Goal: Information Seeking & Learning: Check status

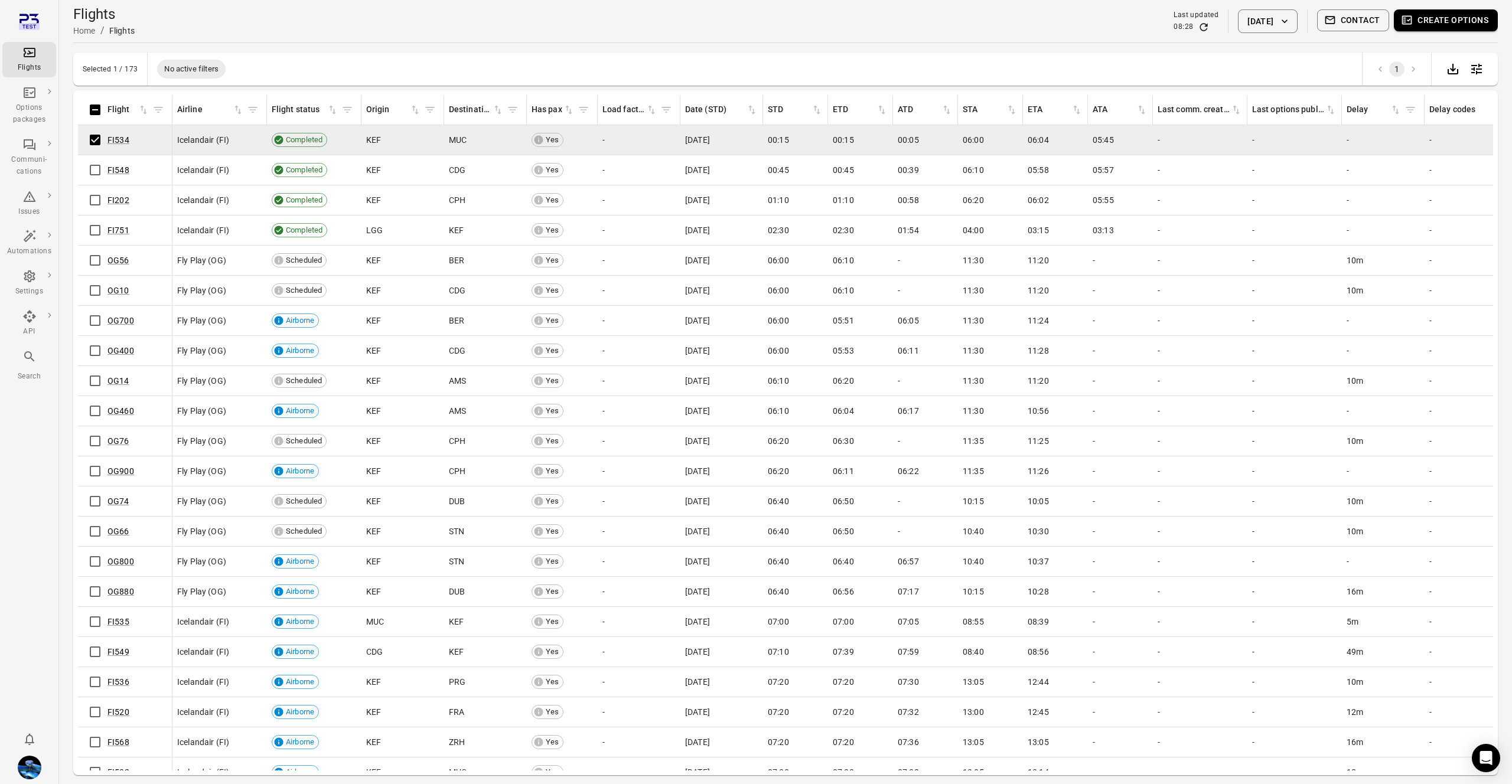
scroll to position [1, 0]
click at [1447, 13] on button "Create options" at bounding box center [1445, 20] width 104 height 22
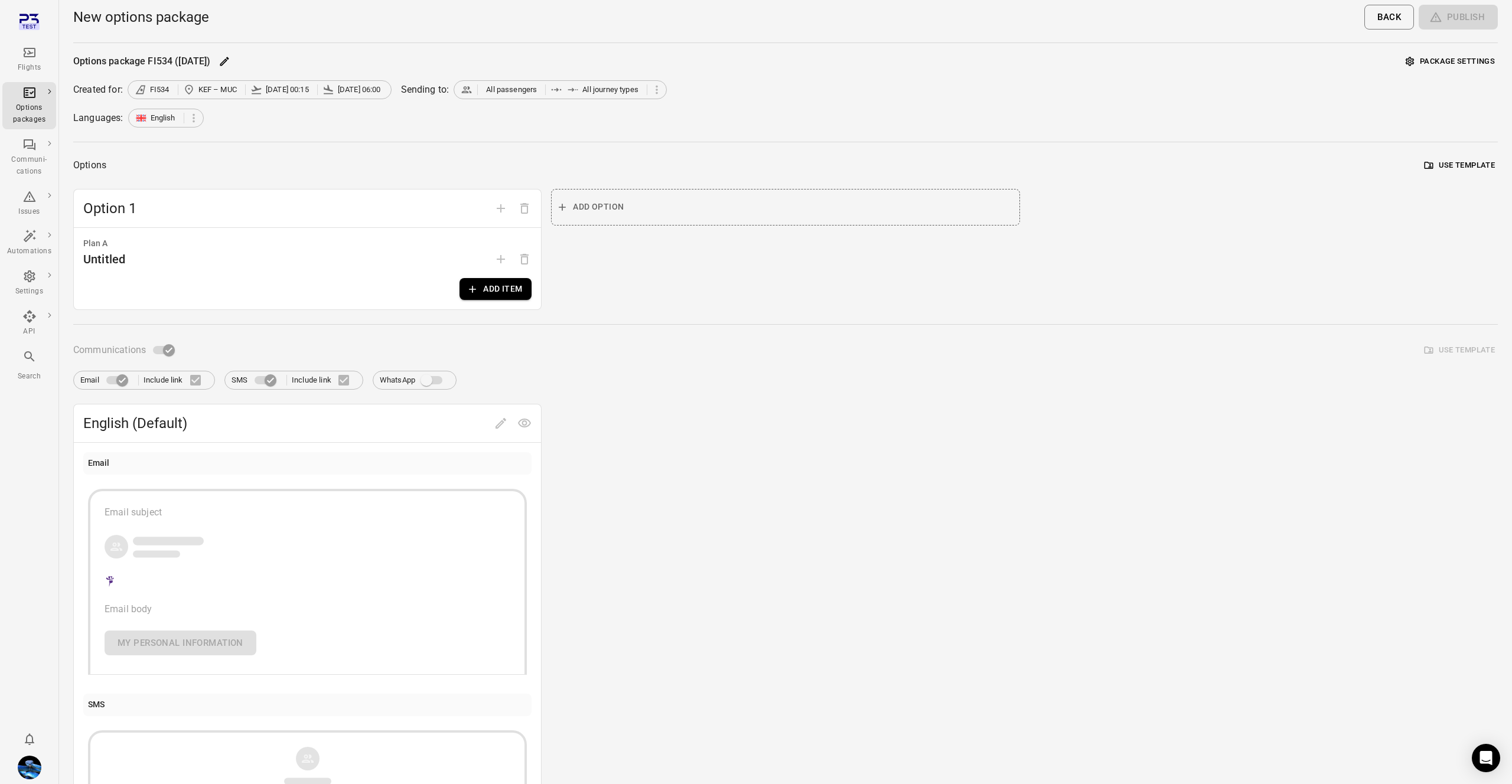
click at [509, 295] on button "Add item" at bounding box center [495, 289] width 72 height 22
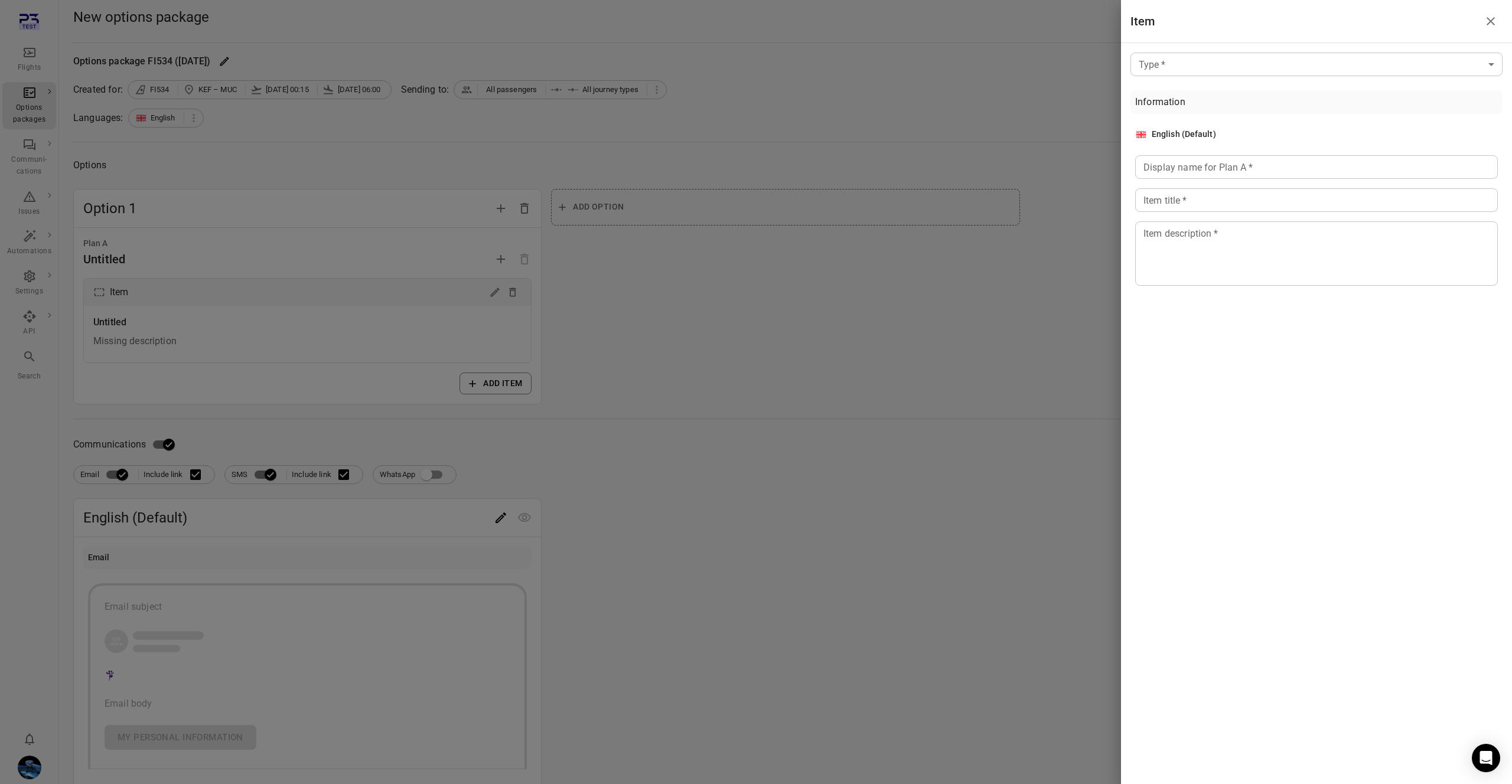
click at [1252, 74] on body "Flights Options packages Communi-cations Issues Automations Settings API Search…" at bounding box center [756, 514] width 1512 height 1029
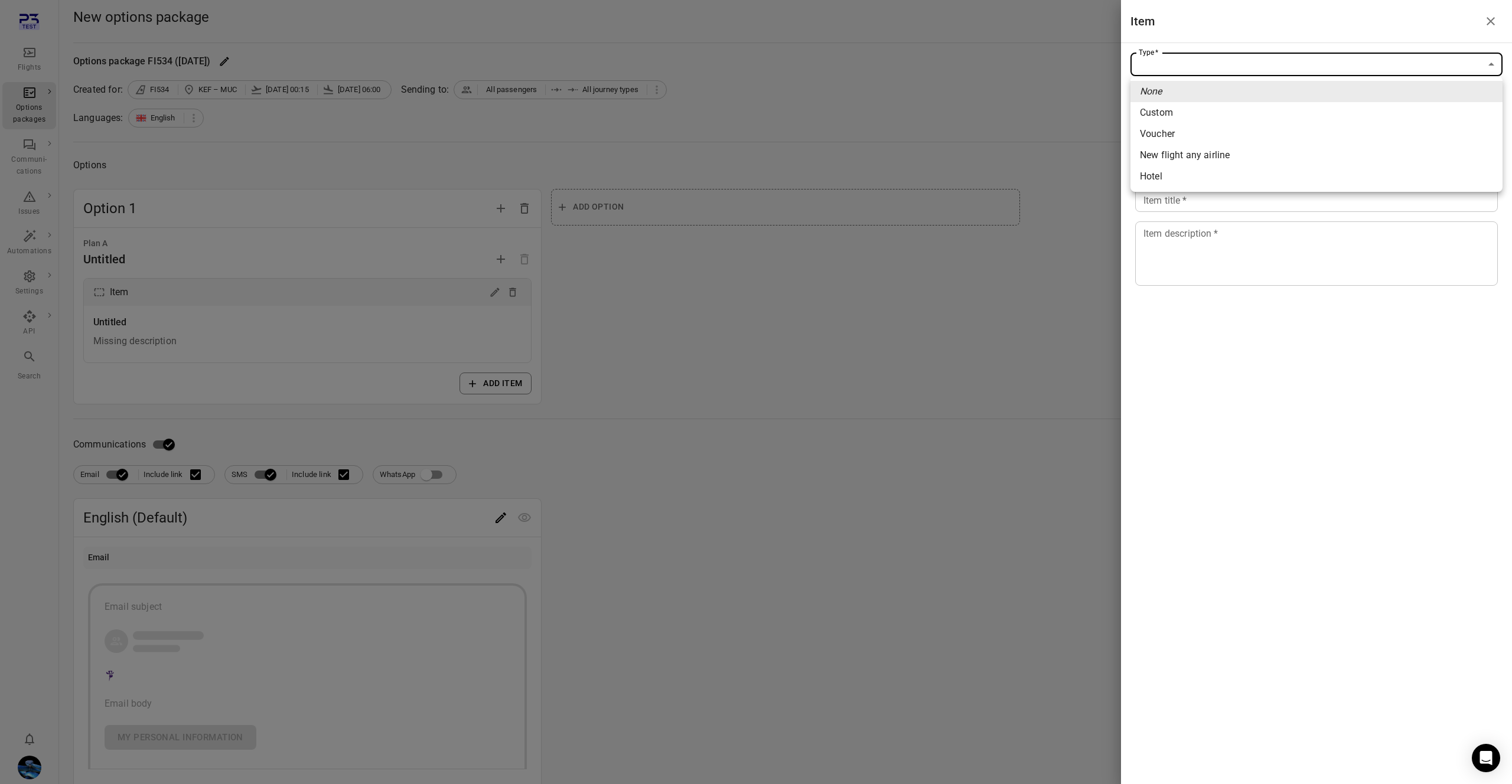
click at [1173, 185] on li "Hotel" at bounding box center [1317, 176] width 372 height 21
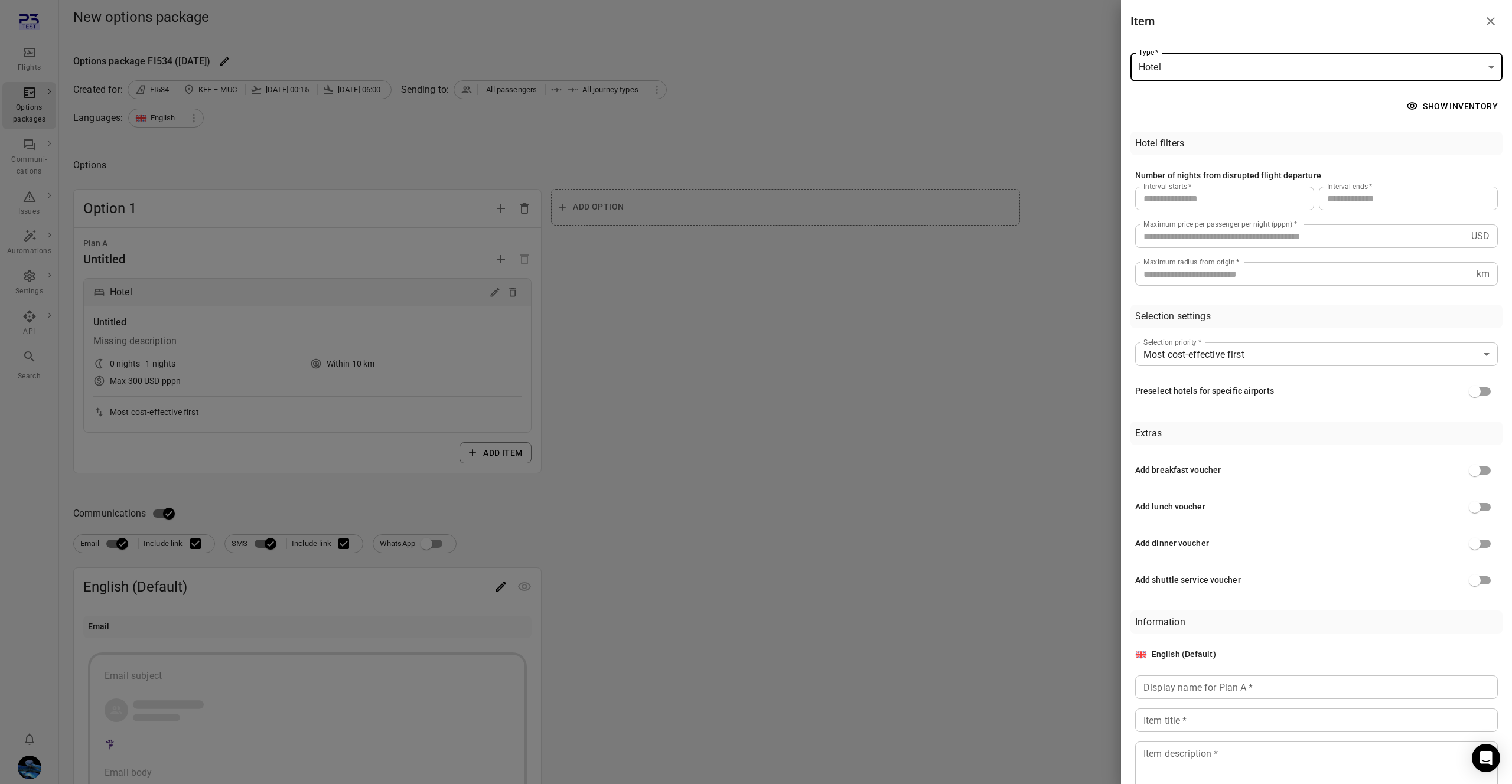
type input "*****"
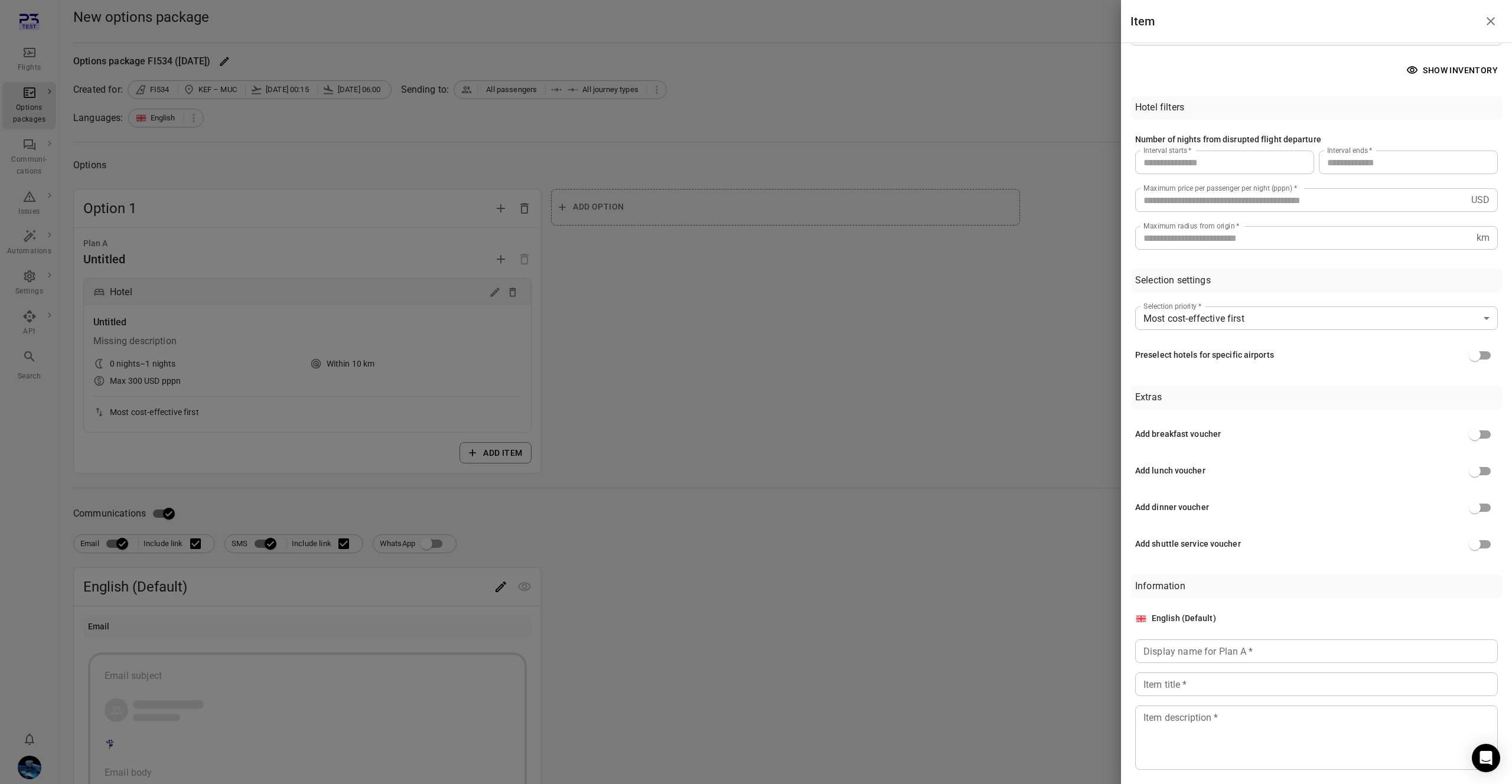
click at [1185, 436] on div "Add breakfast voucher" at bounding box center [1178, 434] width 85 height 13
copy div "Add breakfast voucher"
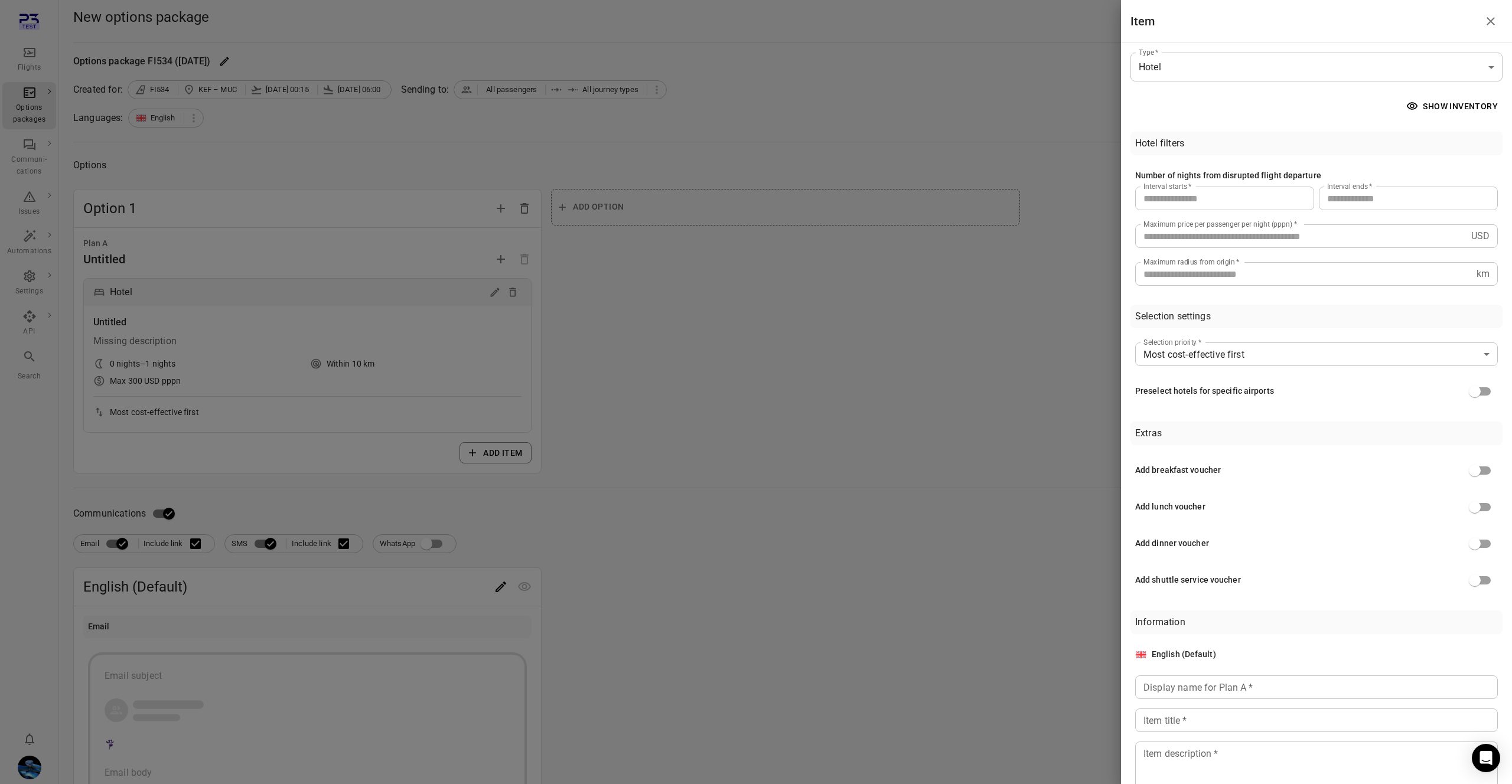
click at [957, 212] on div at bounding box center [756, 392] width 1512 height 784
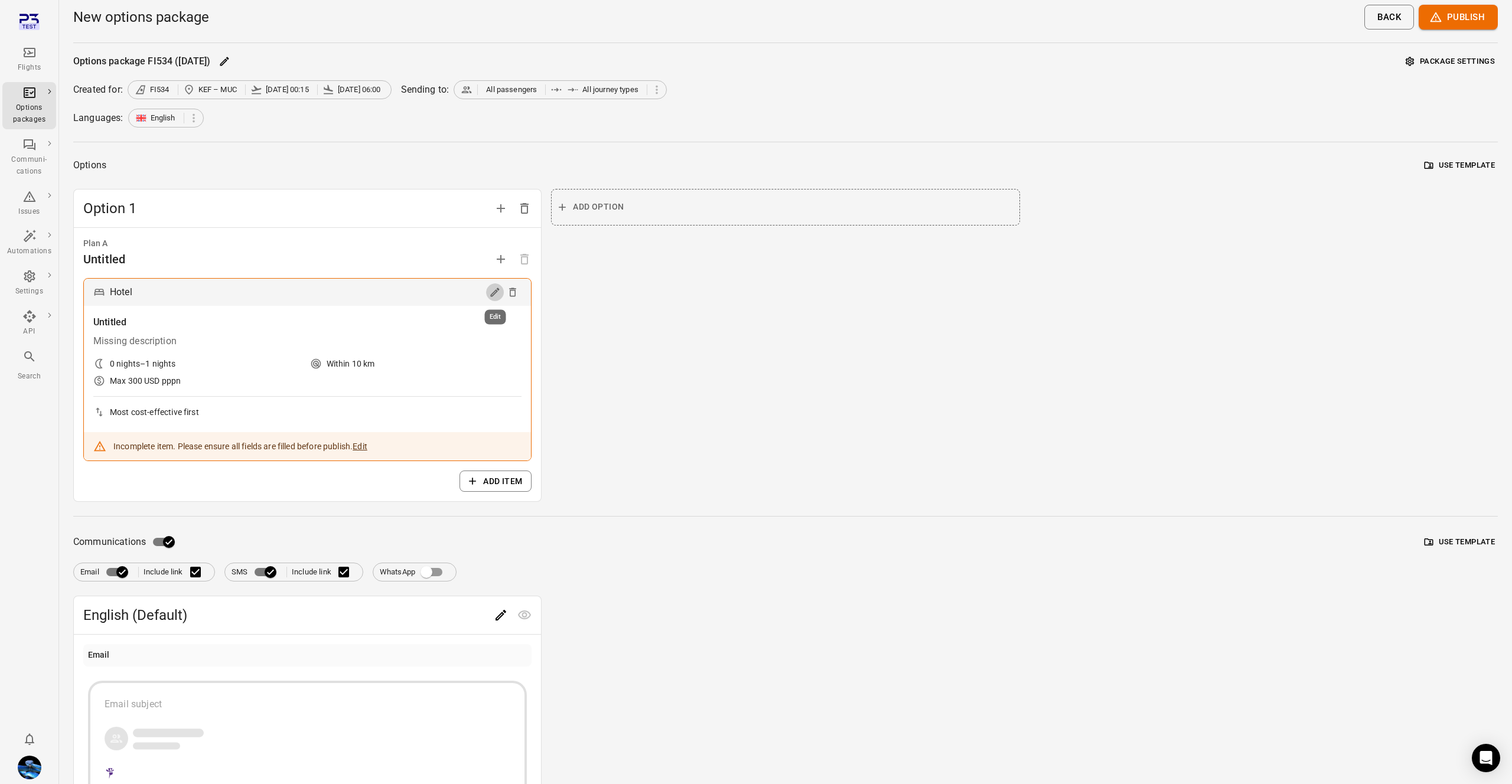
click at [490, 291] on icon "Edit" at bounding box center [495, 293] width 12 height 12
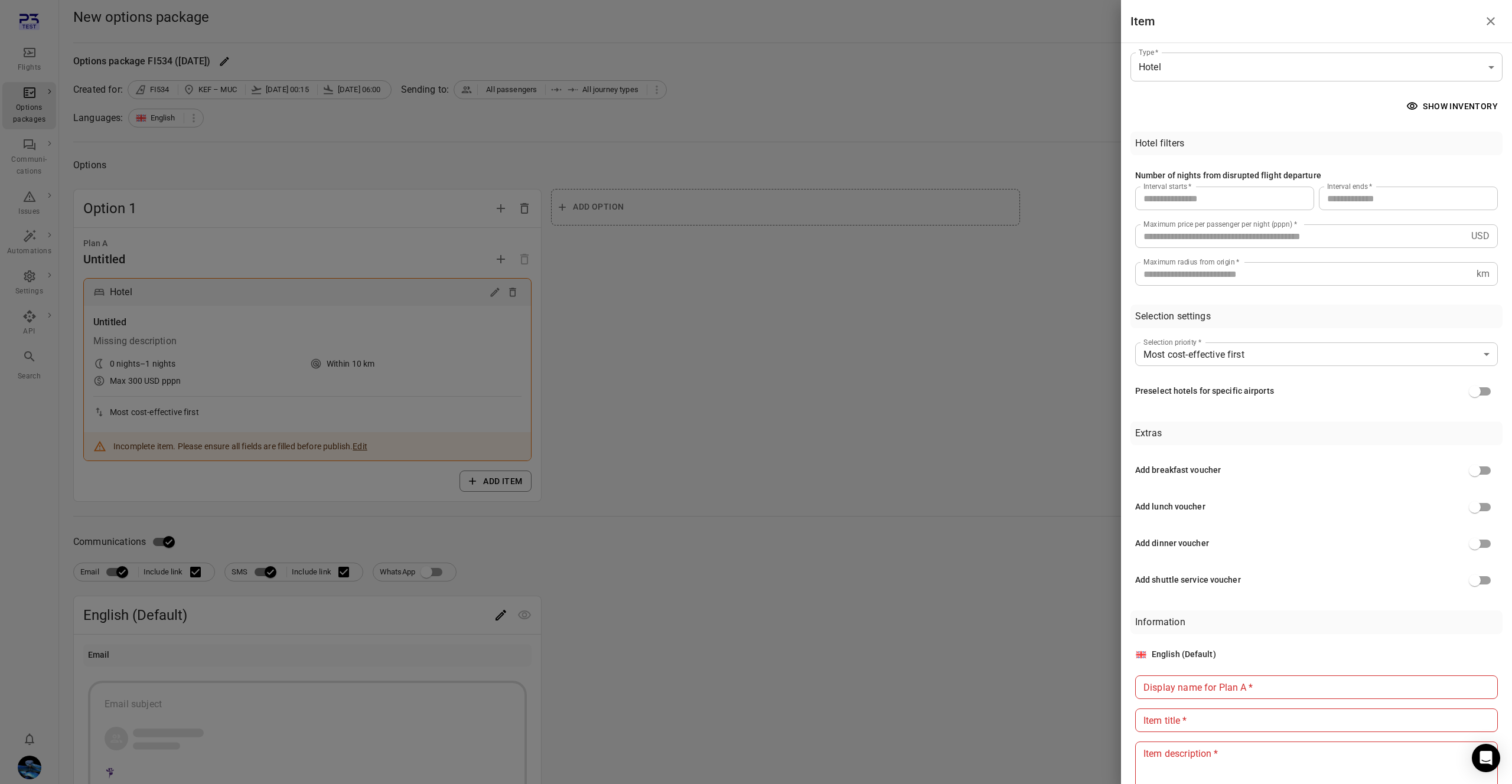
click at [1263, 64] on body "Flights Options packages Communi-cations Issues Automations Settings API Search…" at bounding box center [756, 563] width 1512 height 1127
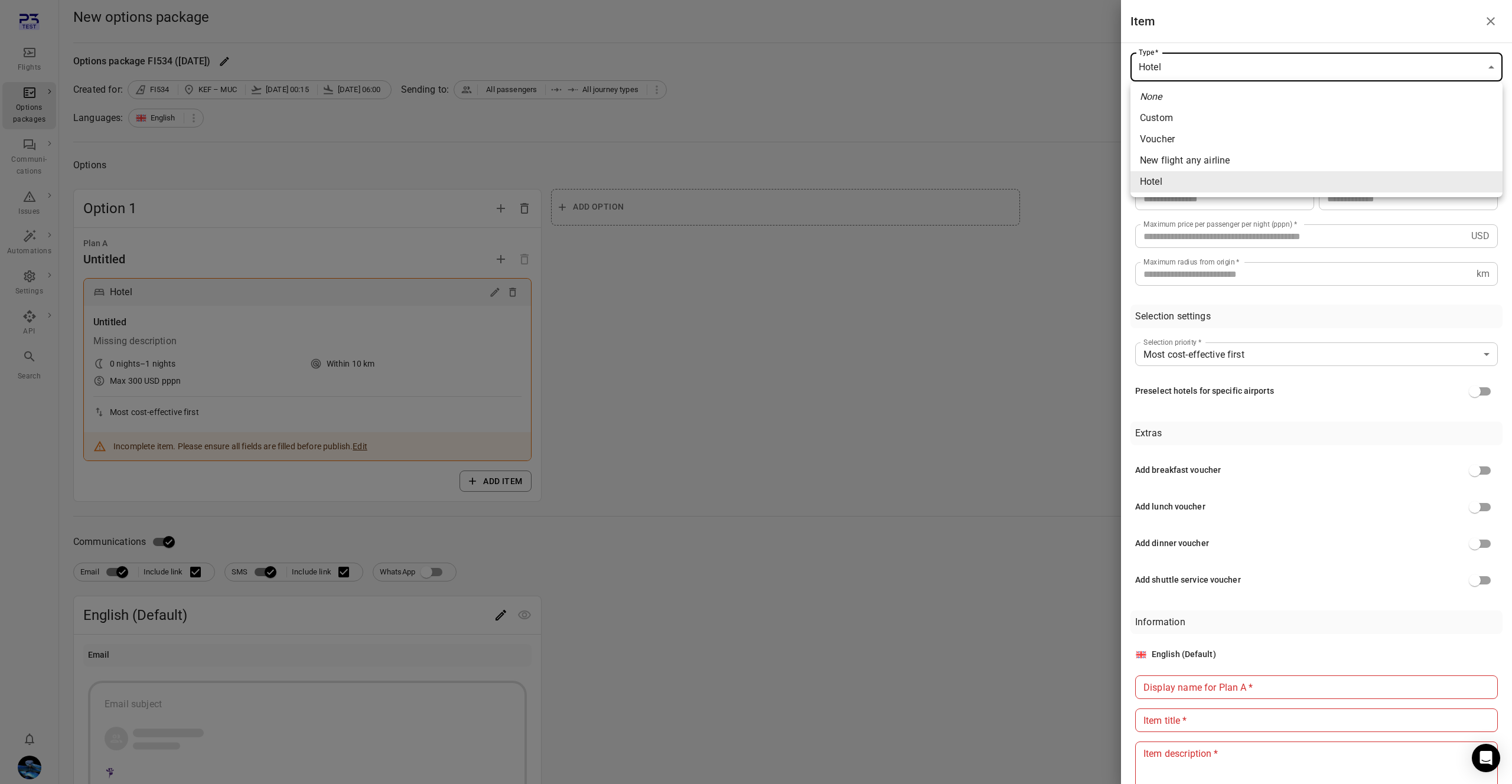
drag, startPoint x: 1174, startPoint y: 54, endPoint x: 1180, endPoint y: 43, distance: 12.5
click at [1174, 53] on div at bounding box center [756, 392] width 1512 height 784
click at [1282, 97] on div "Show inventory" at bounding box center [1317, 107] width 372 height 22
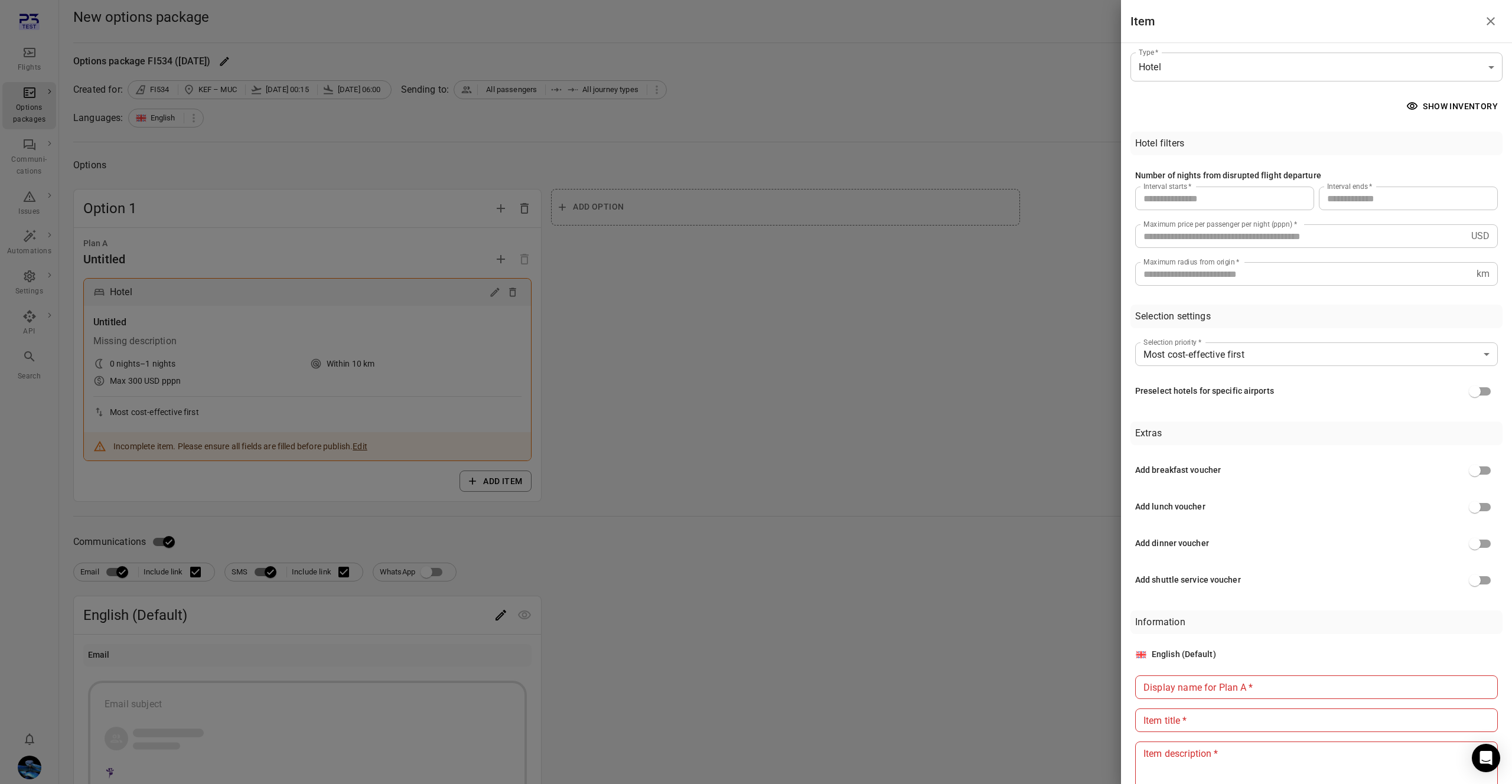
click at [666, 119] on div at bounding box center [756, 392] width 1512 height 784
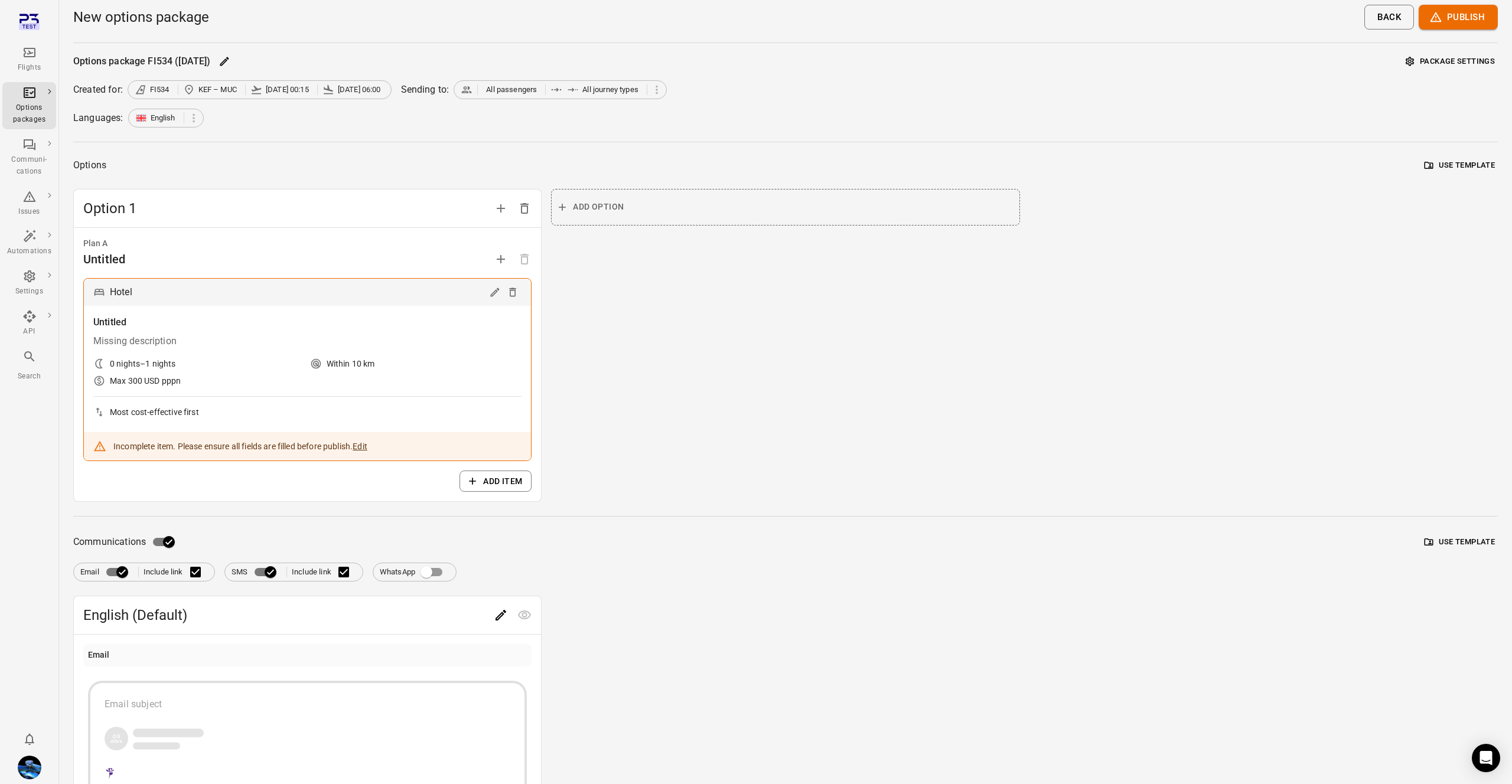
click at [1430, 60] on button "Package settings" at bounding box center [1450, 61] width 95 height 18
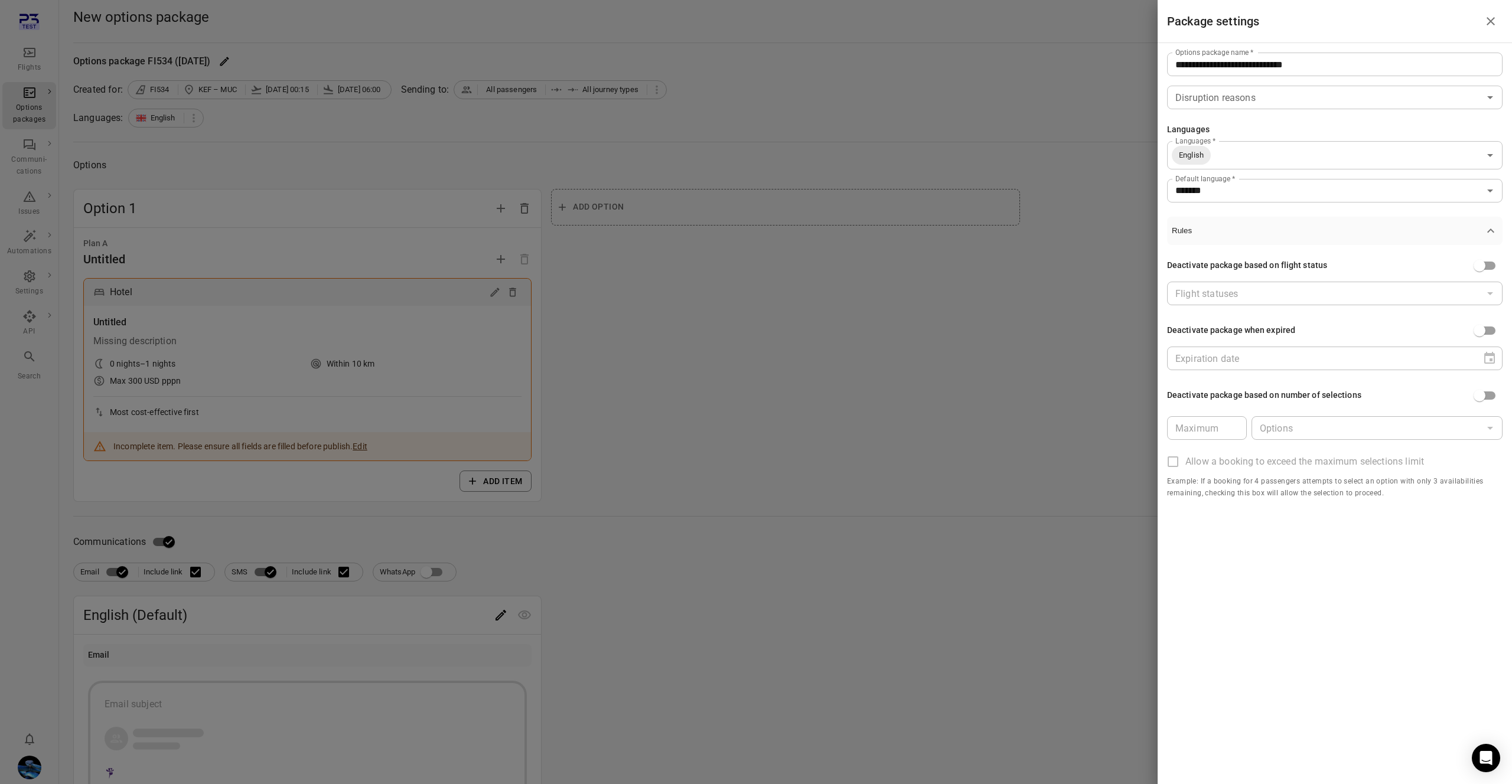
click at [1271, 265] on div "Deactivate package based on flight status" at bounding box center [1247, 265] width 160 height 13
click at [1270, 265] on div "Deactivate package based on flight status" at bounding box center [1247, 265] width 160 height 13
copy div "Deactivate package based on flight status"
click at [1286, 262] on div "Deactivate package based on flight status" at bounding box center [1247, 265] width 160 height 13
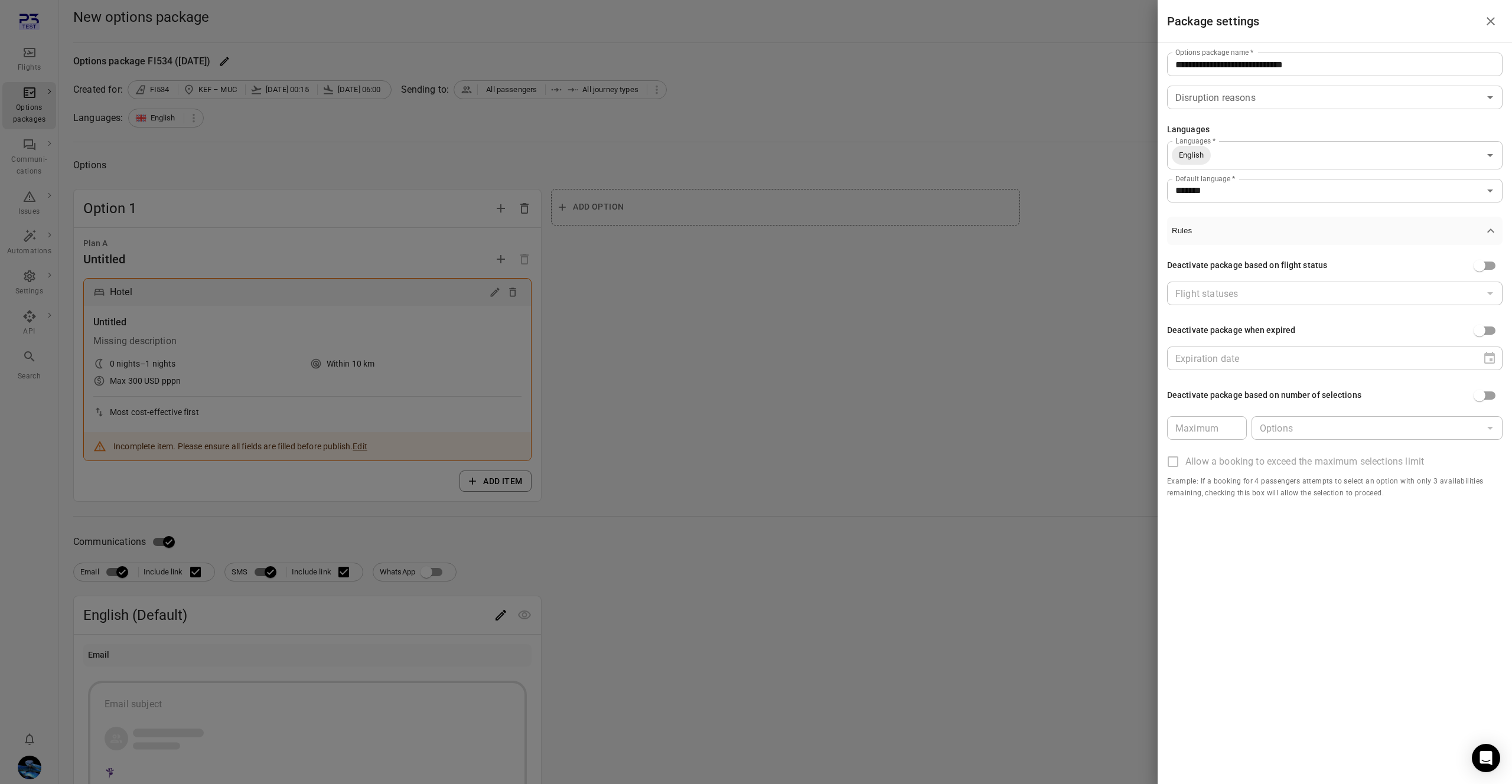
click at [899, 301] on div at bounding box center [756, 392] width 1512 height 784
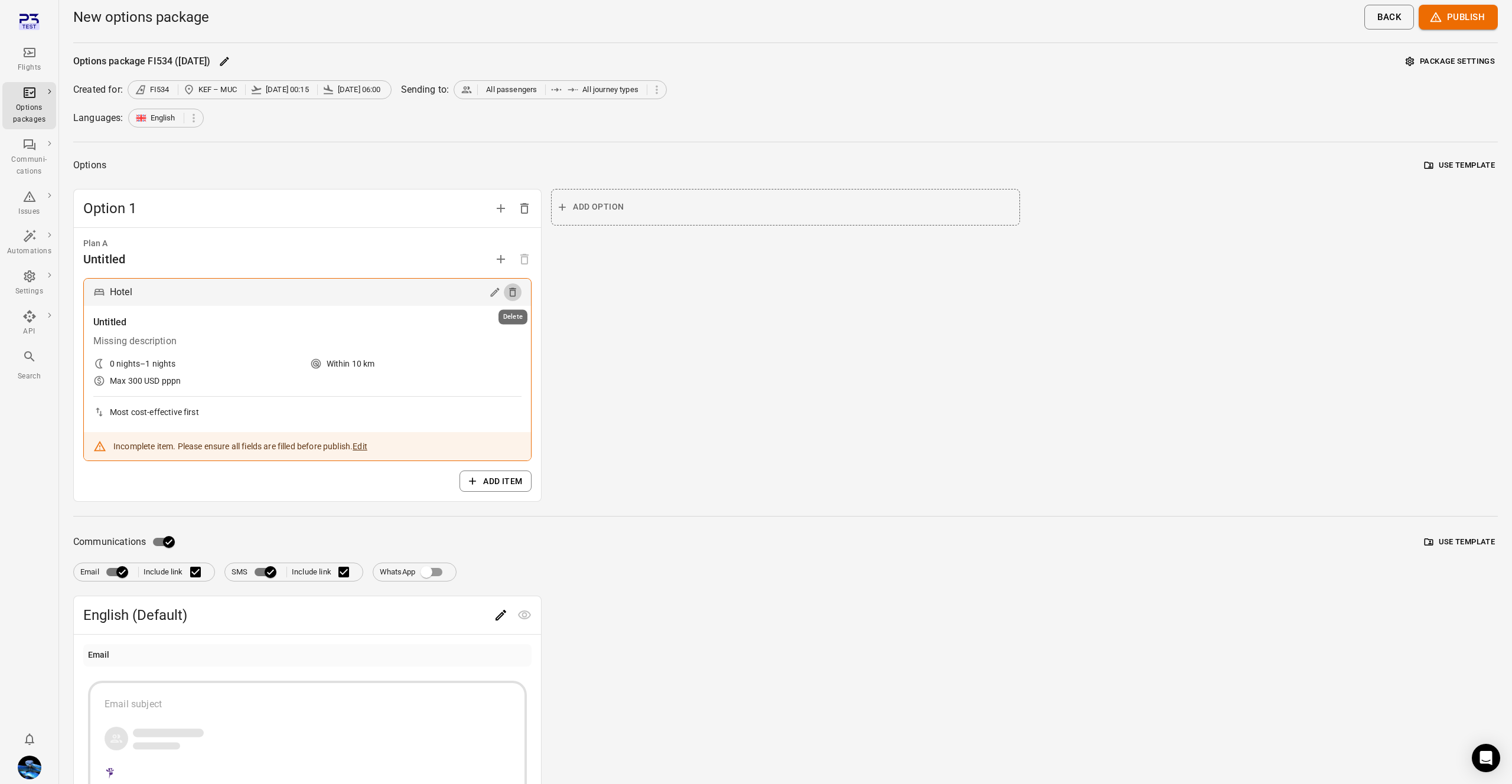
click at [505, 293] on button "Delete" at bounding box center [512, 292] width 18 height 18
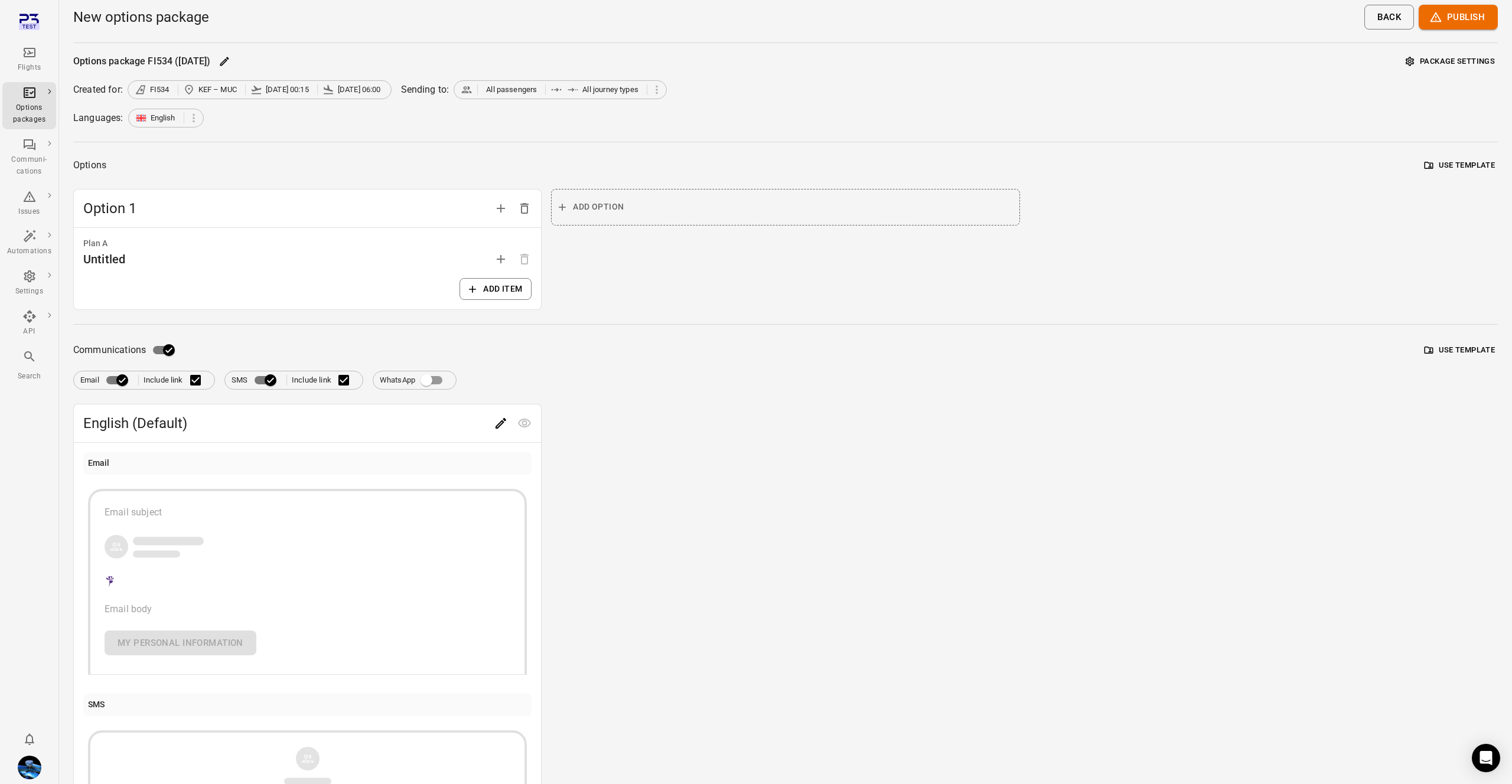
click at [491, 291] on button "Add item" at bounding box center [495, 289] width 72 height 22
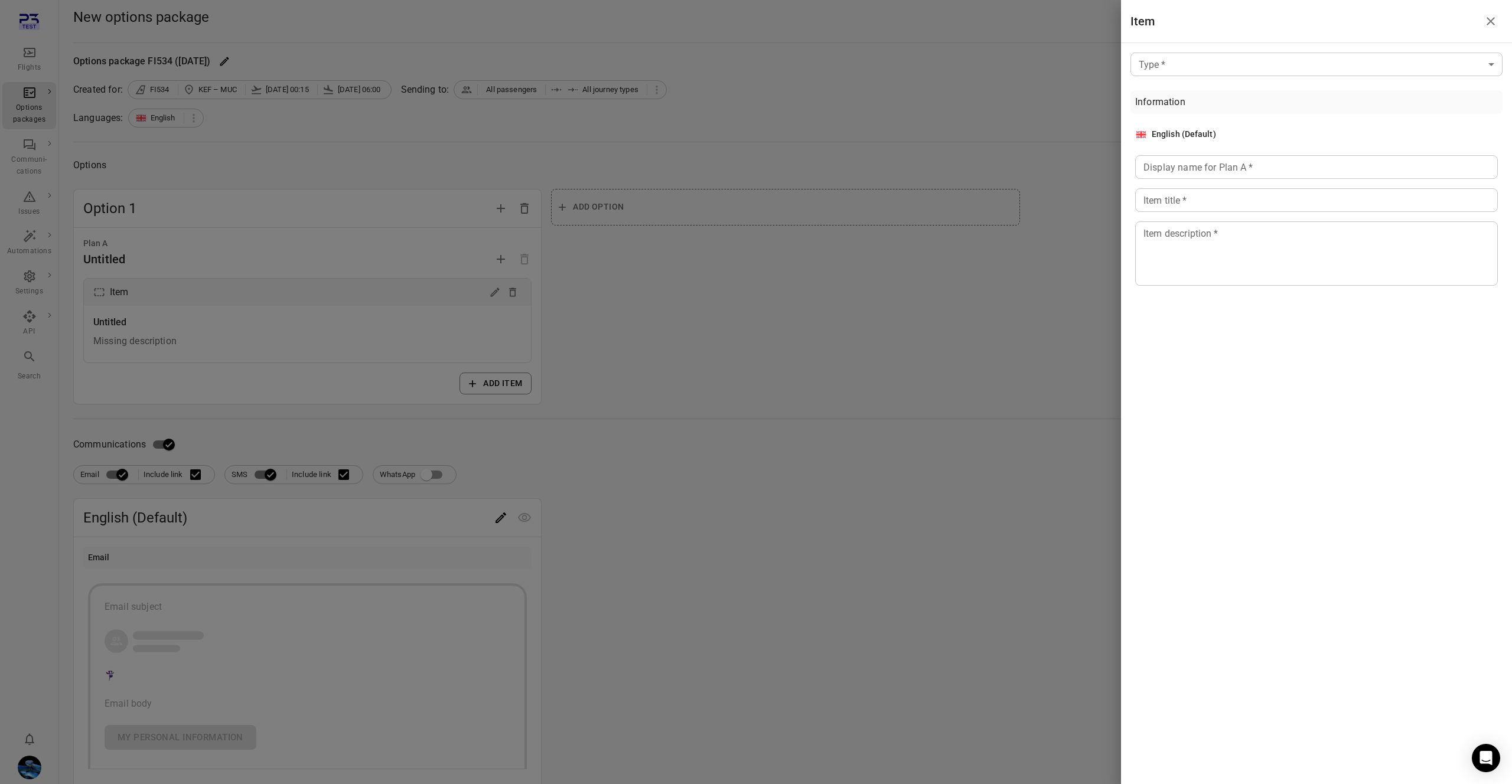
click at [1282, 49] on div "Type   * ​ Type   * Information English (Default) Display name for Plan A   * D…" at bounding box center [1317, 171] width 391 height 257
click at [1227, 62] on body "Flights Options packages Communi-cations Issues Automations Settings API Search…" at bounding box center [756, 514] width 1512 height 1029
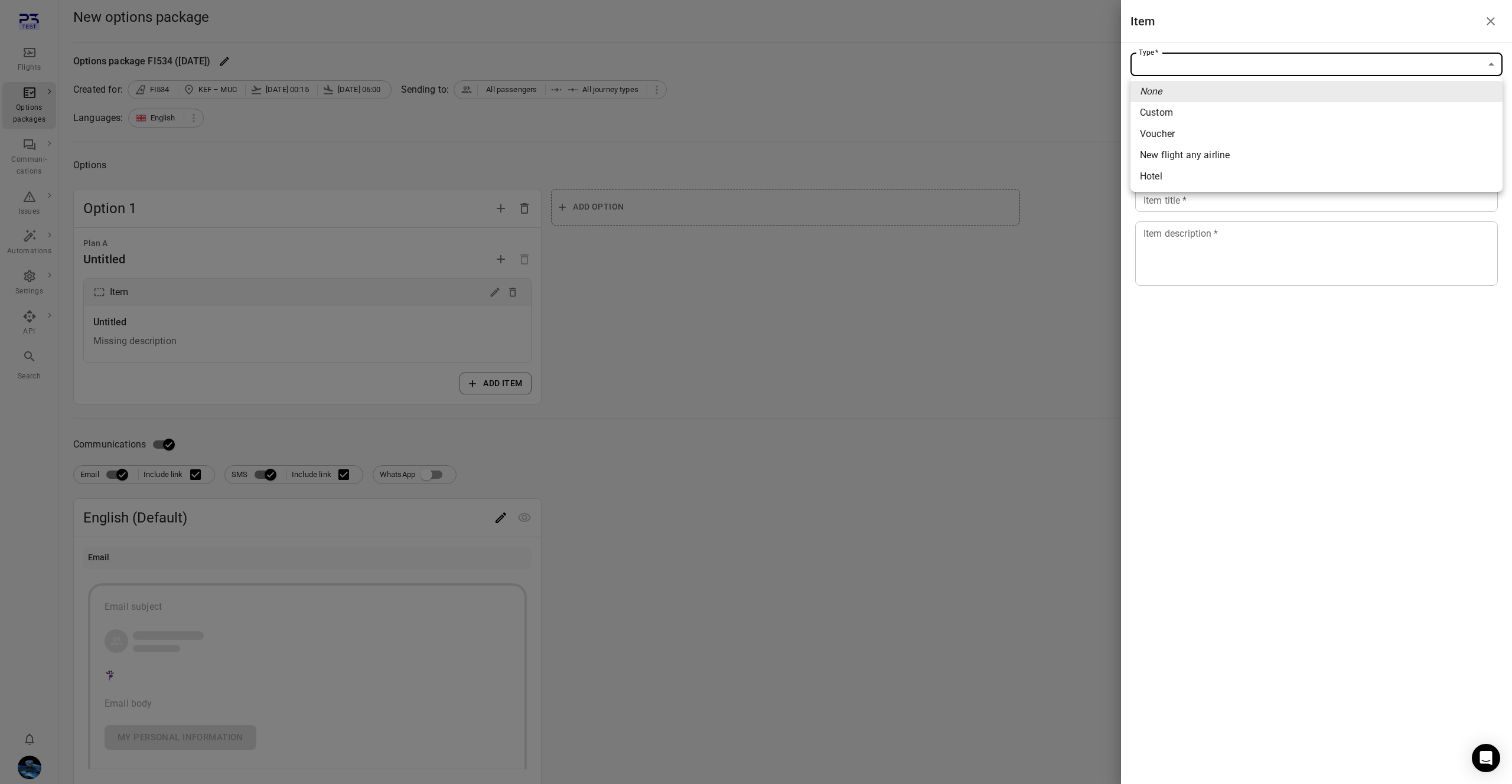
drag, startPoint x: 1181, startPoint y: 177, endPoint x: 1198, endPoint y: 179, distance: 17.1
click at [1182, 177] on span "Hotel" at bounding box center [1317, 177] width 353 height 15
type input "*****"
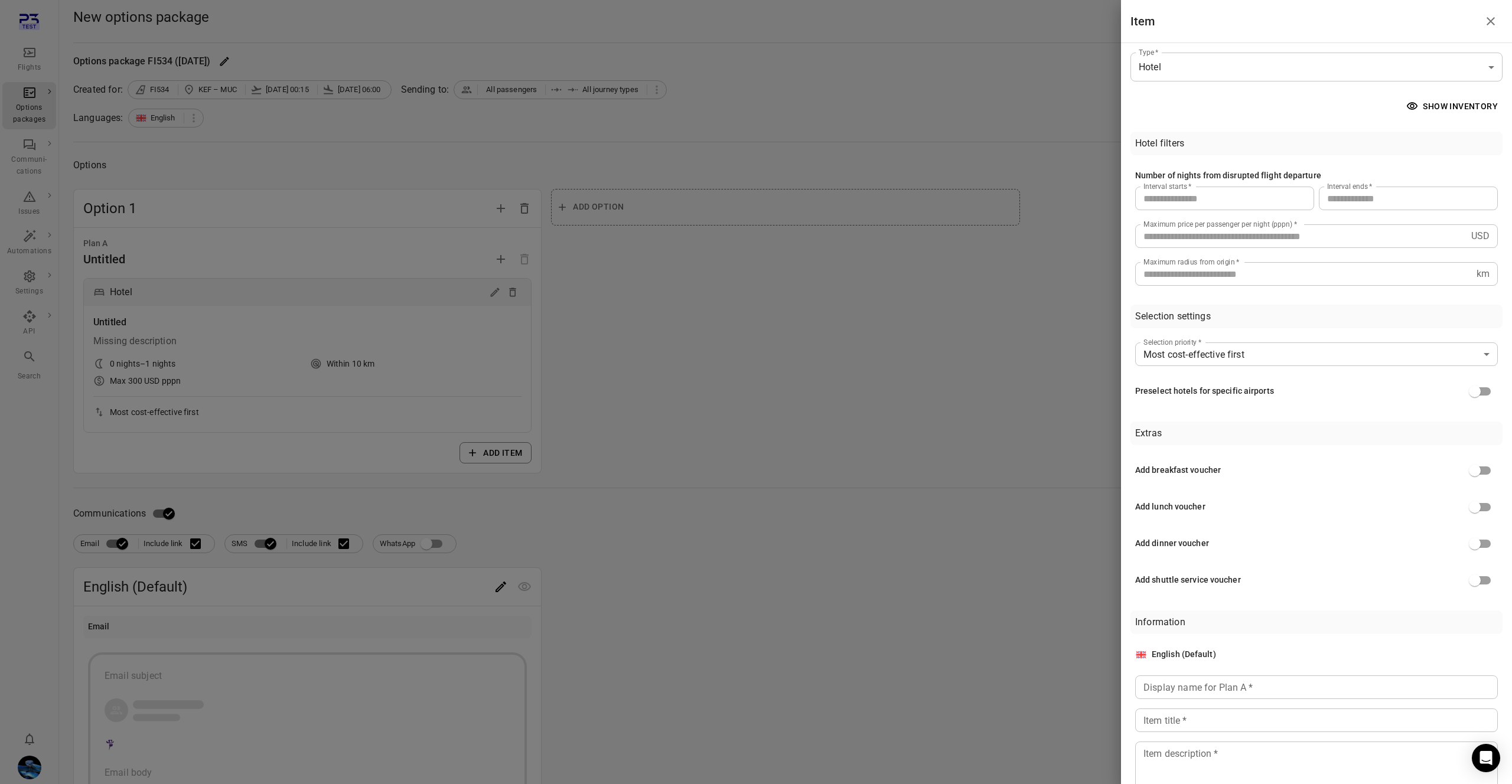
click at [1482, 520] on div "Add breakfast voucher Add lunch voucher Add dinner voucher Add shuttle service …" at bounding box center [1317, 526] width 372 height 142
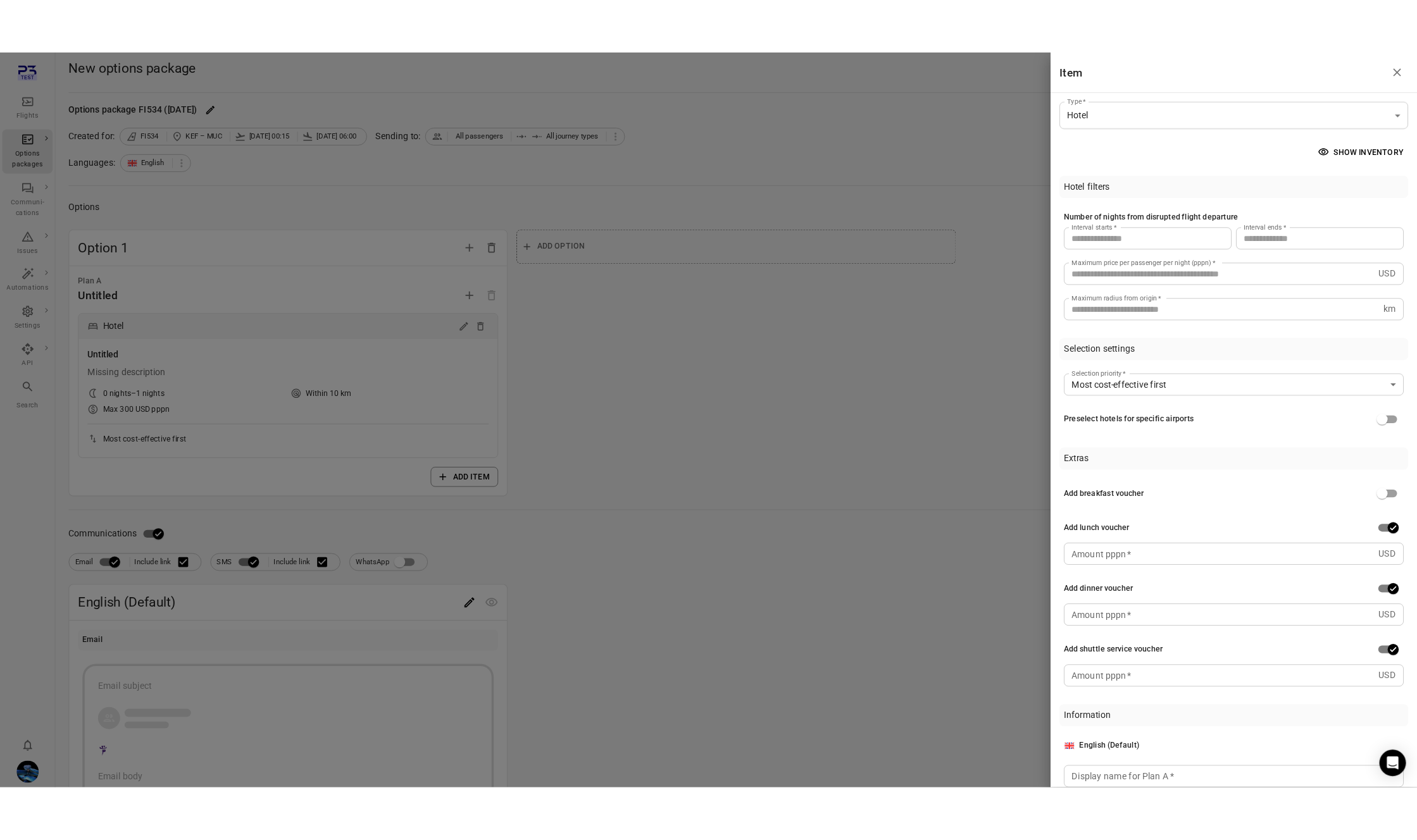
scroll to position [130, 0]
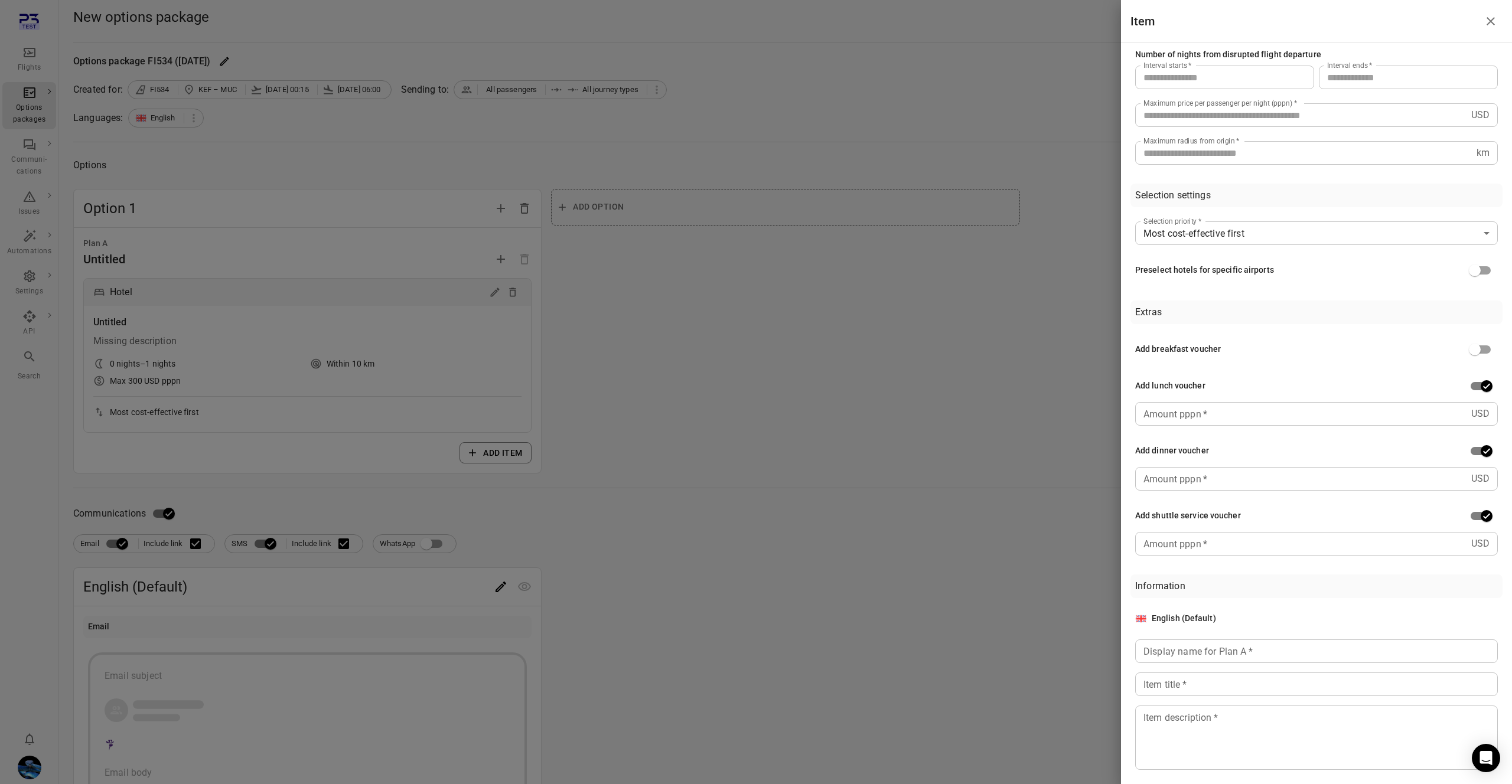
click at [1167, 270] on div "Preselect hotels for specific airports" at bounding box center [1204, 270] width 139 height 13
copy div "Preselect hotels for specific airports"
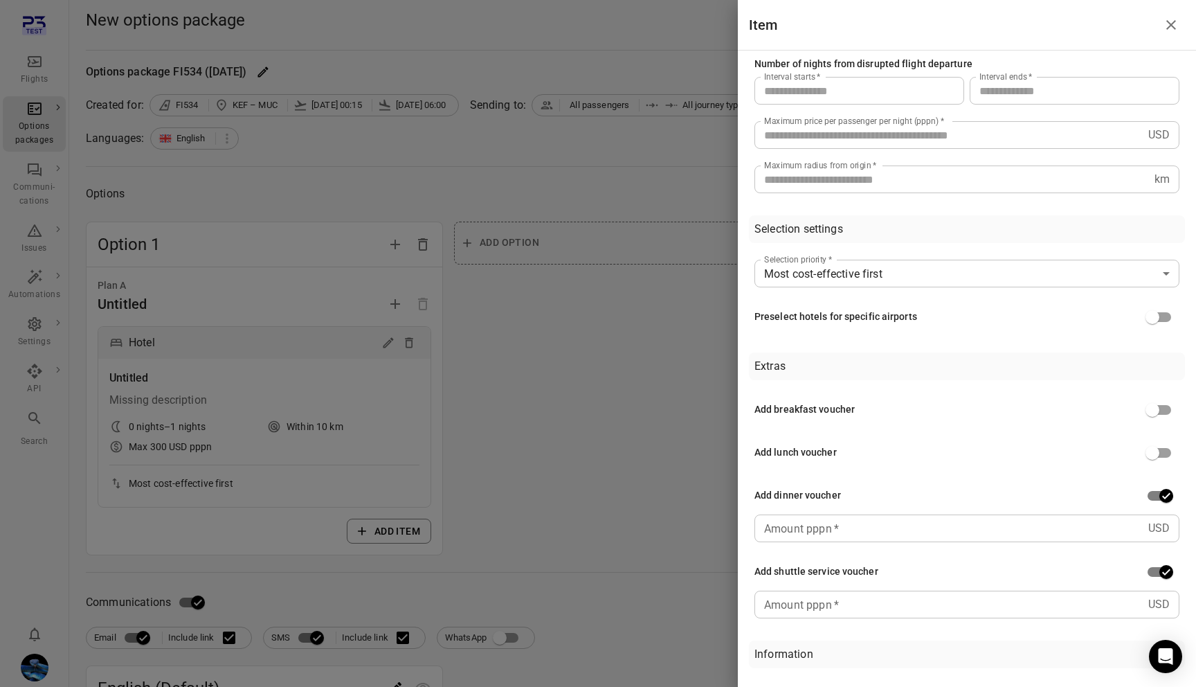
click at [1155, 467] on div "Add breakfast voucher Add lunch voucher Add dinner voucher Amount pppn   * USD …" at bounding box center [967, 507] width 436 height 233
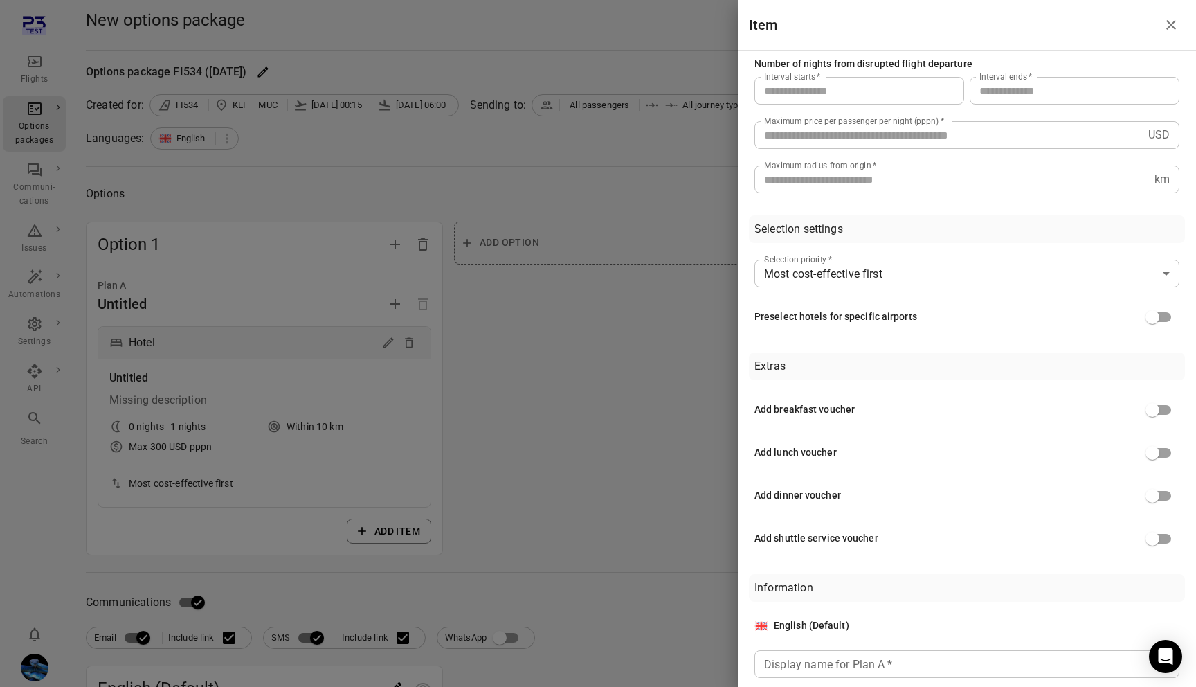
click at [379, 181] on div at bounding box center [598, 343] width 1196 height 687
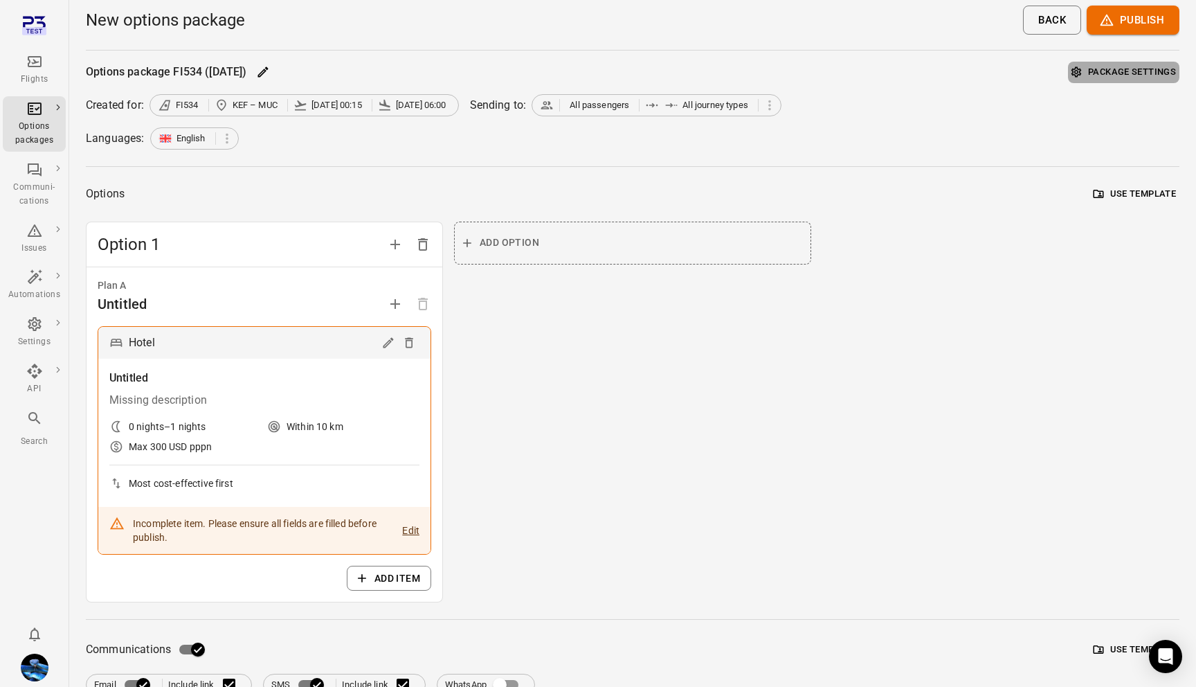
click at [1144, 66] on button "Package settings" at bounding box center [1123, 72] width 111 height 21
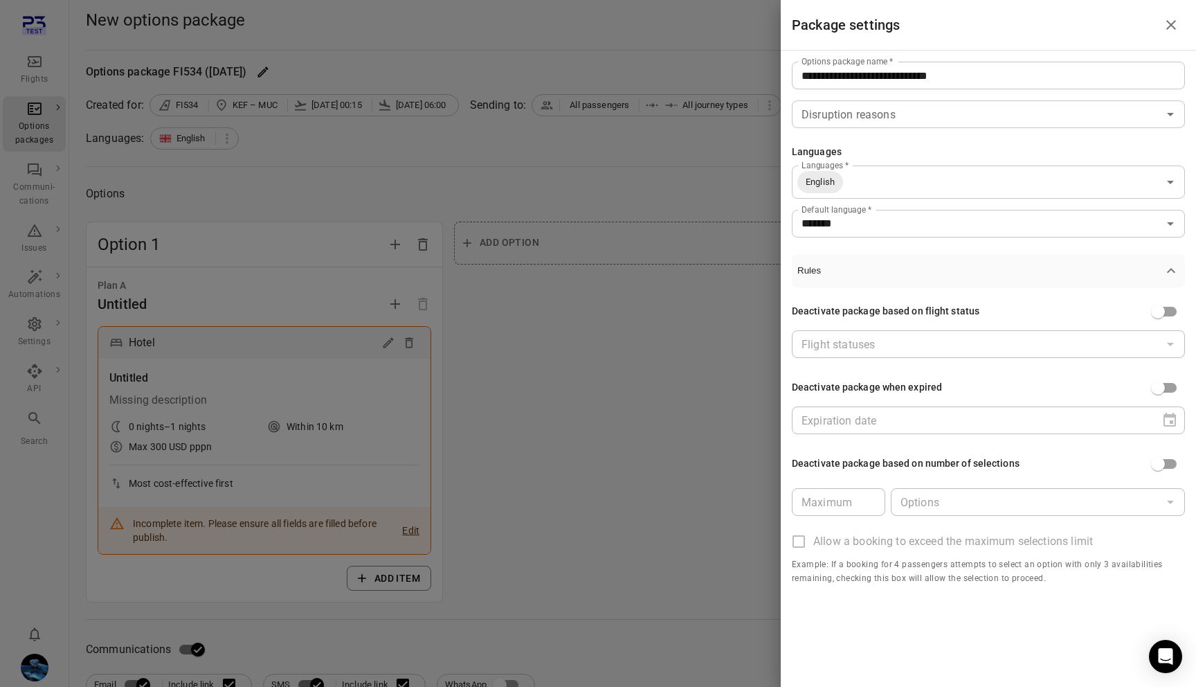
click at [1179, 277] on icon "button" at bounding box center [1171, 270] width 17 height 17
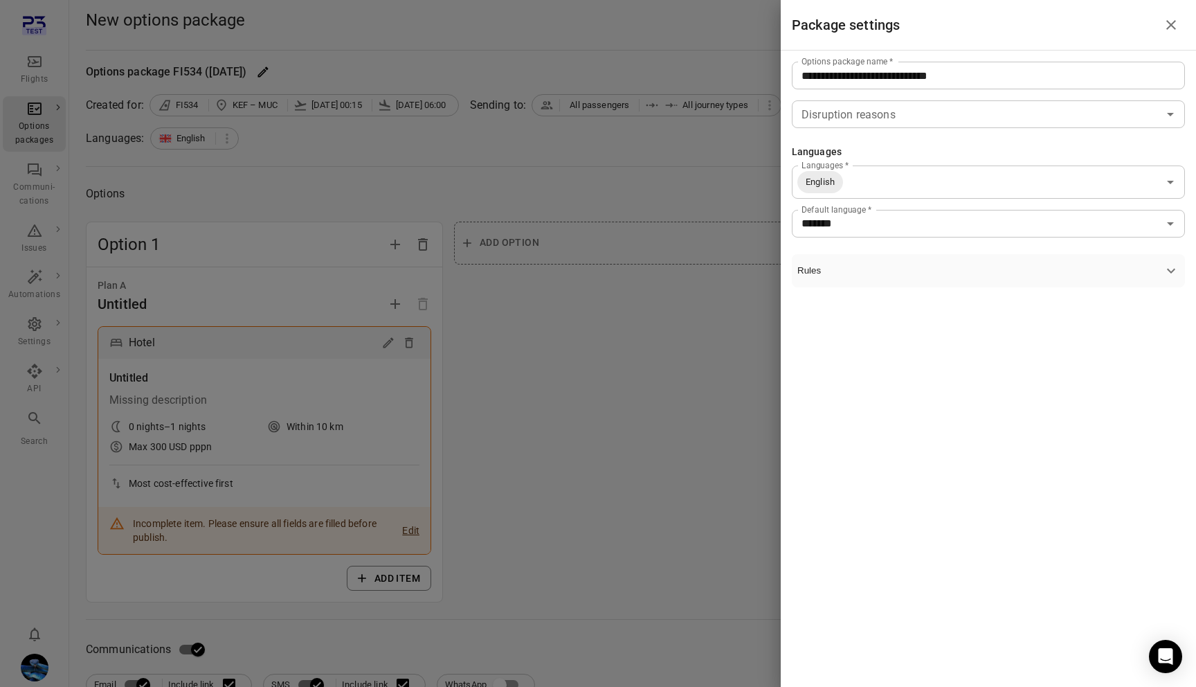
click at [1179, 277] on icon "button" at bounding box center [1171, 270] width 17 height 17
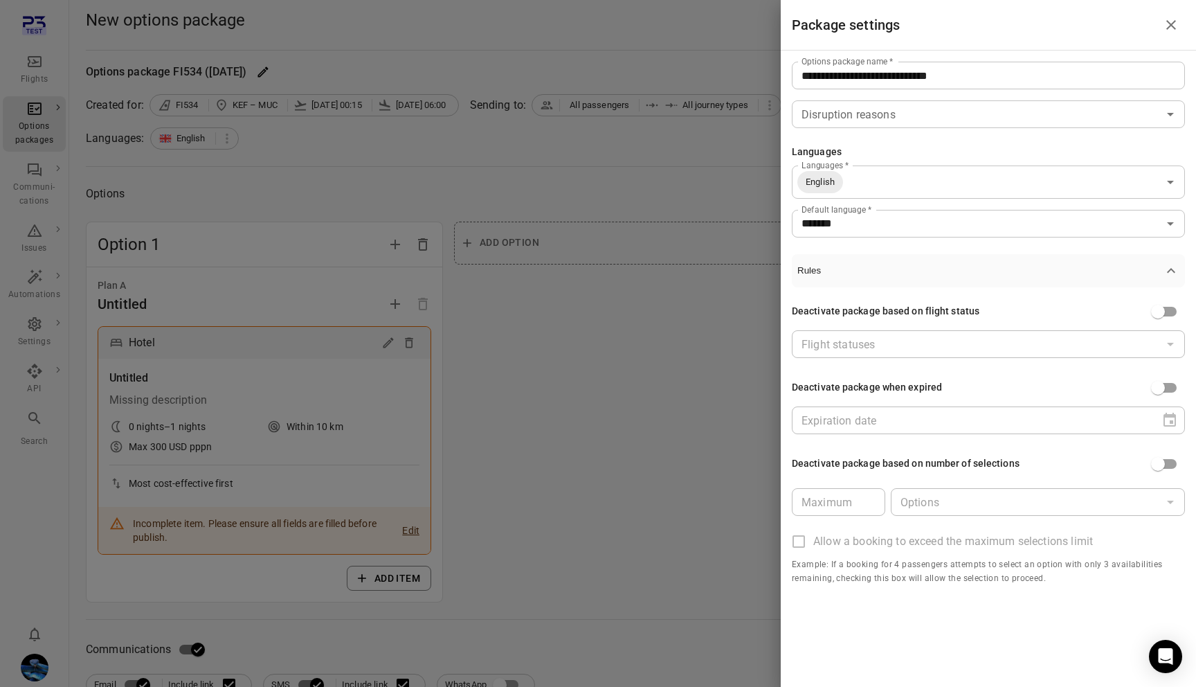
click at [1179, 277] on icon "button" at bounding box center [1171, 270] width 17 height 17
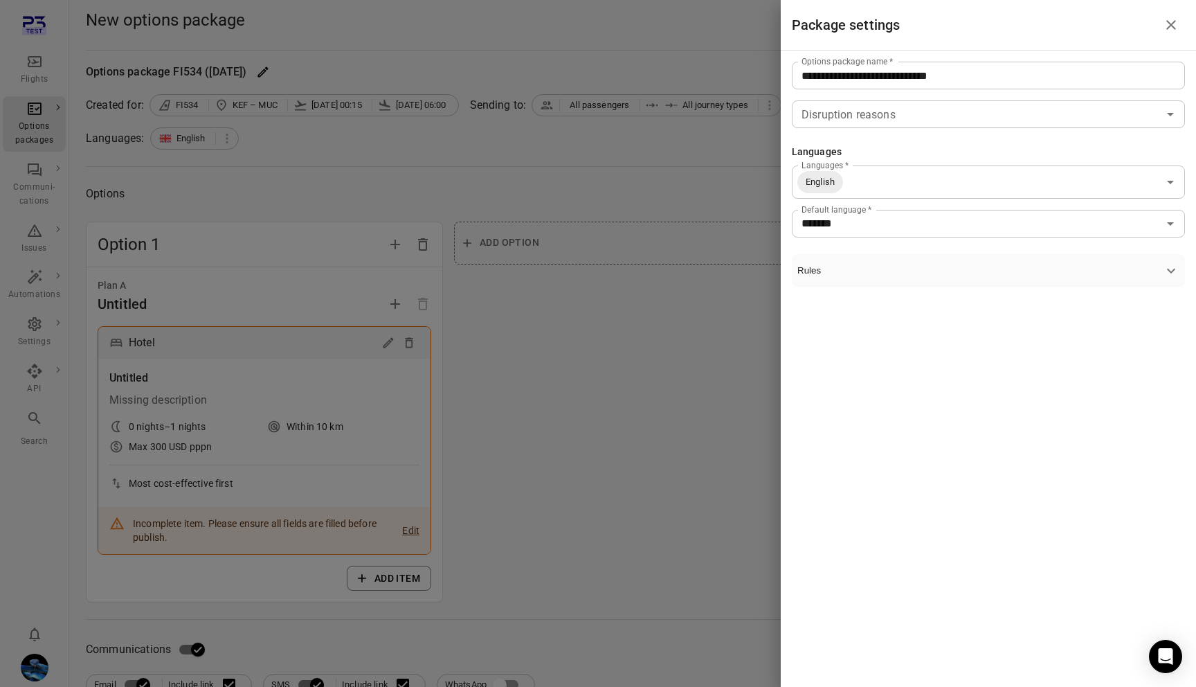
click at [1179, 277] on icon "button" at bounding box center [1171, 270] width 17 height 17
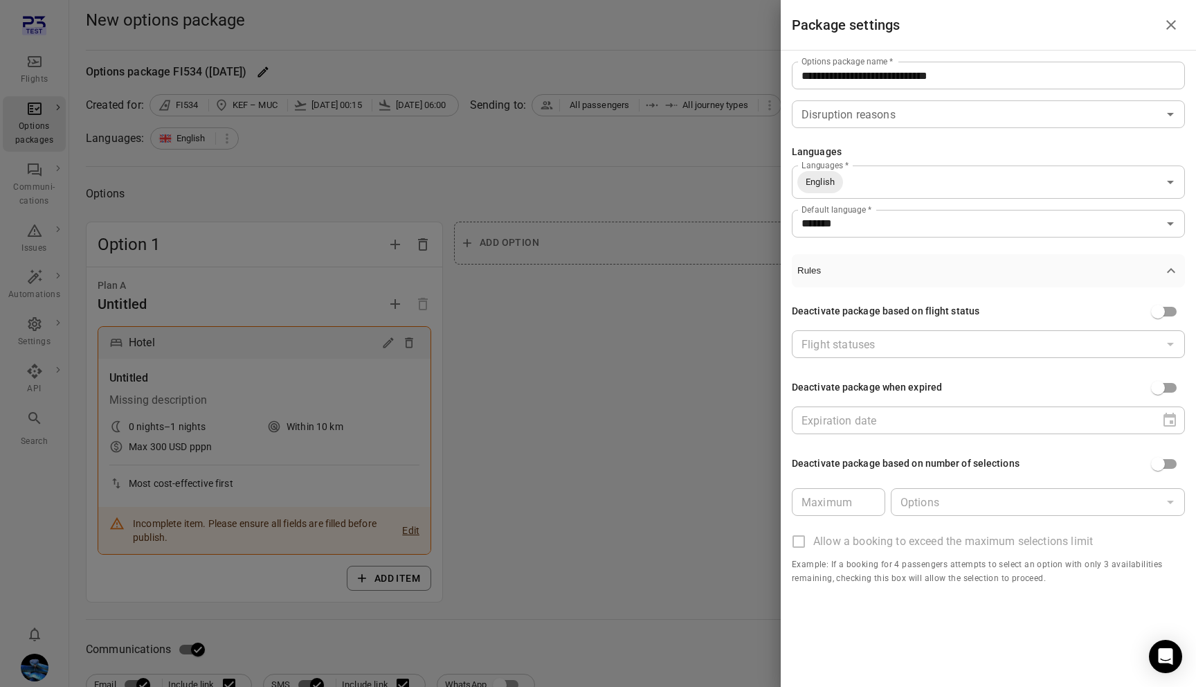
click at [1179, 277] on icon "button" at bounding box center [1171, 270] width 17 height 17
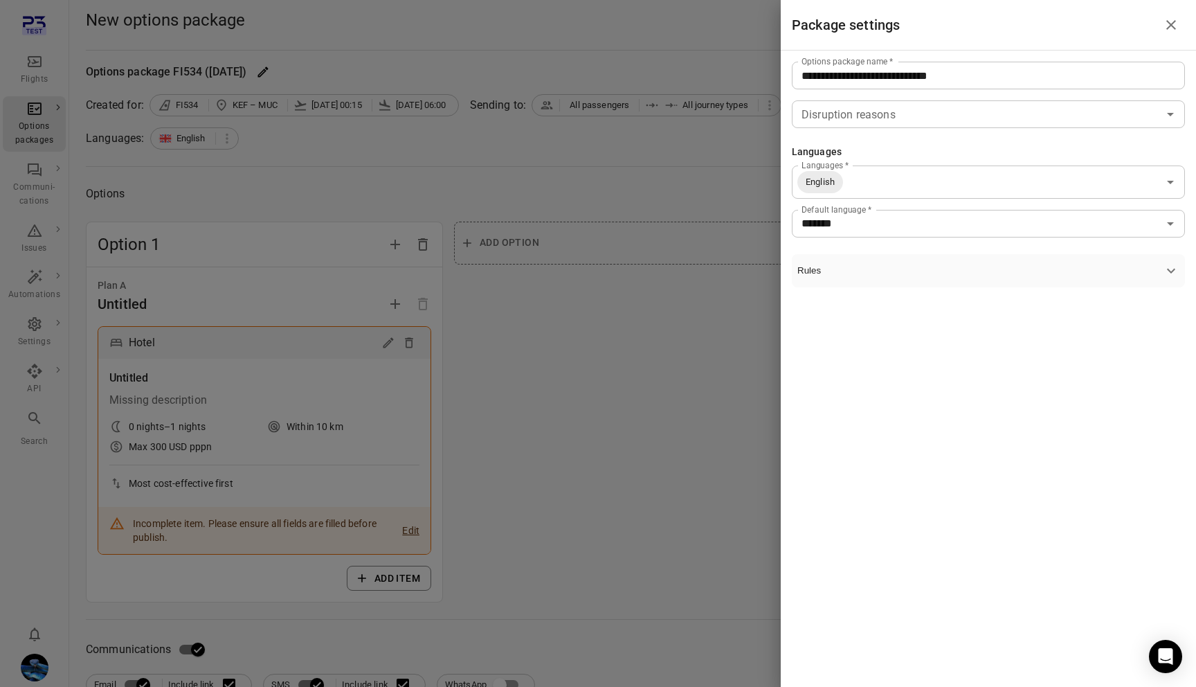
click at [1179, 277] on icon "button" at bounding box center [1171, 270] width 17 height 17
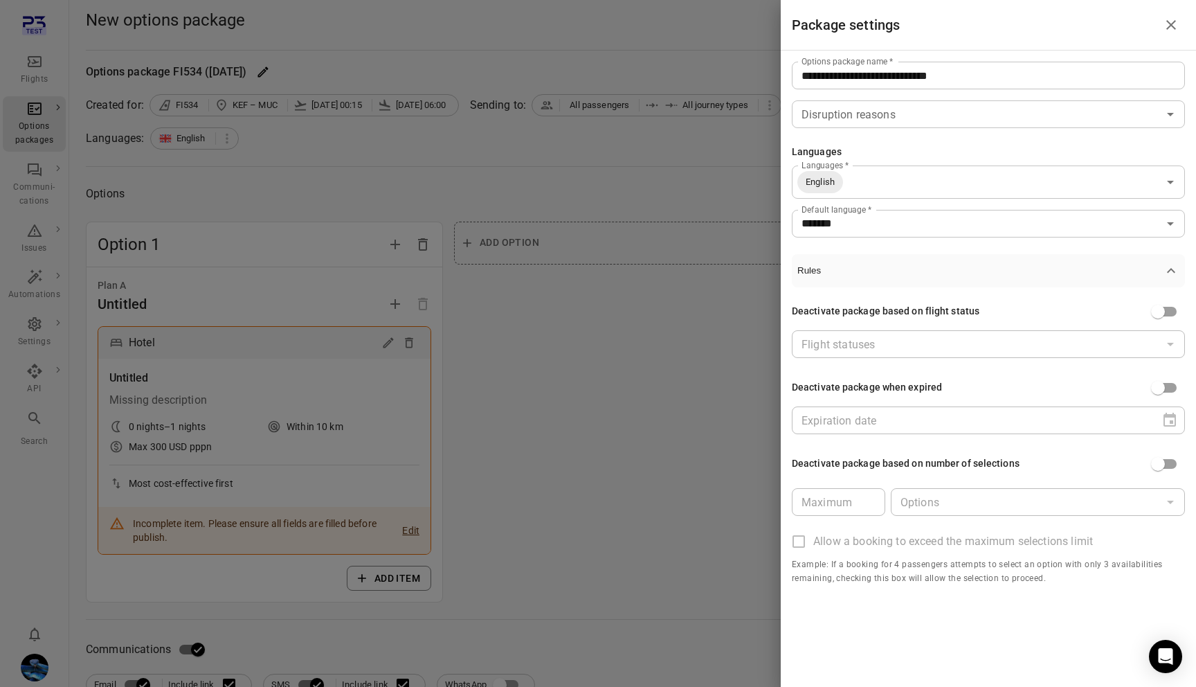
click at [1179, 277] on icon "button" at bounding box center [1171, 270] width 17 height 17
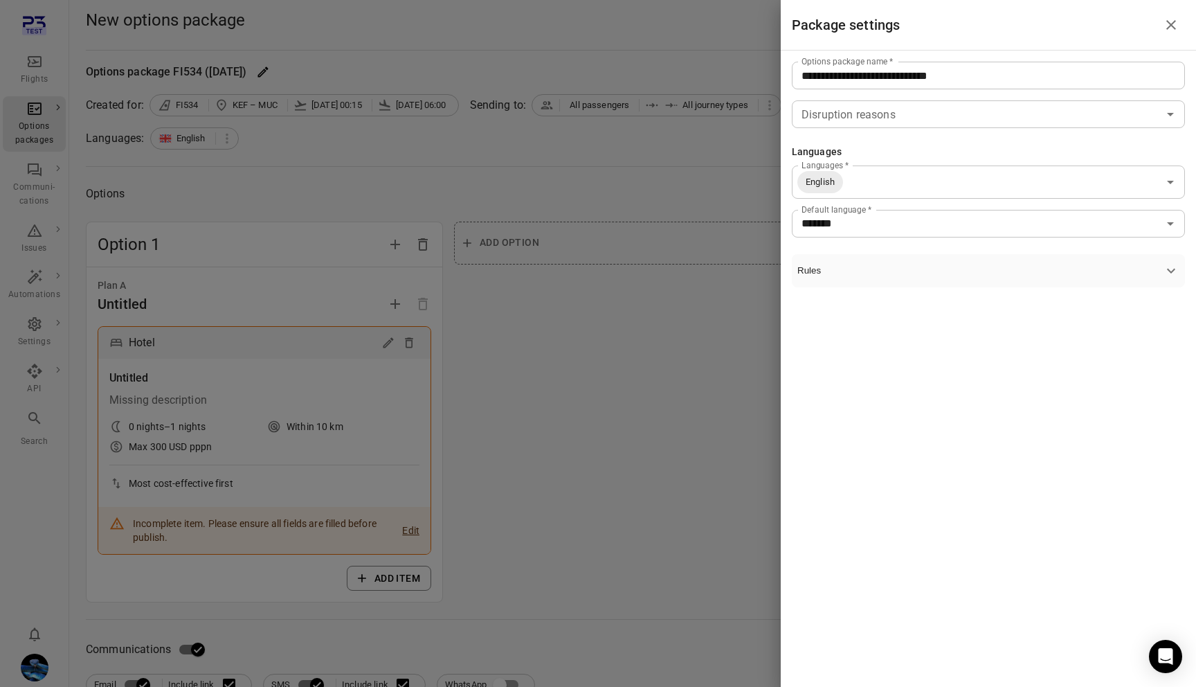
click at [1179, 277] on icon "button" at bounding box center [1171, 270] width 17 height 17
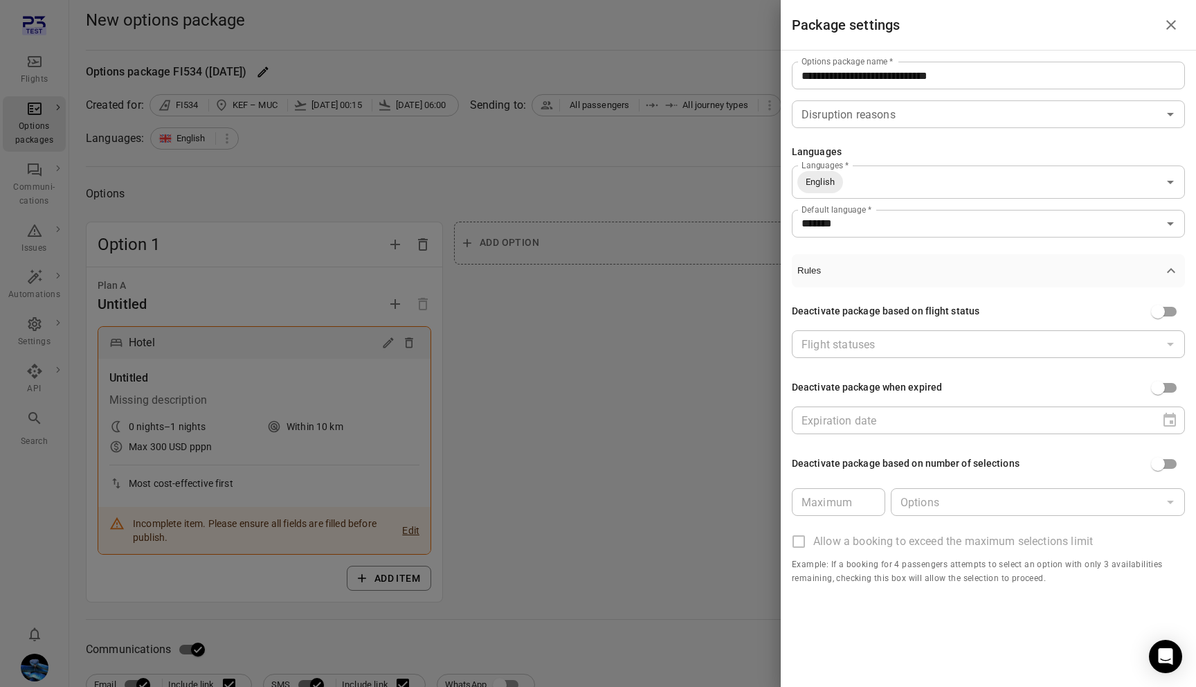
click at [1179, 277] on icon "button" at bounding box center [1171, 270] width 17 height 17
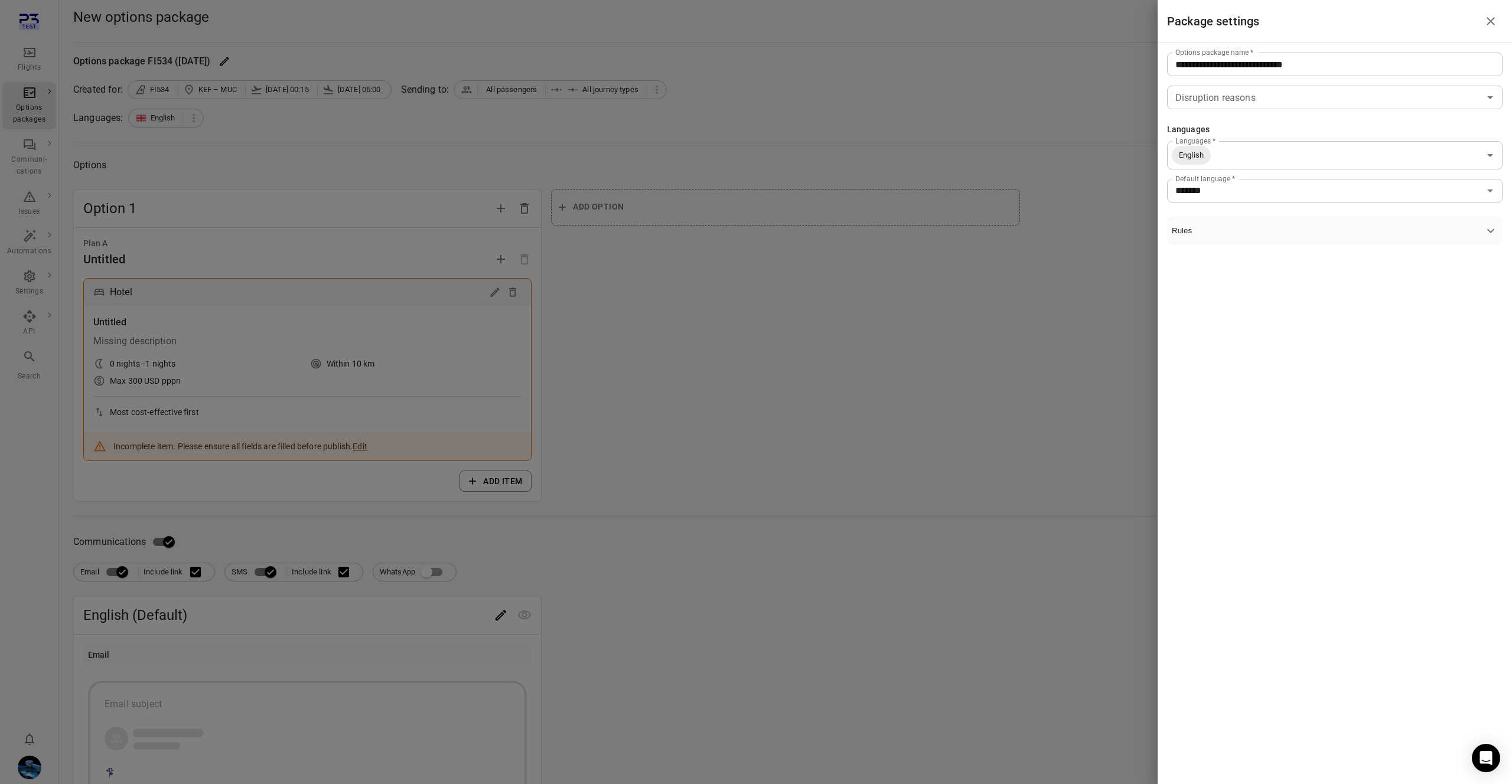
drag, startPoint x: 1277, startPoint y: 210, endPoint x: 1269, endPoint y: 224, distance: 16.1
click at [1276, 212] on div "**********" at bounding box center [1335, 149] width 354 height 212
drag, startPoint x: 1265, startPoint y: 226, endPoint x: 1223, endPoint y: 229, distance: 42.1
click at [1261, 227] on span "Rules" at bounding box center [1327, 230] width 311 height 9
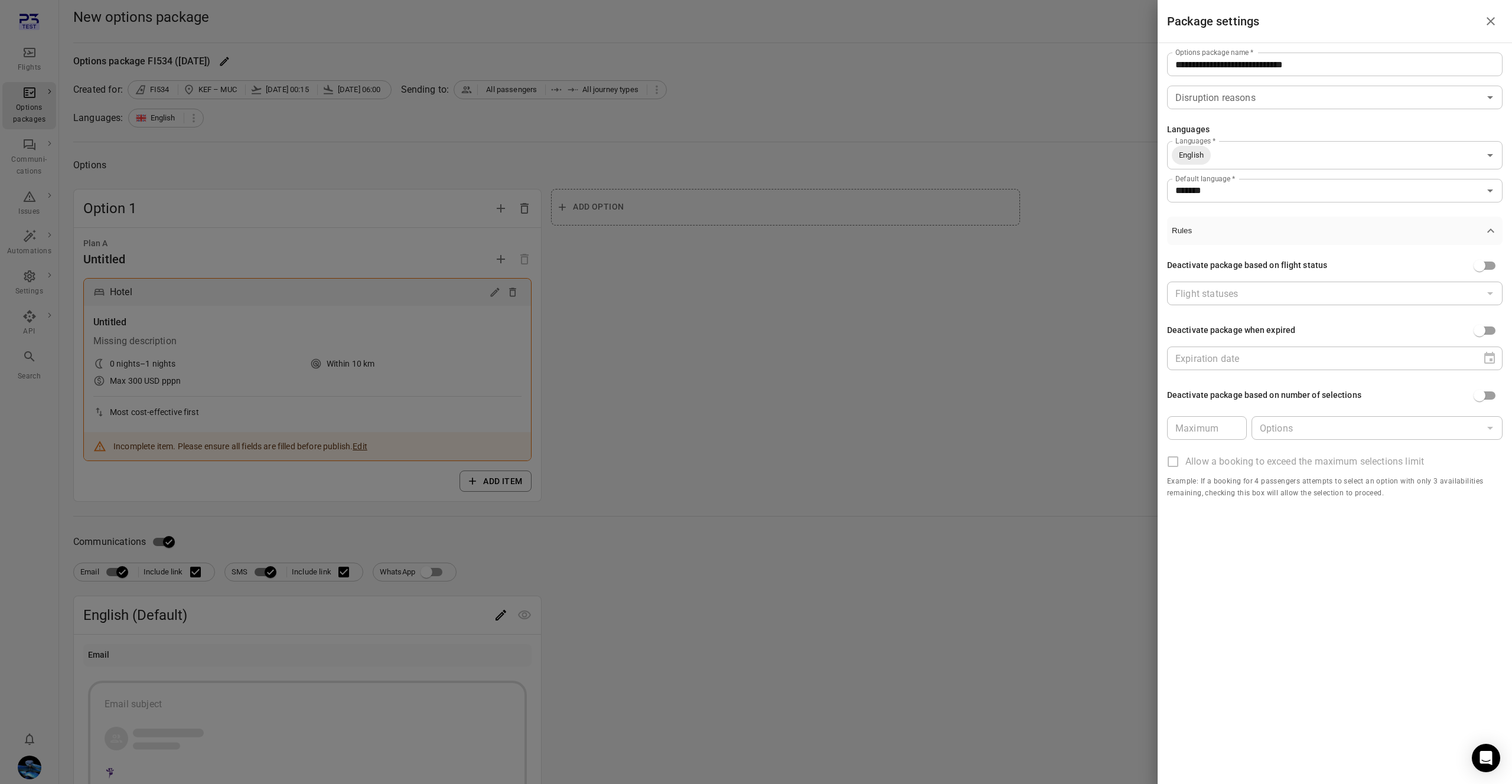
click at [1218, 268] on div "Deactivate package based on flight status" at bounding box center [1247, 265] width 160 height 13
copy div "Deactivate package based on flight status"
click at [1429, 659] on div "**********" at bounding box center [1335, 392] width 354 height 784
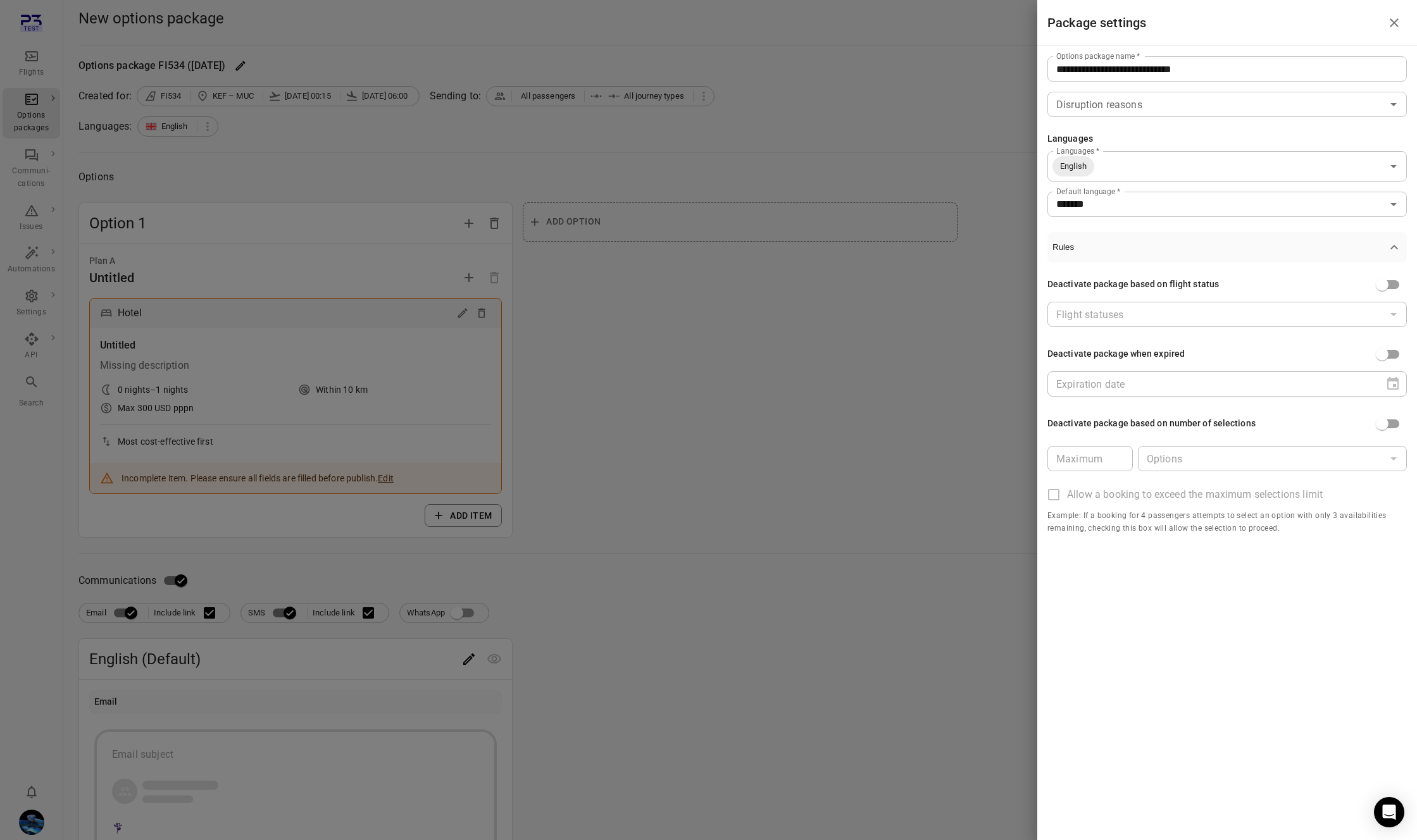
drag, startPoint x: 1341, startPoint y: 254, endPoint x: 548, endPoint y: 17, distance: 827.7
click at [0, 0] on div "**********" at bounding box center [708, 420] width 1417 height 840
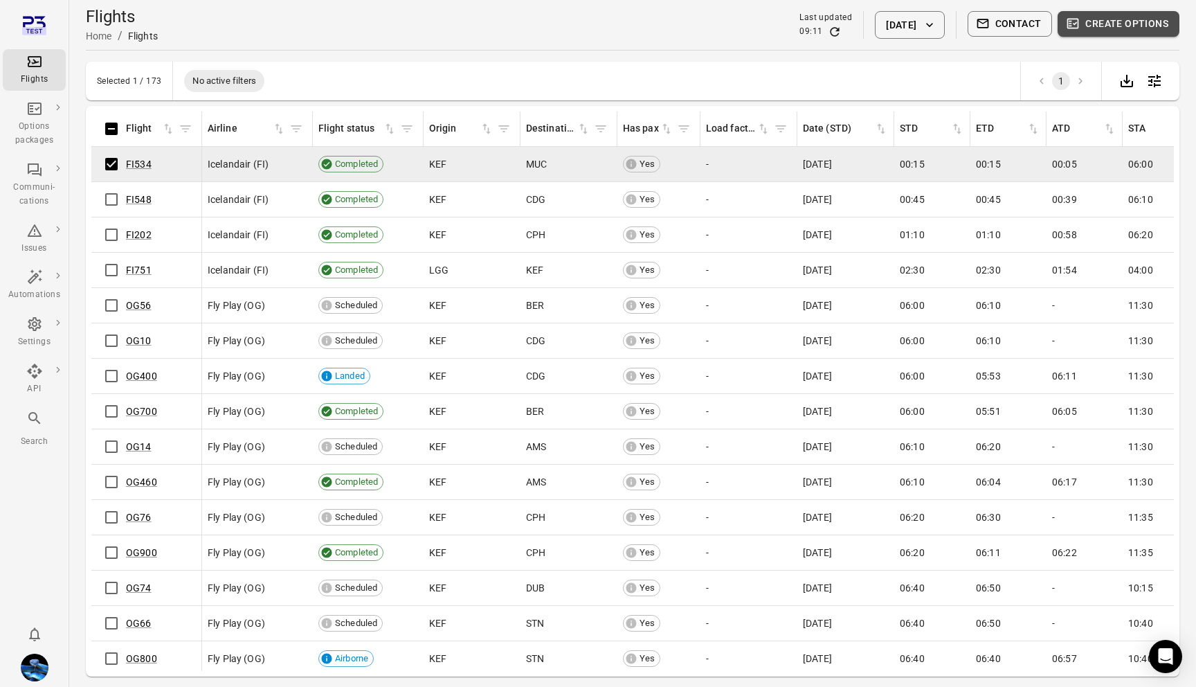
click at [1083, 29] on button "Create options" at bounding box center [1119, 24] width 122 height 26
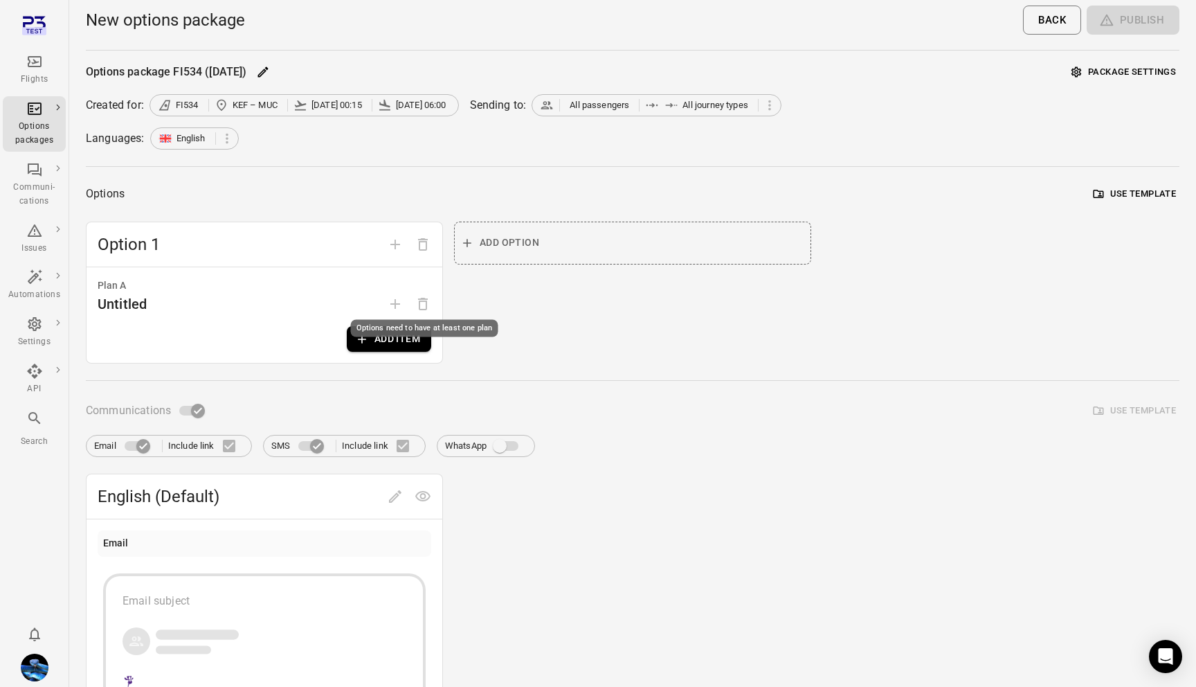
click at [392, 336] on div "Options need to have at least one plan" at bounding box center [425, 324] width 150 height 28
click at [396, 335] on div "Add plan" at bounding box center [395, 328] width 42 height 17
click at [415, 341] on button "Add item" at bounding box center [389, 339] width 84 height 26
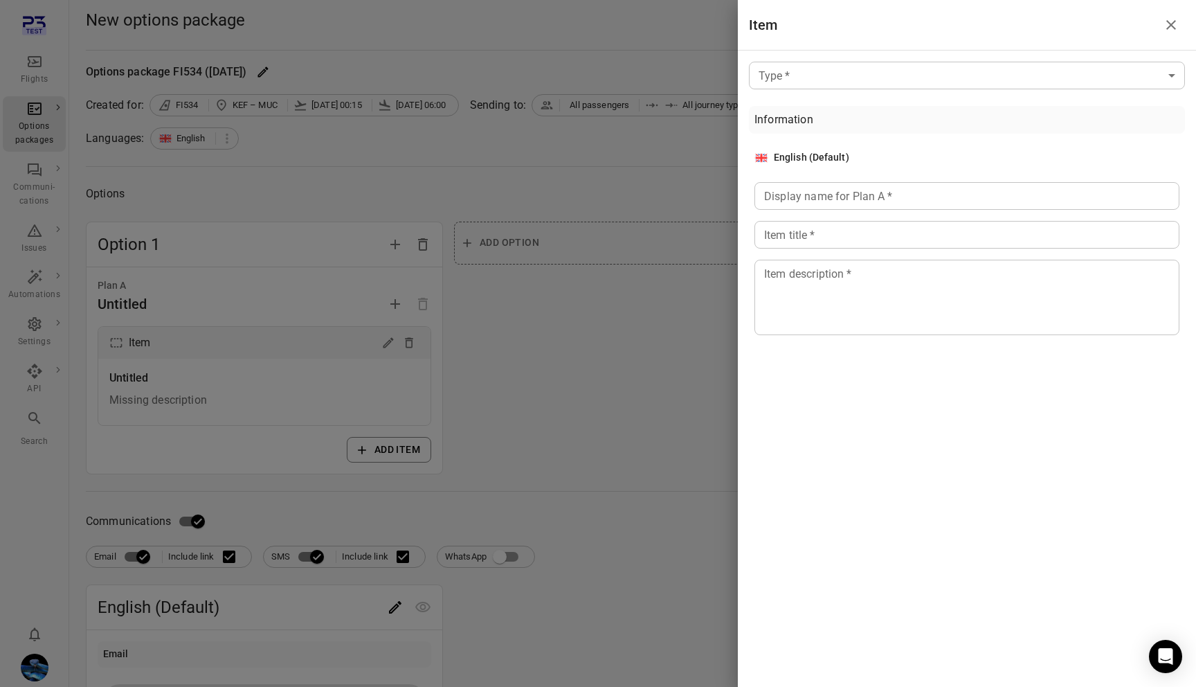
click at [480, 362] on div at bounding box center [598, 343] width 1196 height 687
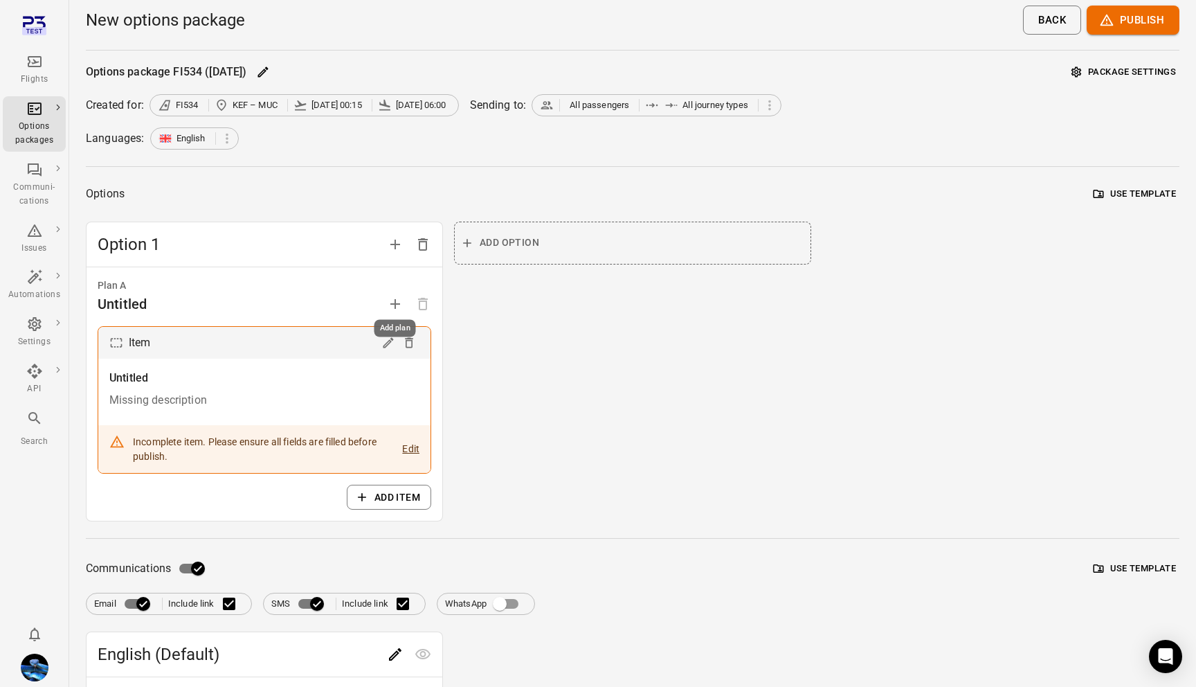
click at [395, 302] on icon "Add plan" at bounding box center [395, 304] width 10 height 10
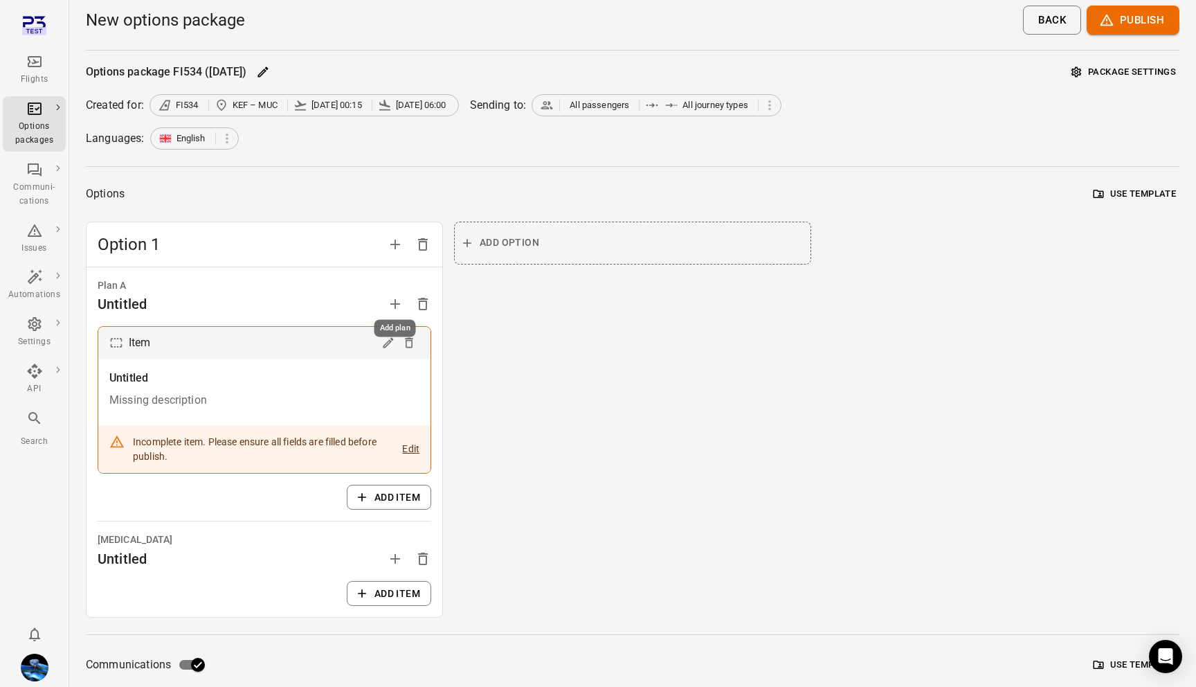
click at [395, 302] on icon "Add plan" at bounding box center [395, 304] width 10 height 10
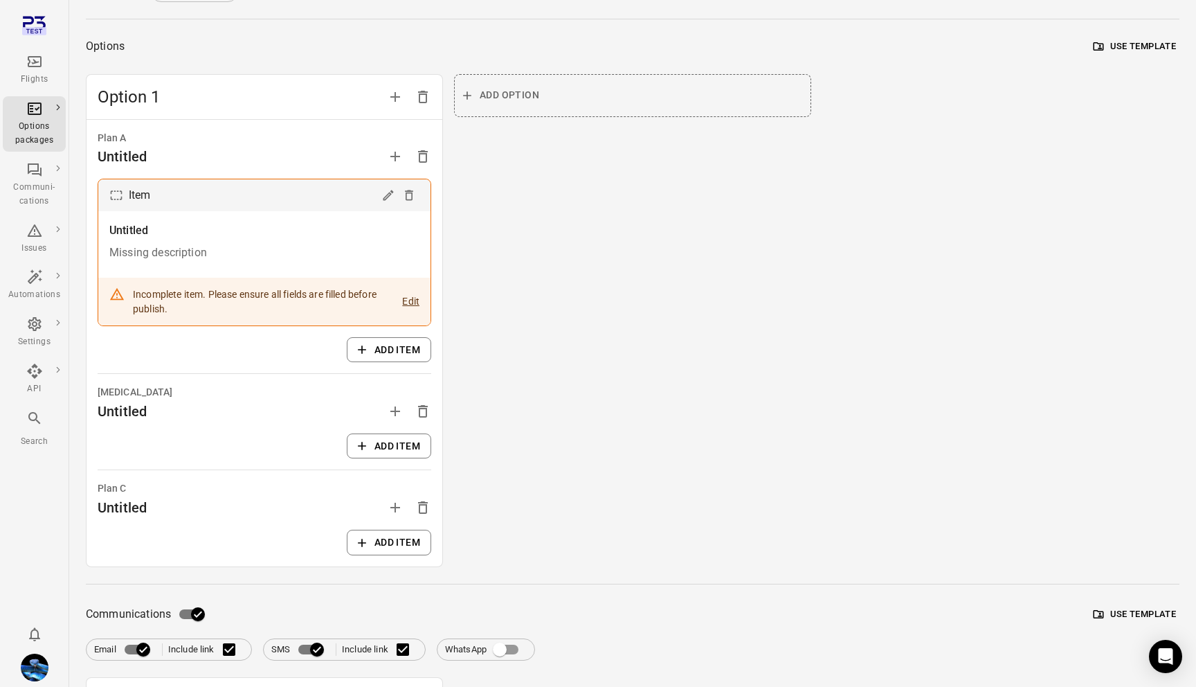
scroll to position [156, 0]
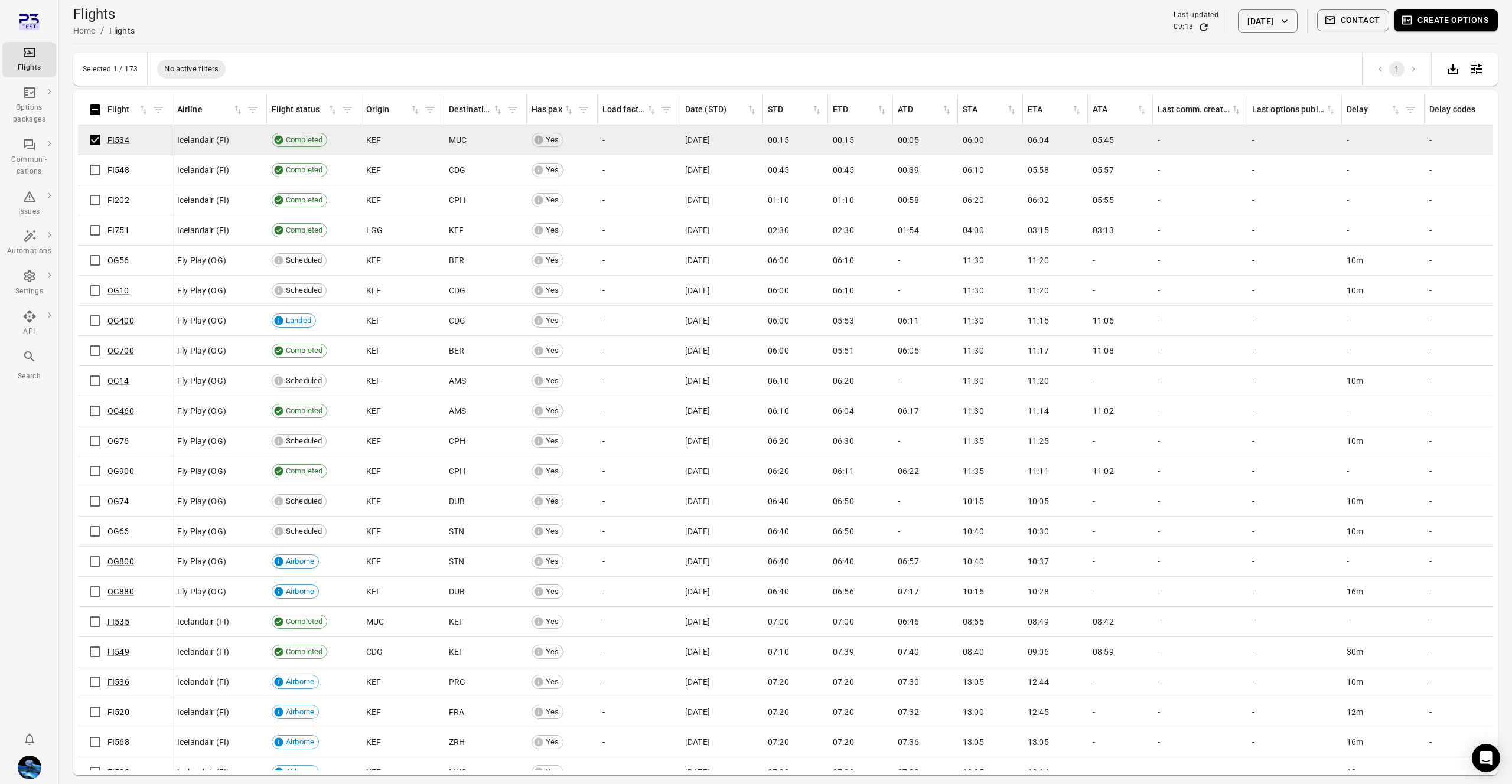
drag, startPoint x: 1437, startPoint y: 18, endPoint x: 1343, endPoint y: 104, distance: 127.4
click at [1436, 22] on button "Create options" at bounding box center [1445, 20] width 104 height 22
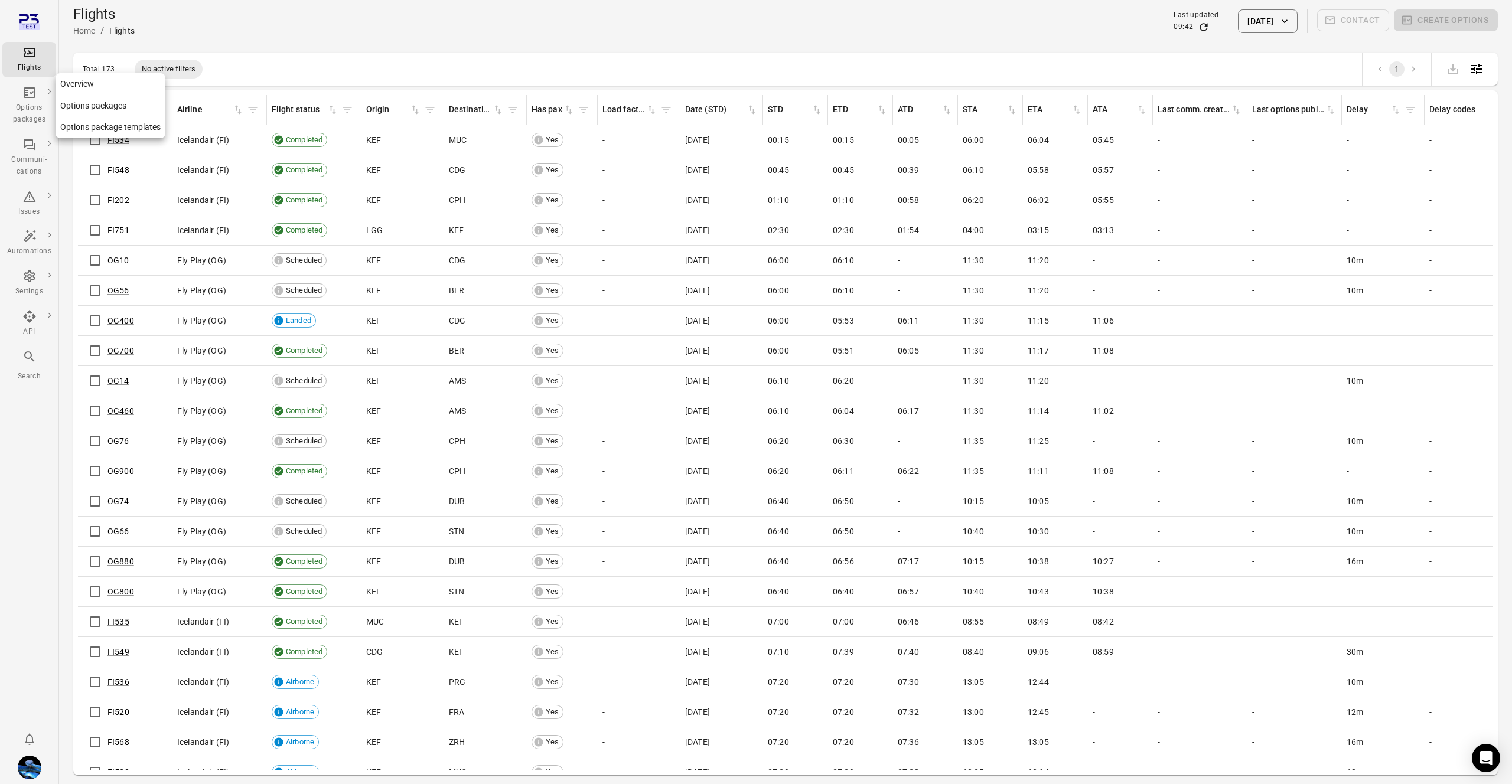
click at [32, 114] on div "Options packages" at bounding box center [29, 114] width 44 height 24
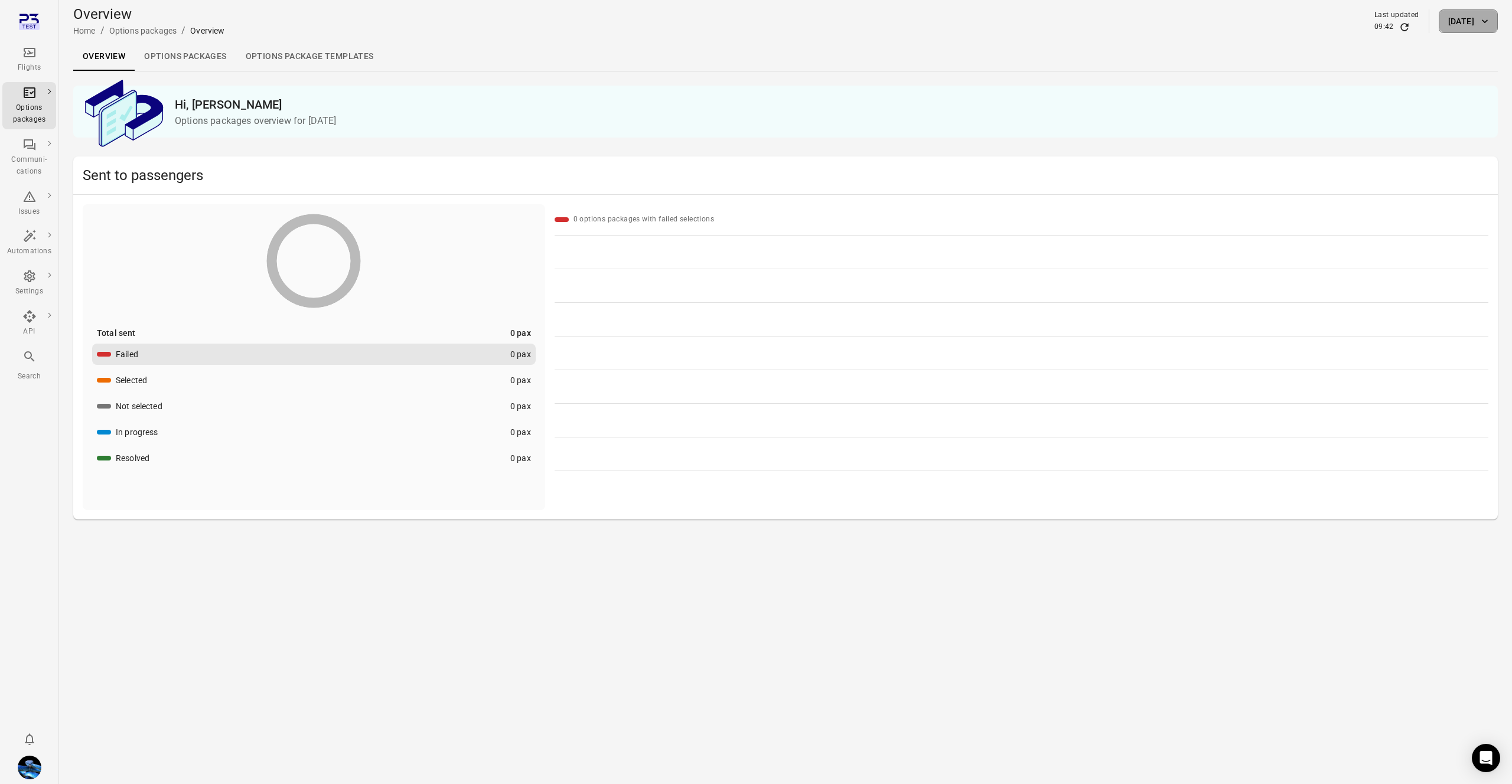
click at [1476, 23] on button "[DATE]" at bounding box center [1468, 21] width 59 height 24
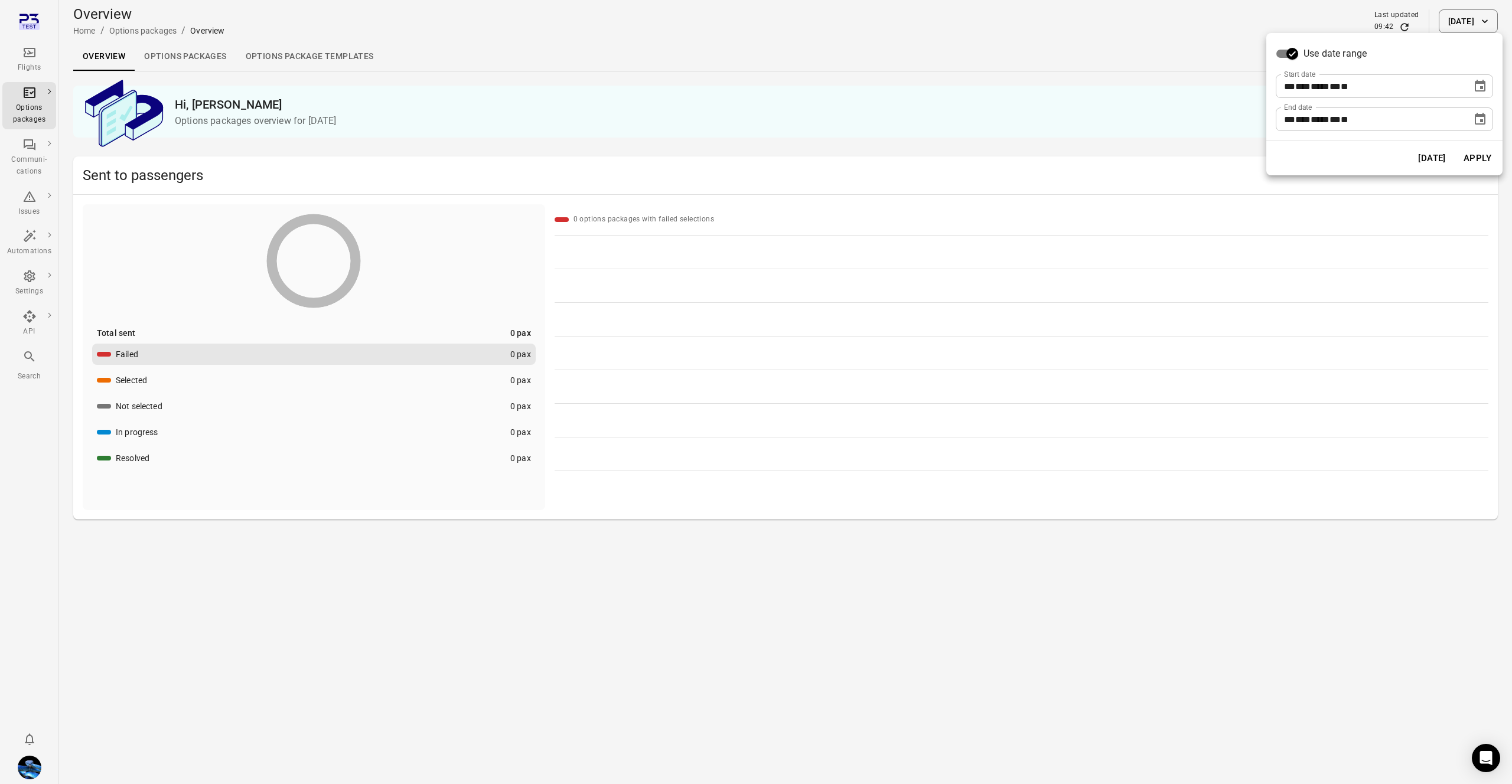
click at [1481, 81] on icon "Choose date, selected date is Aug 13, 2025" at bounding box center [1480, 85] width 10 height 12
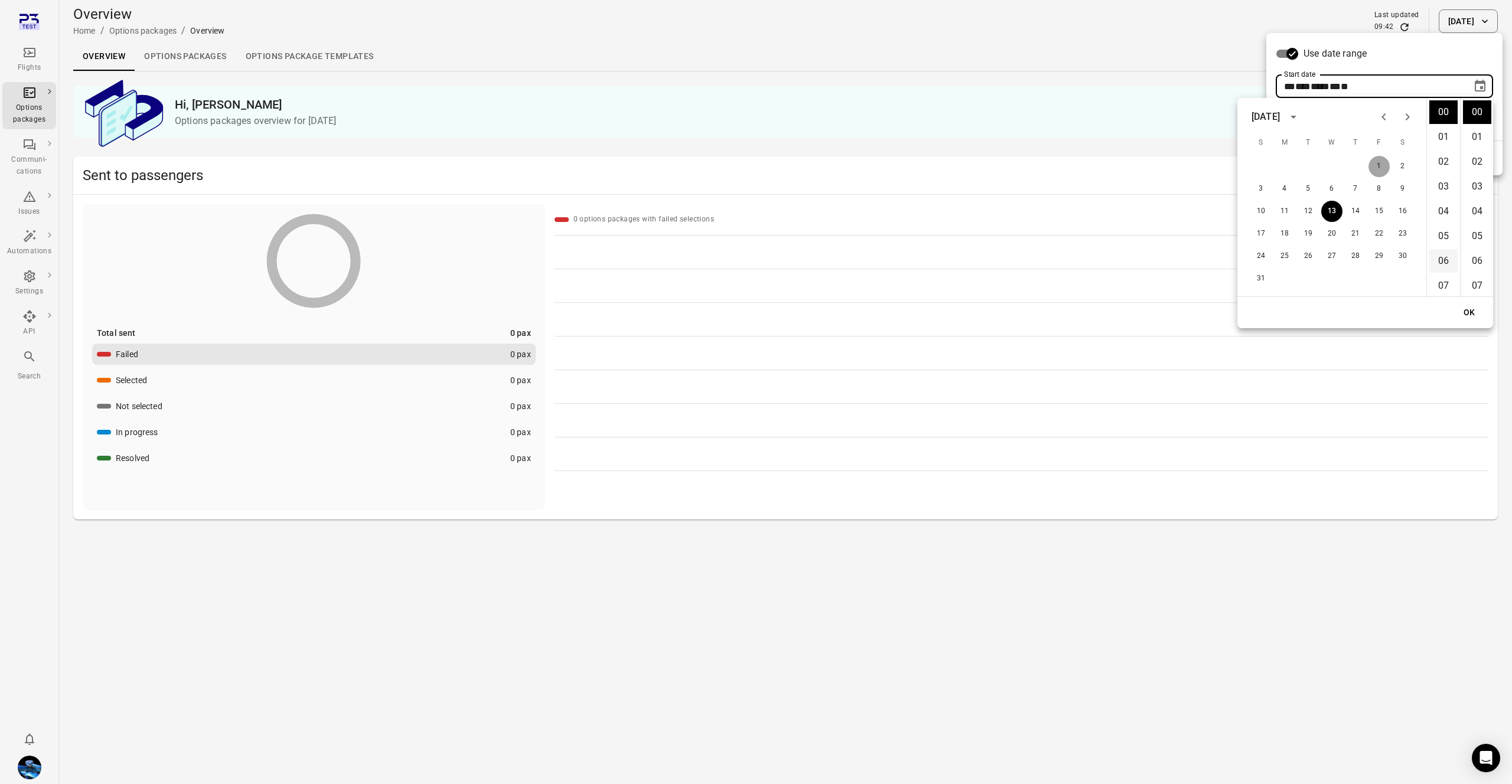
drag, startPoint x: 1381, startPoint y: 160, endPoint x: 1453, endPoint y: 260, distance: 123.2
click at [1382, 162] on button "1" at bounding box center [1379, 166] width 21 height 21
type input "**********"
click at [1473, 309] on button "OK" at bounding box center [1469, 313] width 38 height 22
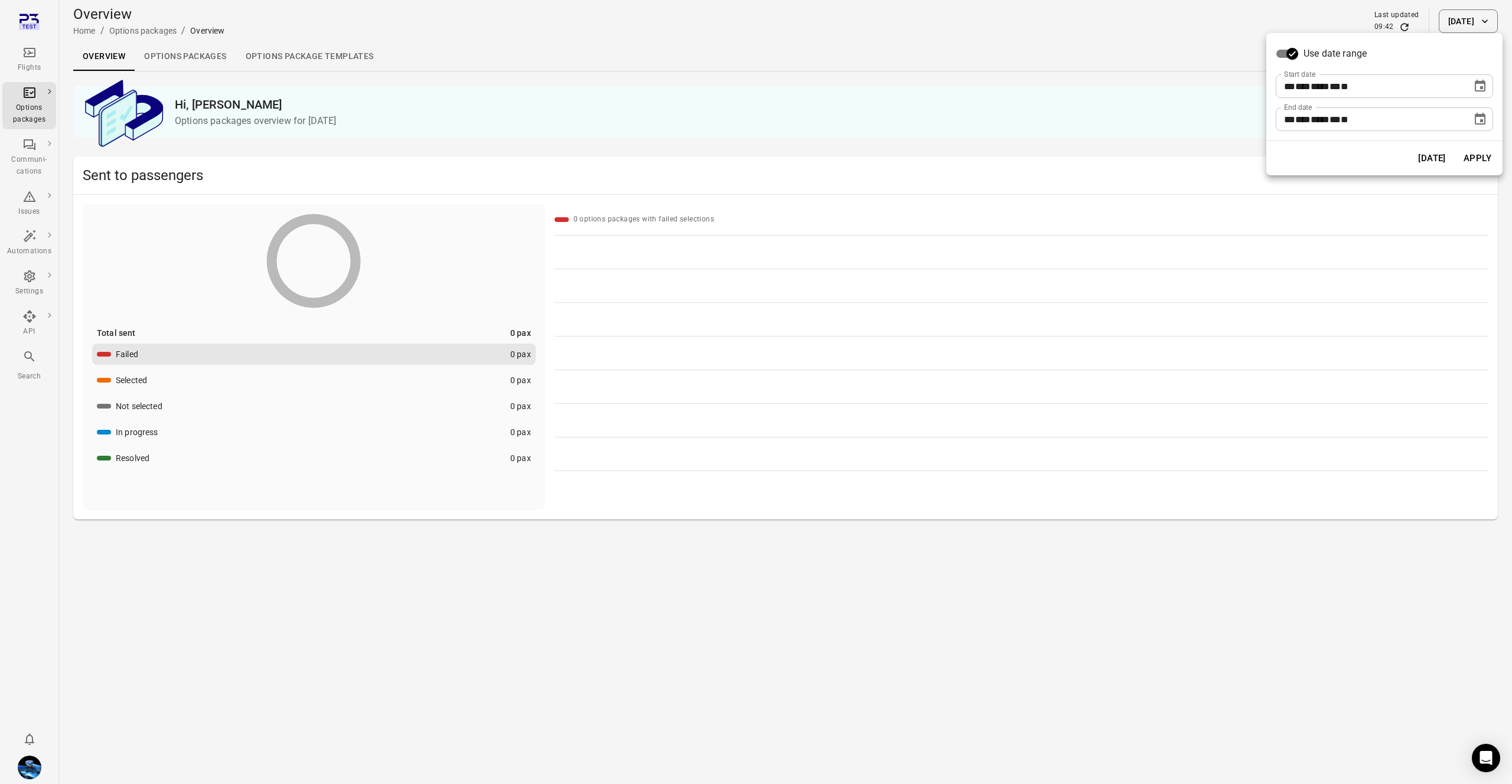
drag, startPoint x: 1488, startPoint y: 158, endPoint x: 1401, endPoint y: 183, distance: 90.5
click at [1477, 160] on button "Apply" at bounding box center [1478, 158] width 41 height 25
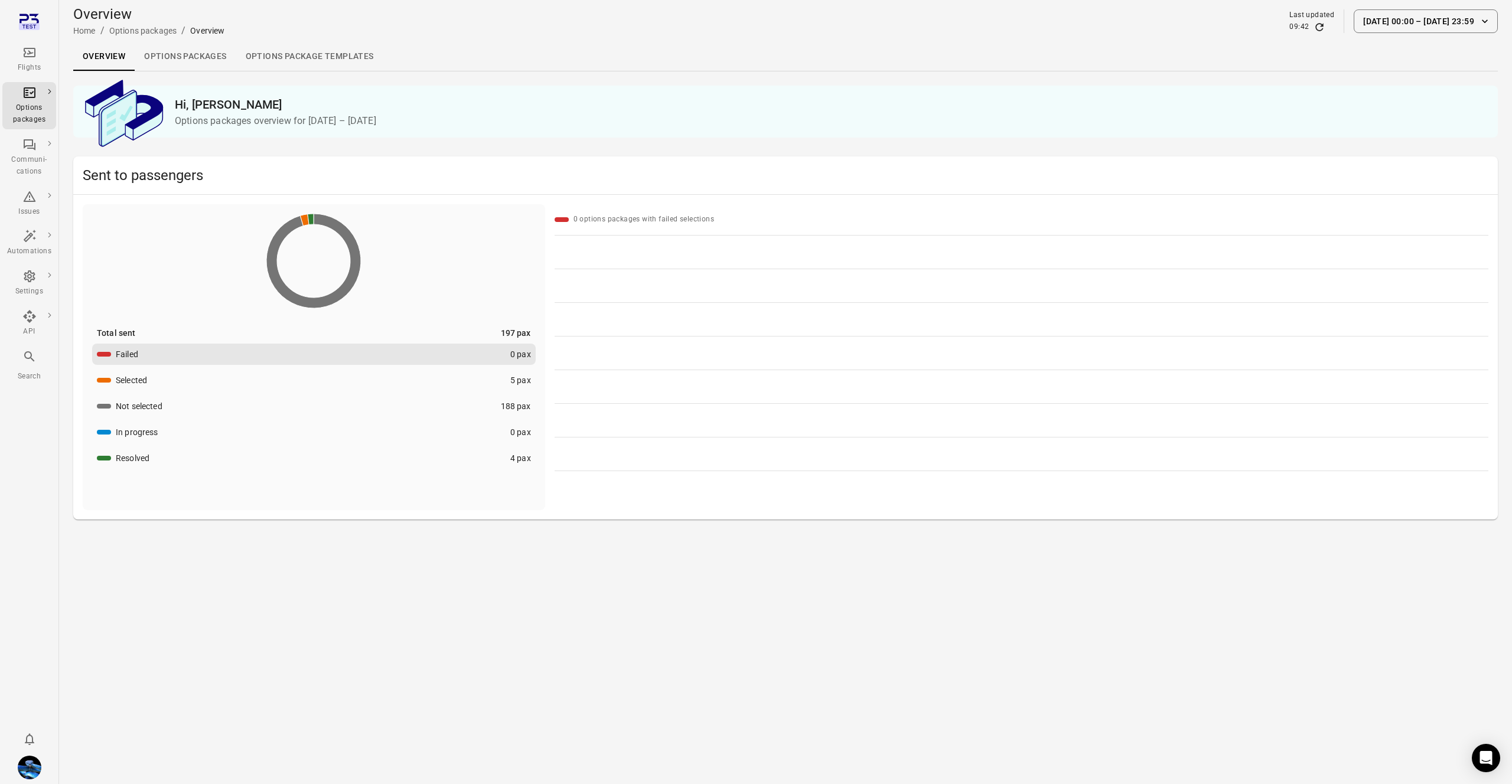
drag, startPoint x: 456, startPoint y: 477, endPoint x: 461, endPoint y: 463, distance: 14.9
click at [456, 476] on div "Total sent 197 pax Failed 0 pax Selected 5 pax Not selected 188 pax In progress…" at bounding box center [314, 340] width 462 height 274
click at [462, 456] on button "Resolved 4 pax" at bounding box center [314, 458] width 444 height 21
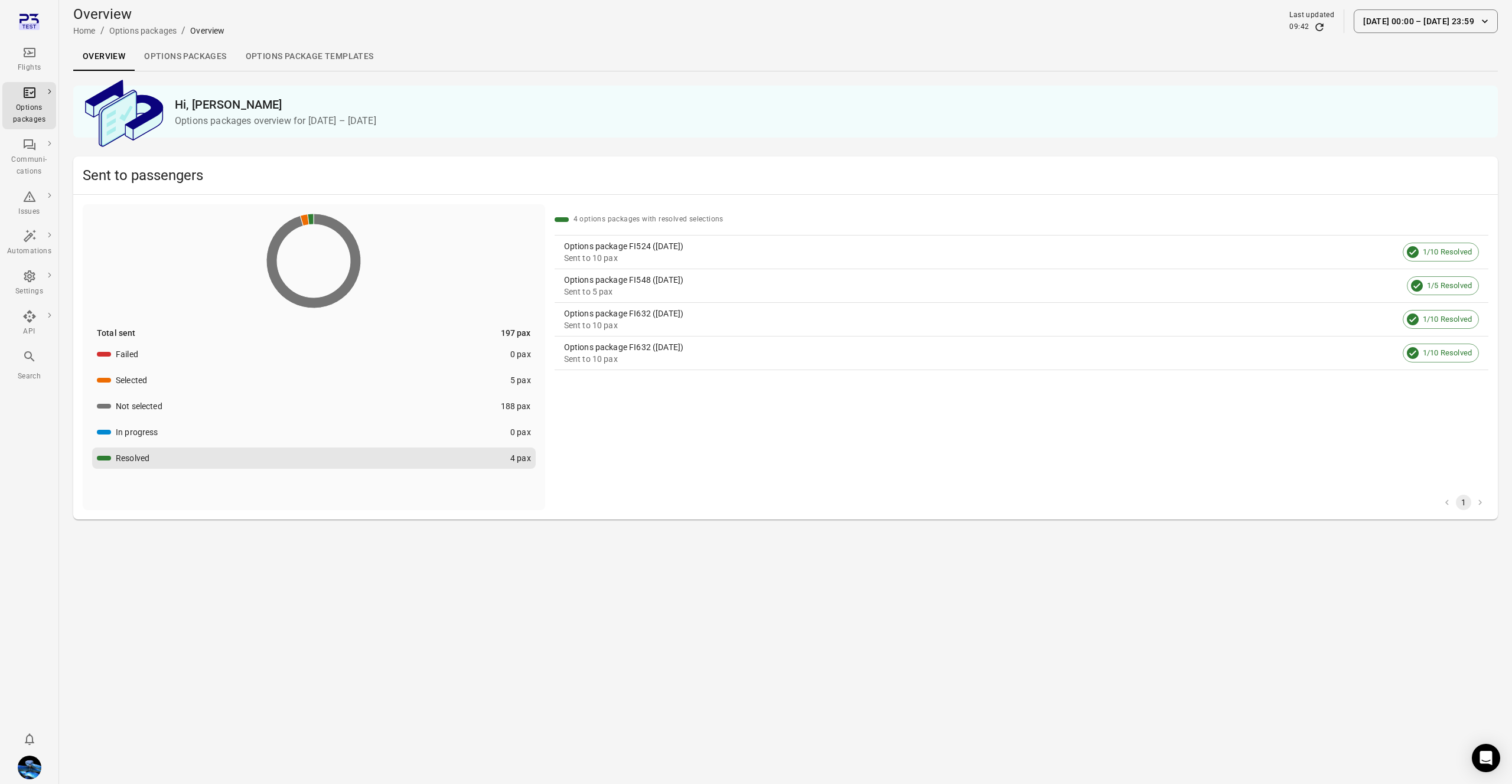
click at [600, 231] on div "4 options packages with resolved selections Options package FI524 (7 Aug) Sent …" at bounding box center [1021, 287] width 933 height 166
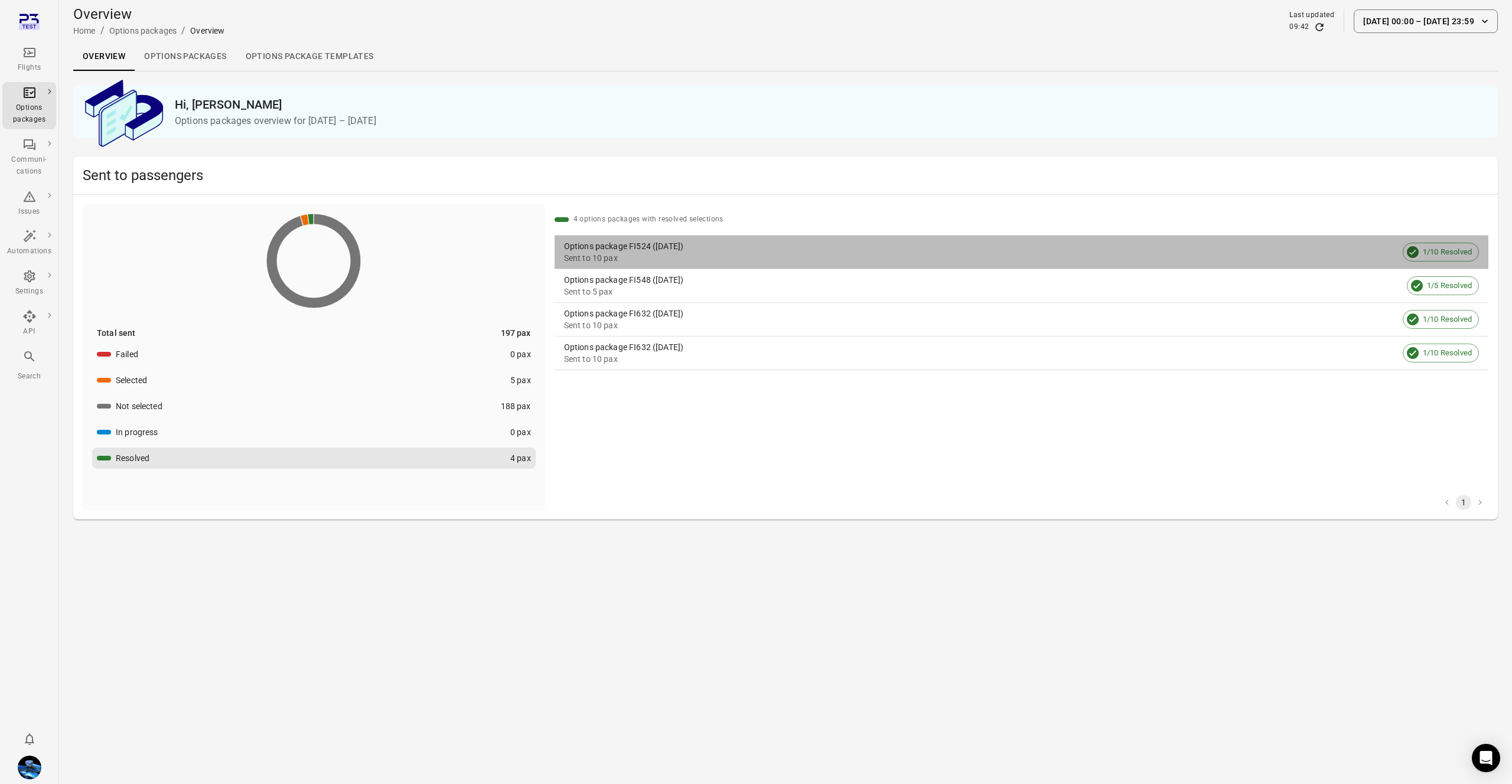
click at [602, 242] on div "Options package FI524 (7 Aug)" at bounding box center [980, 247] width 834 height 12
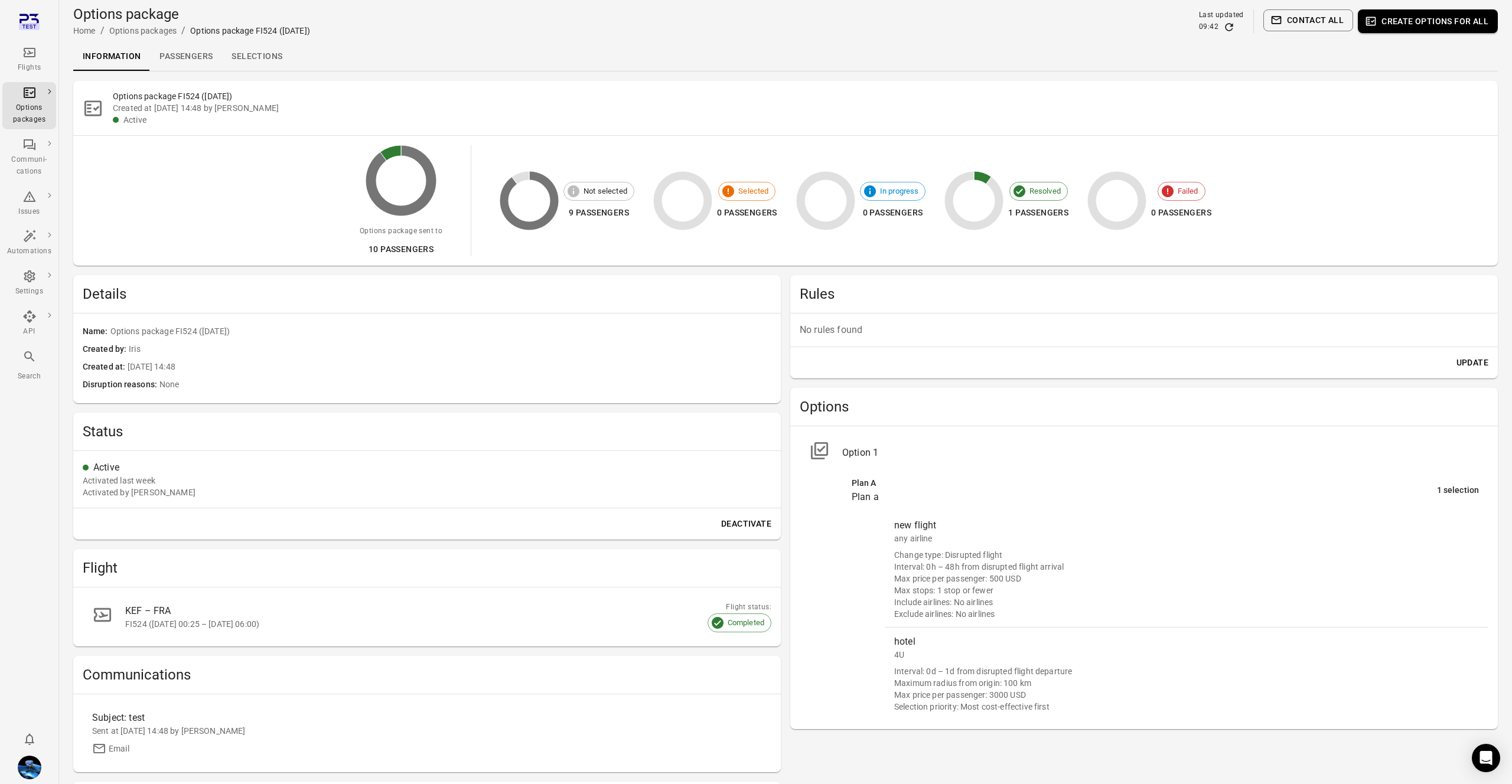
click at [255, 55] on link "Selections" at bounding box center [257, 56] width 70 height 28
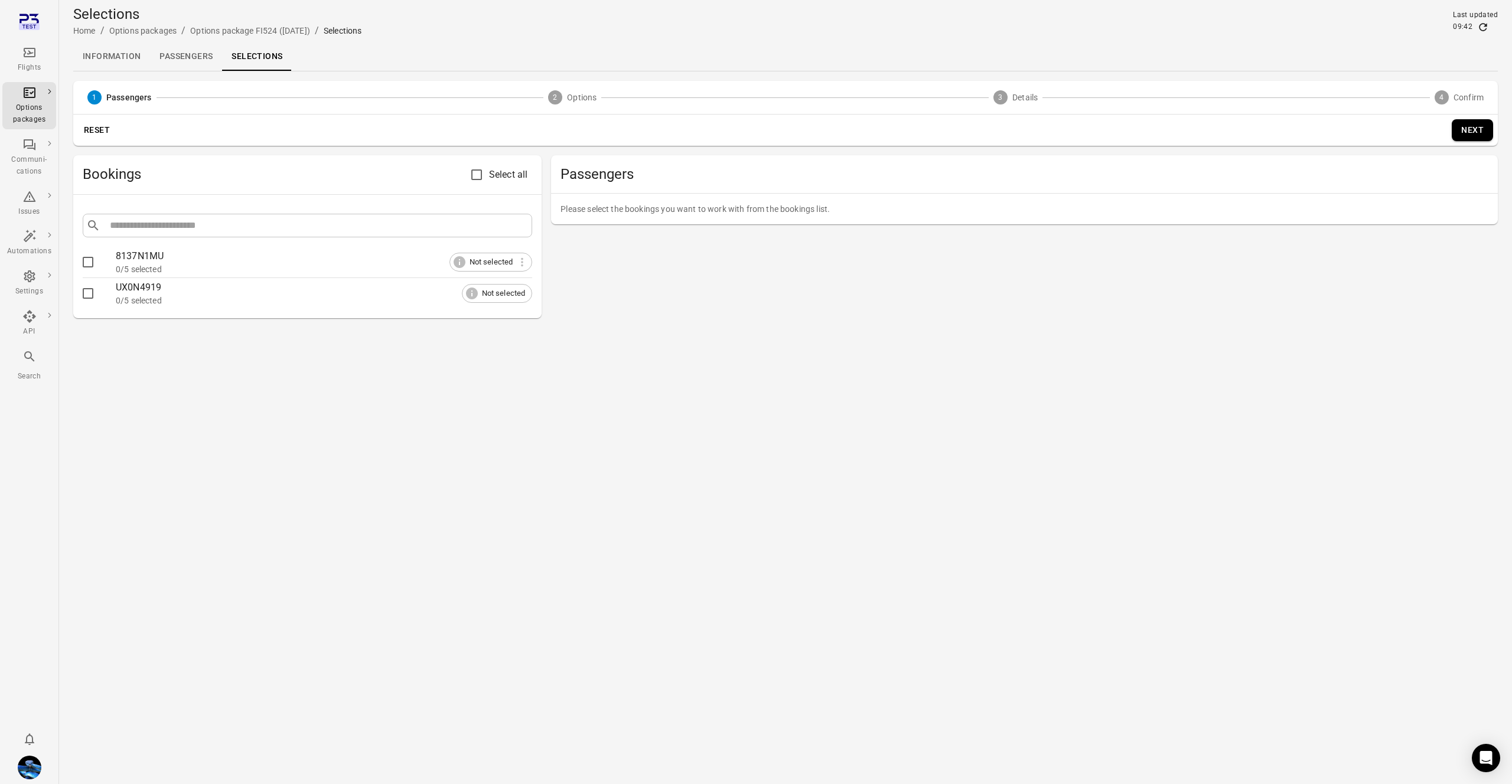
drag, startPoint x: 180, startPoint y: 41, endPoint x: 184, endPoint y: 55, distance: 14.6
click at [180, 42] on main "Selections Home / Options packages / Options package FI524 (7 Aug) / Selections…" at bounding box center [785, 392] width 1453 height 784
click at [184, 55] on link "Passengers" at bounding box center [186, 56] width 72 height 28
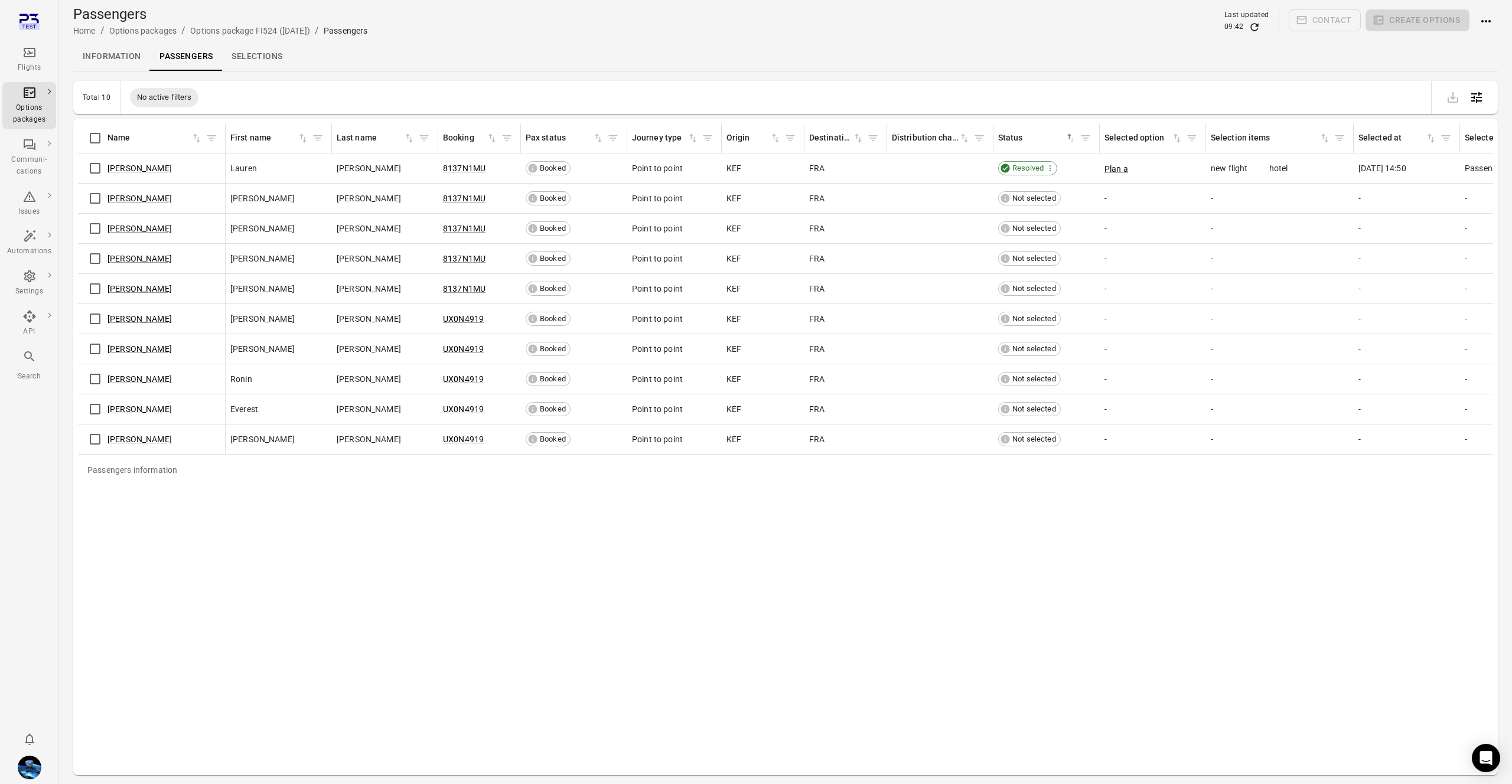
scroll to position [0, 3]
click at [125, 165] on link "Lauren Curtis" at bounding box center [139, 168] width 64 height 9
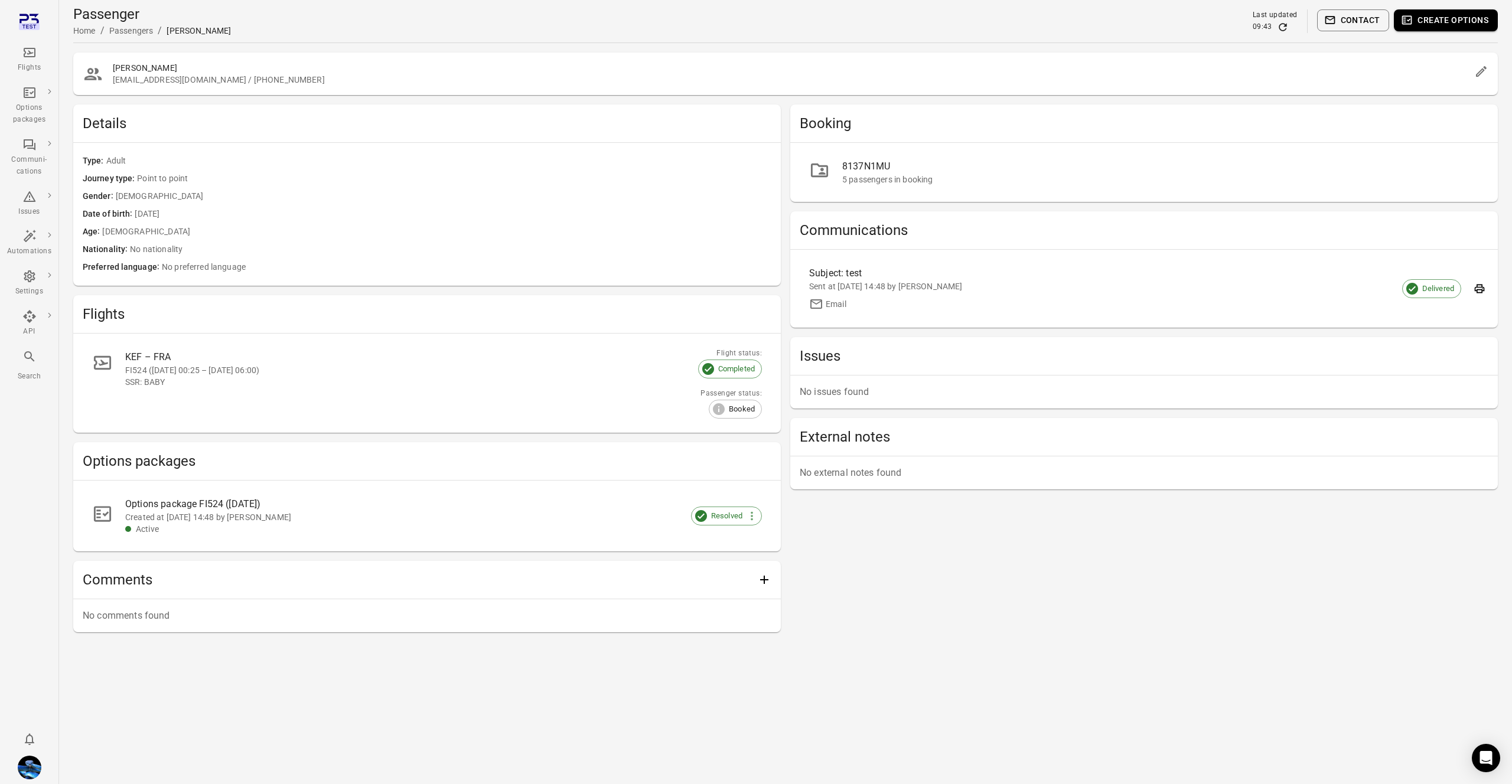
click at [930, 158] on link "8137N1MU 5 passengers in booking" at bounding box center [1143, 172] width 689 height 40
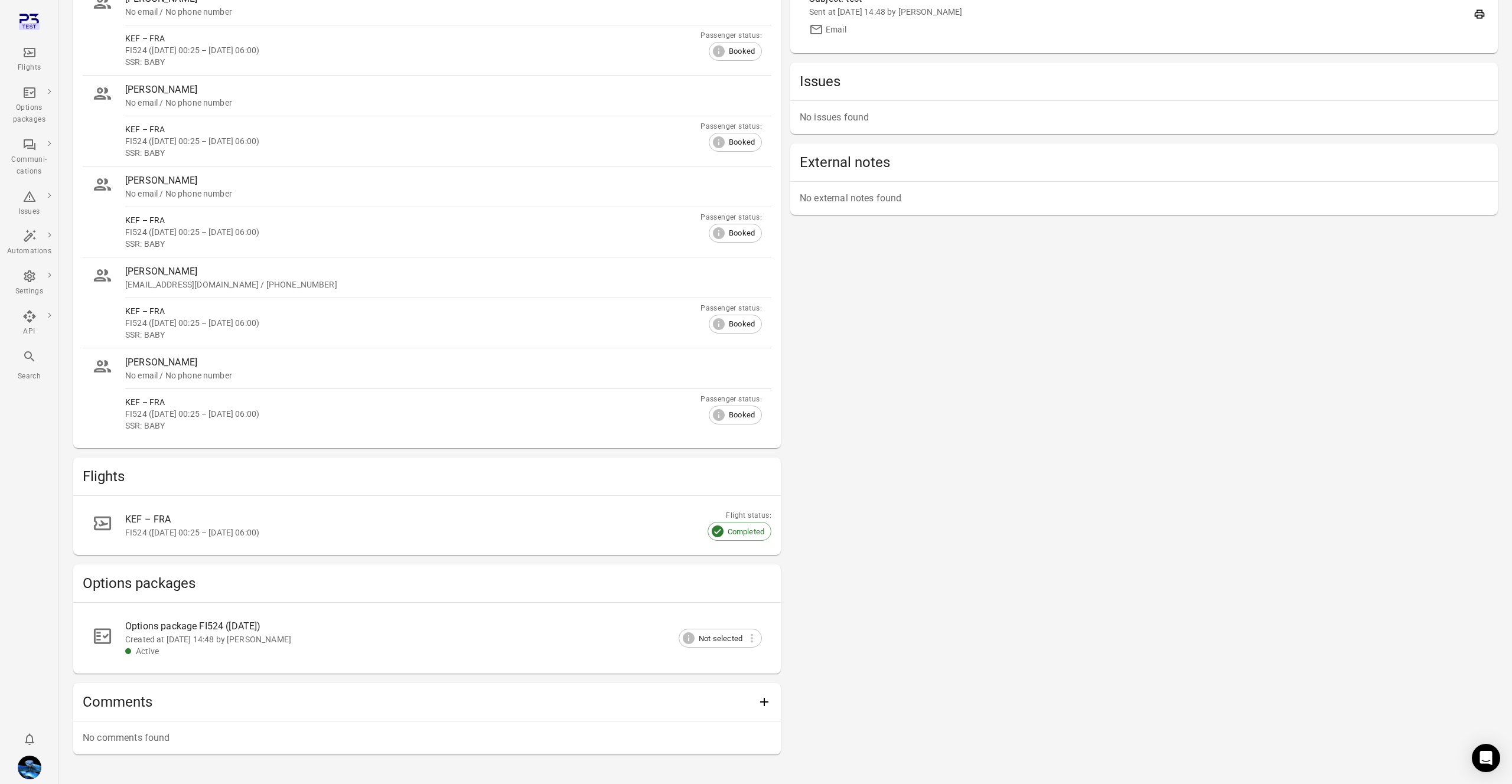
scroll to position [204, 0]
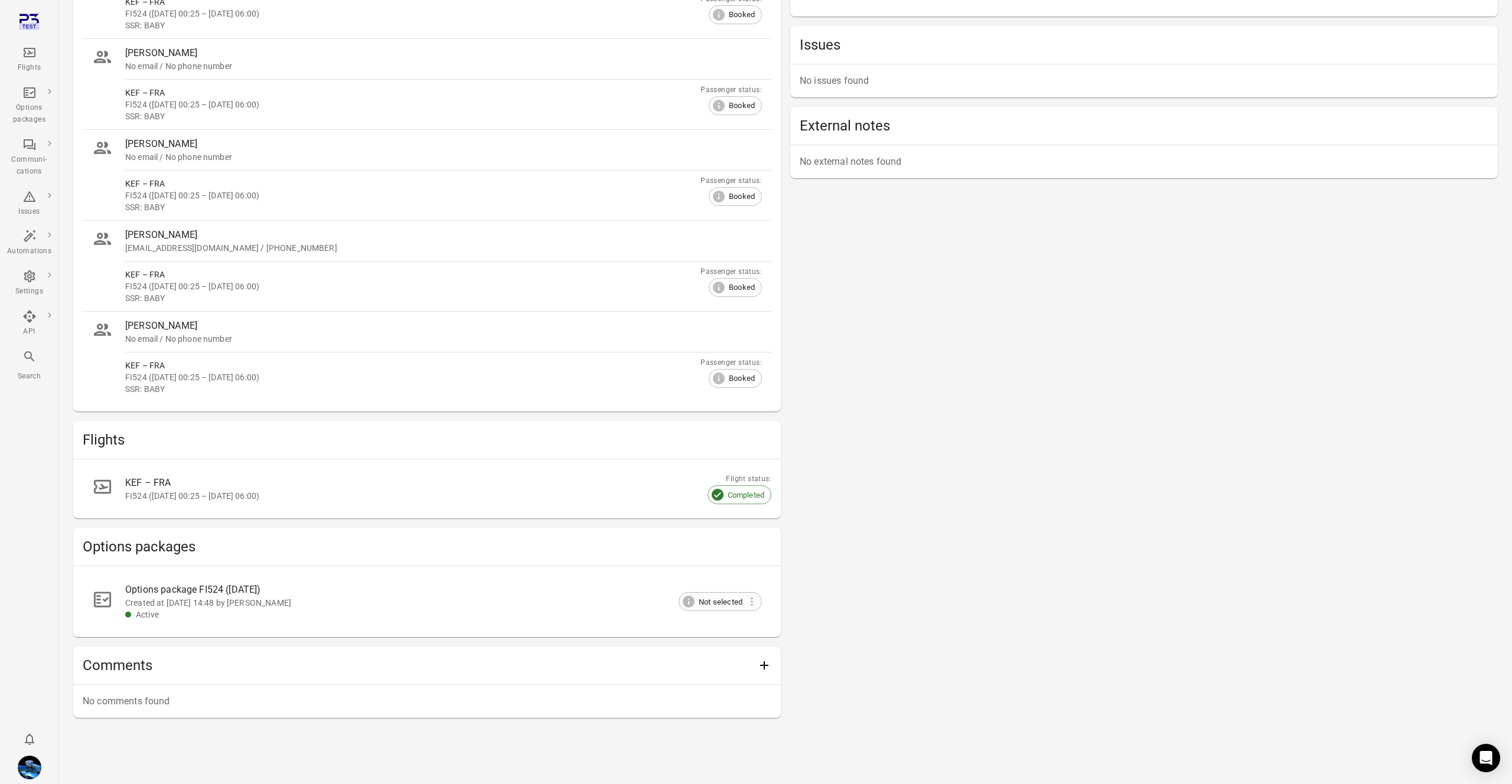
click at [736, 604] on span "Not selected" at bounding box center [720, 602] width 56 height 12
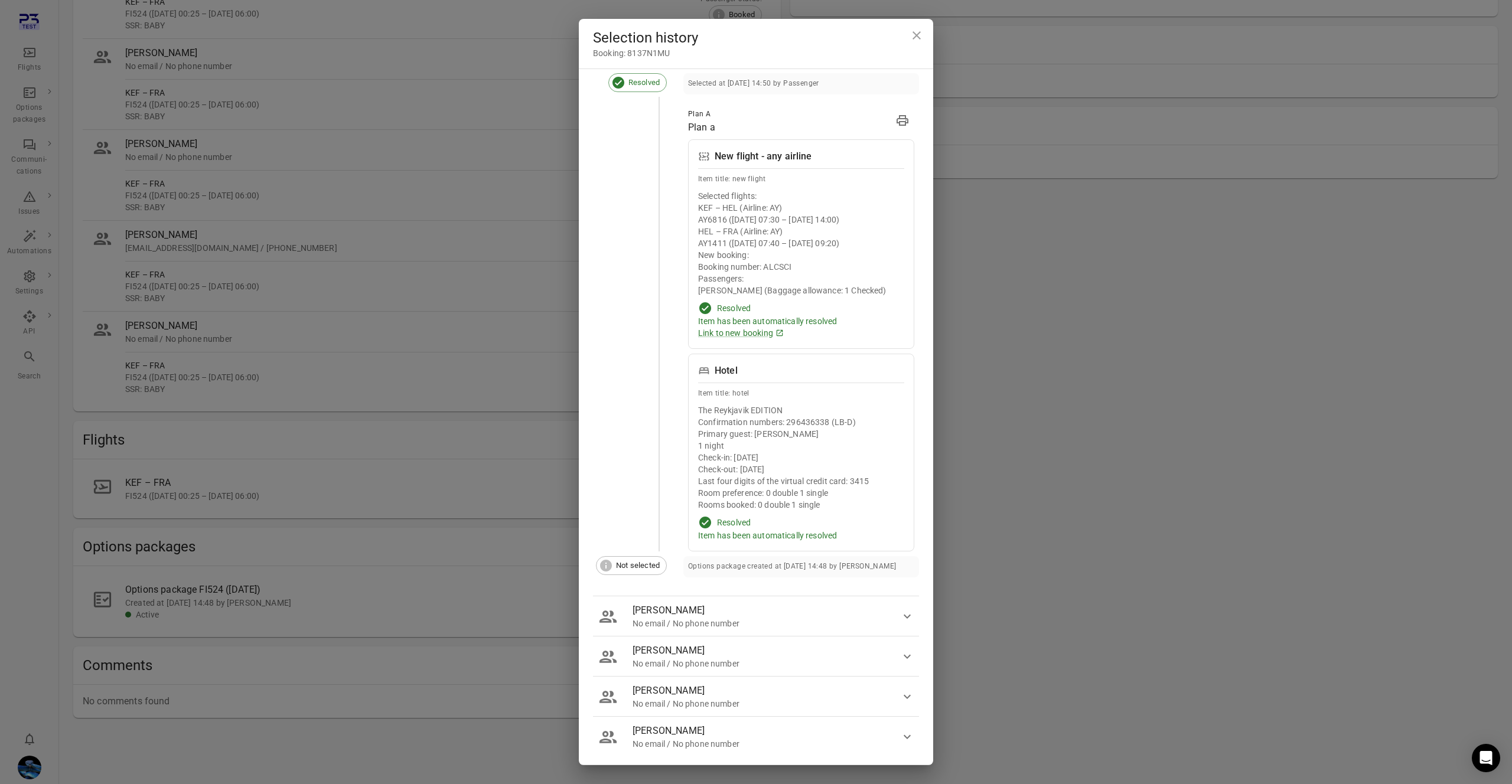
scroll to position [0, 0]
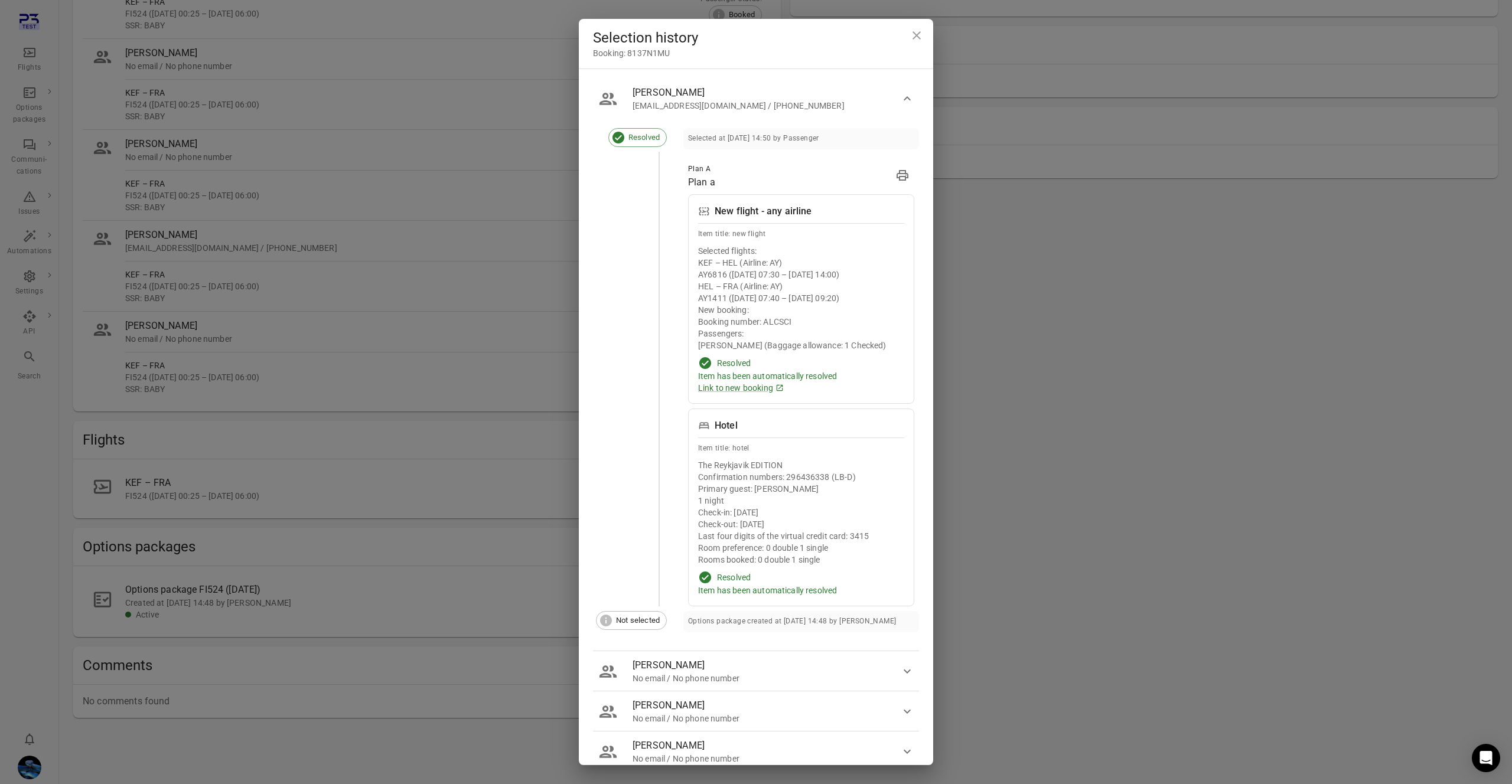
click at [904, 96] on icon "button" at bounding box center [907, 98] width 15 height 15
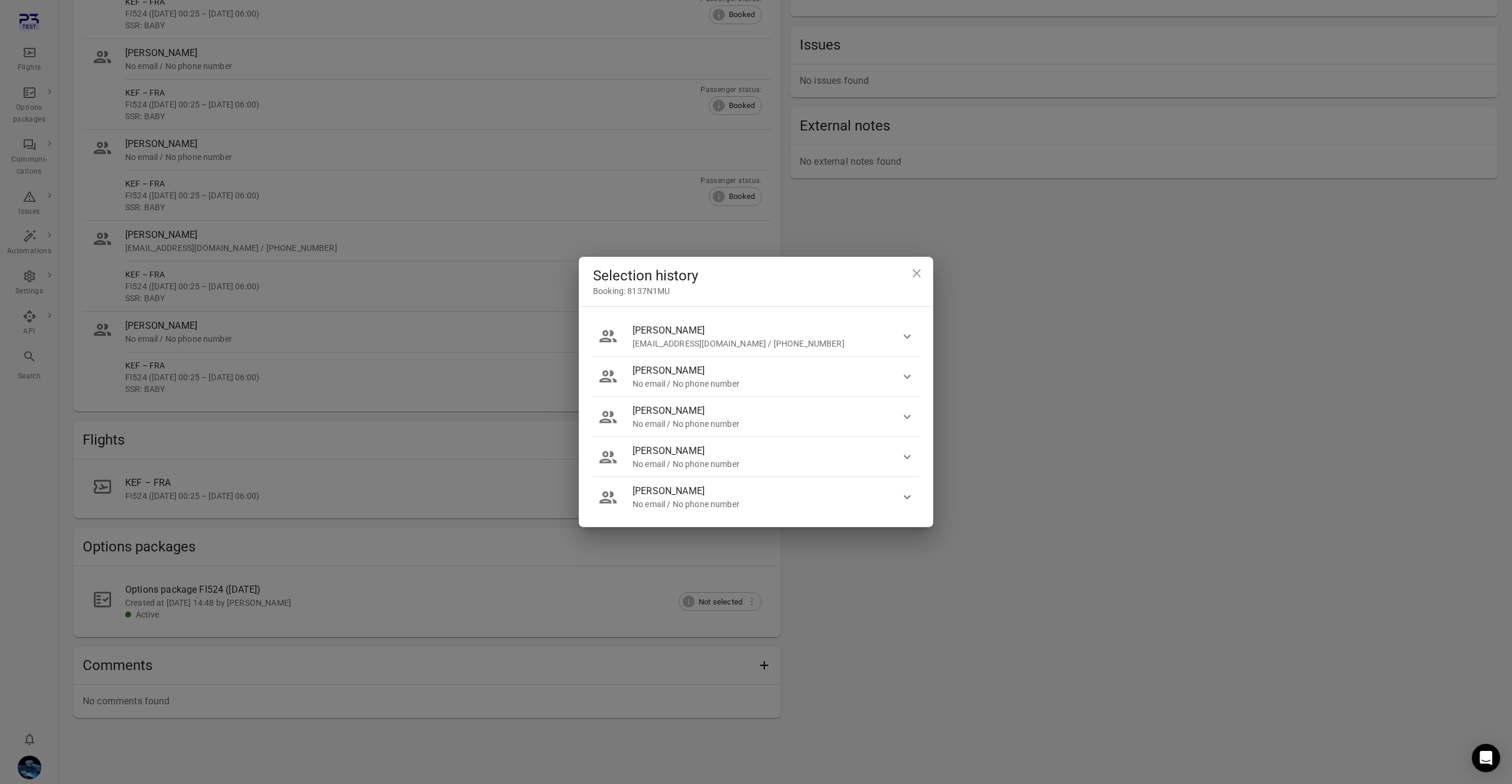
click at [900, 336] on icon "button" at bounding box center [907, 336] width 15 height 15
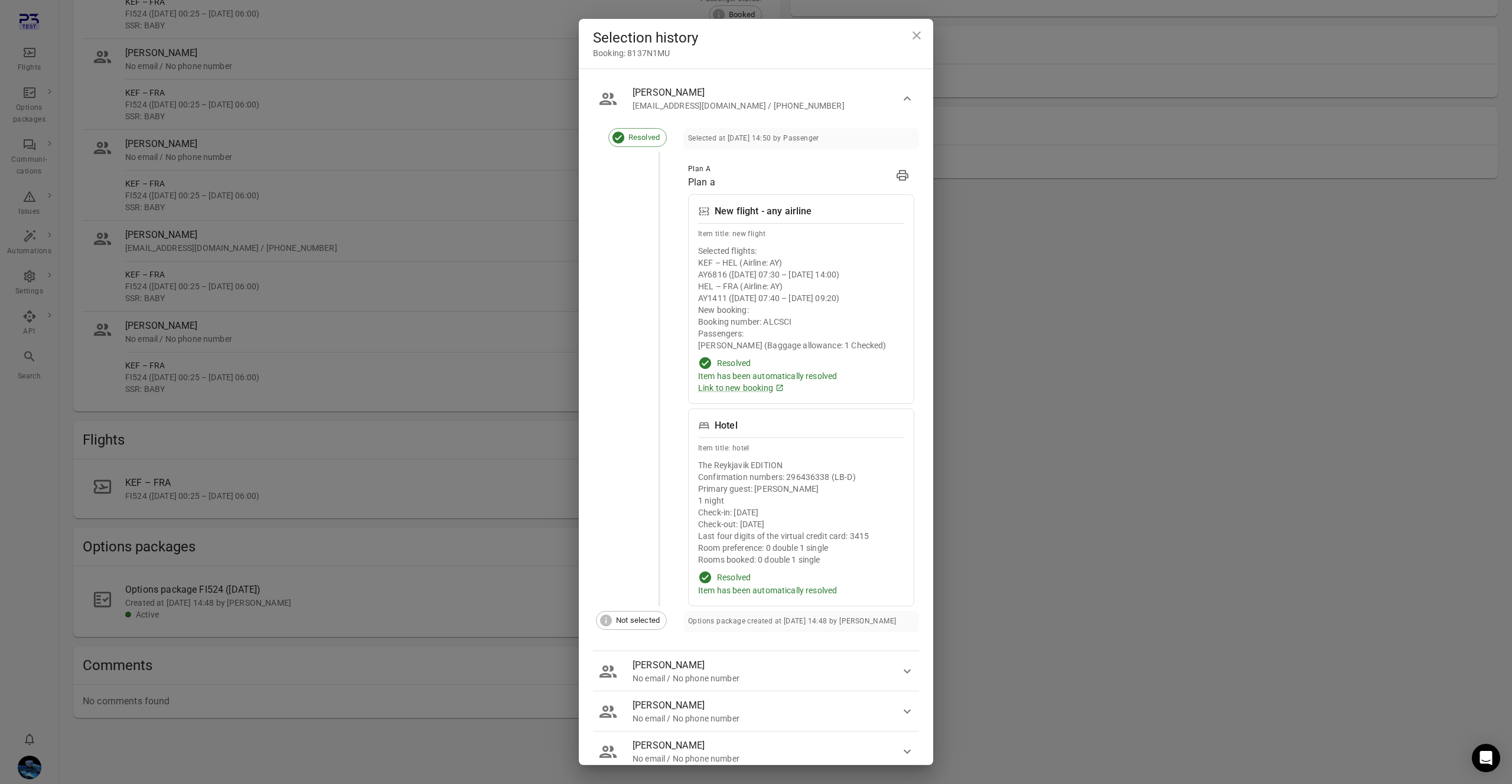
drag, startPoint x: 910, startPoint y: 100, endPoint x: 913, endPoint y: 118, distance: 18.2
click at [909, 100] on icon "button" at bounding box center [907, 98] width 7 height 4
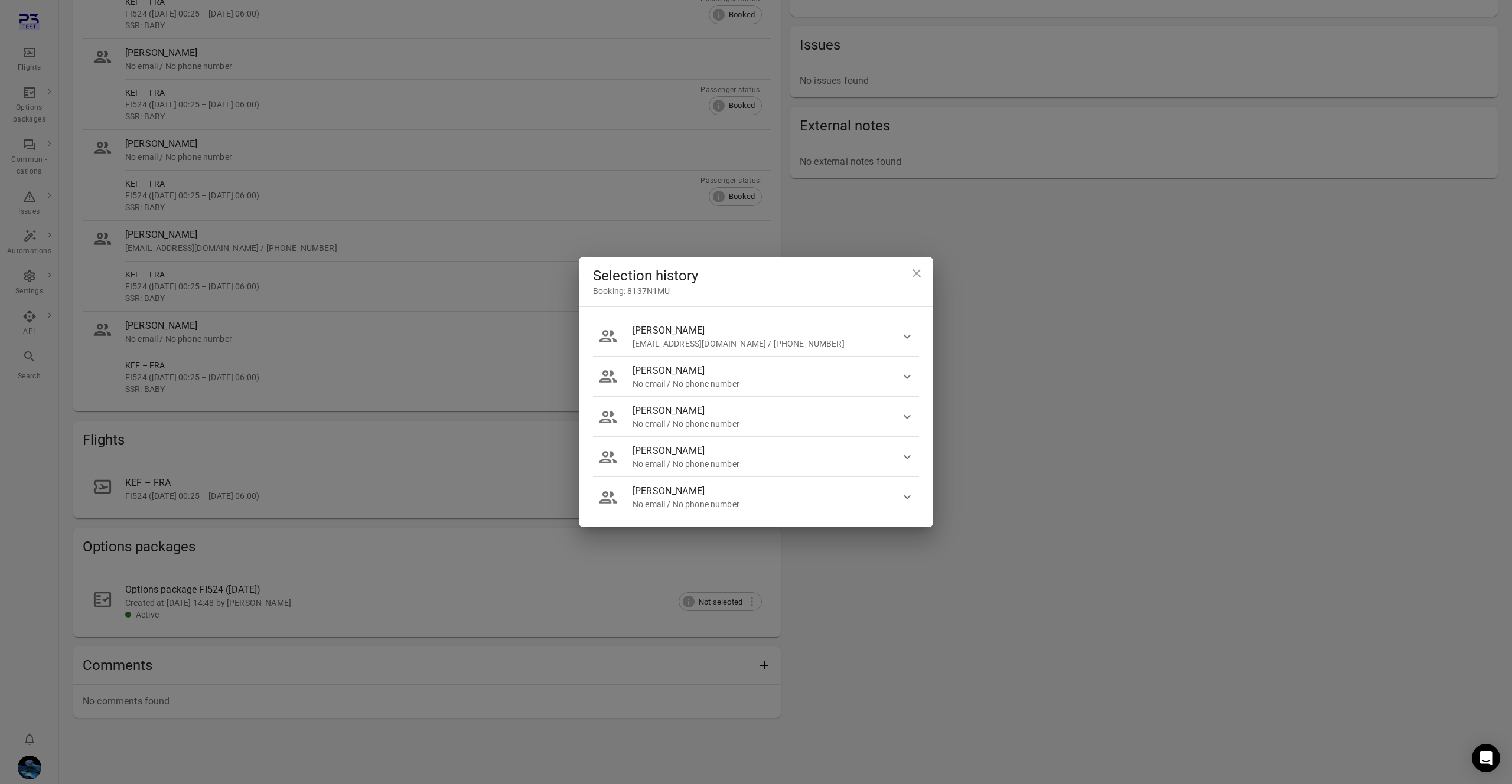
click at [1012, 187] on div "Selection history Booking: 8137N1MU Lauren Curtis iris@avilabs.is / +3548660886…" at bounding box center [756, 392] width 1512 height 784
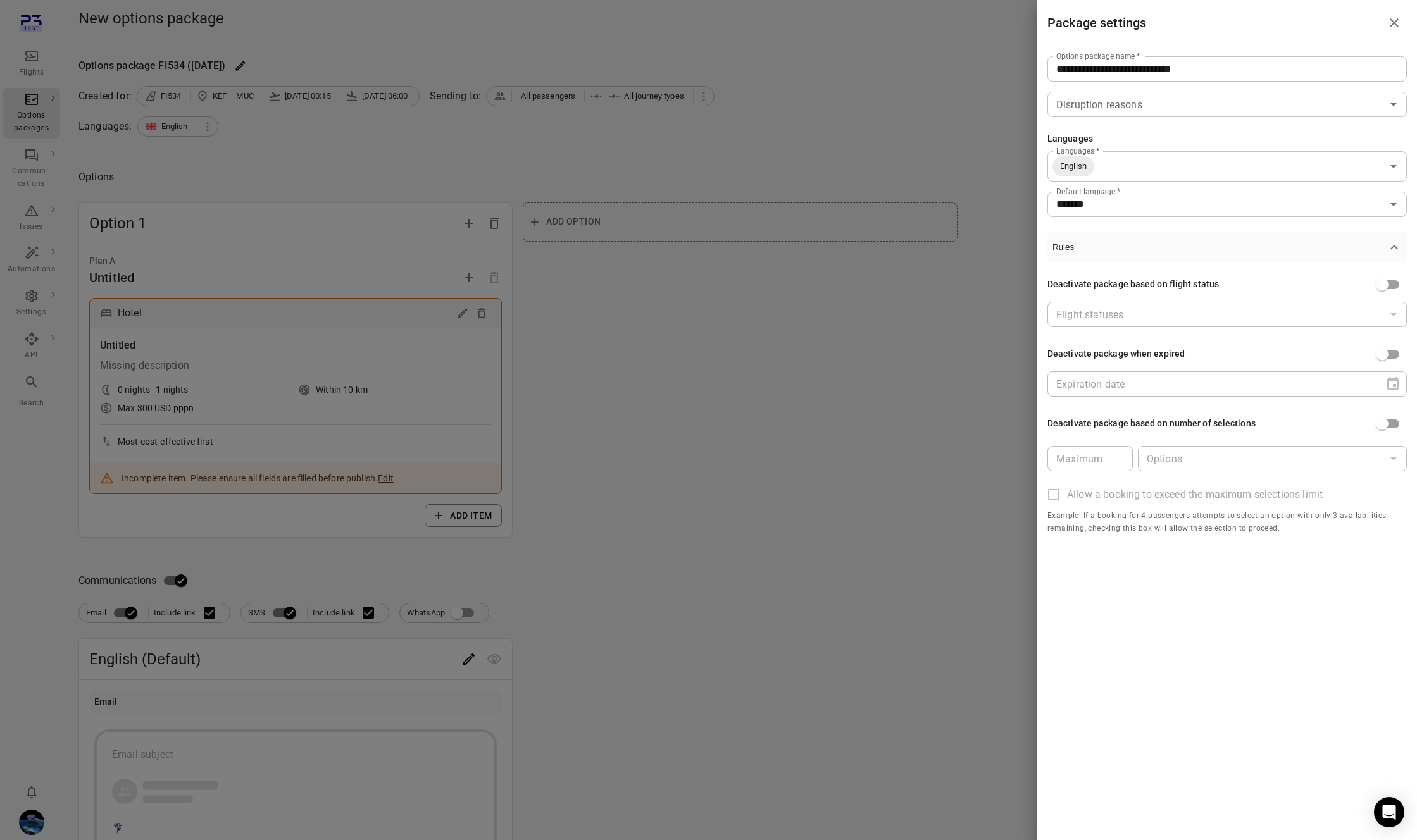
click at [666, 227] on div at bounding box center [708, 420] width 1417 height 840
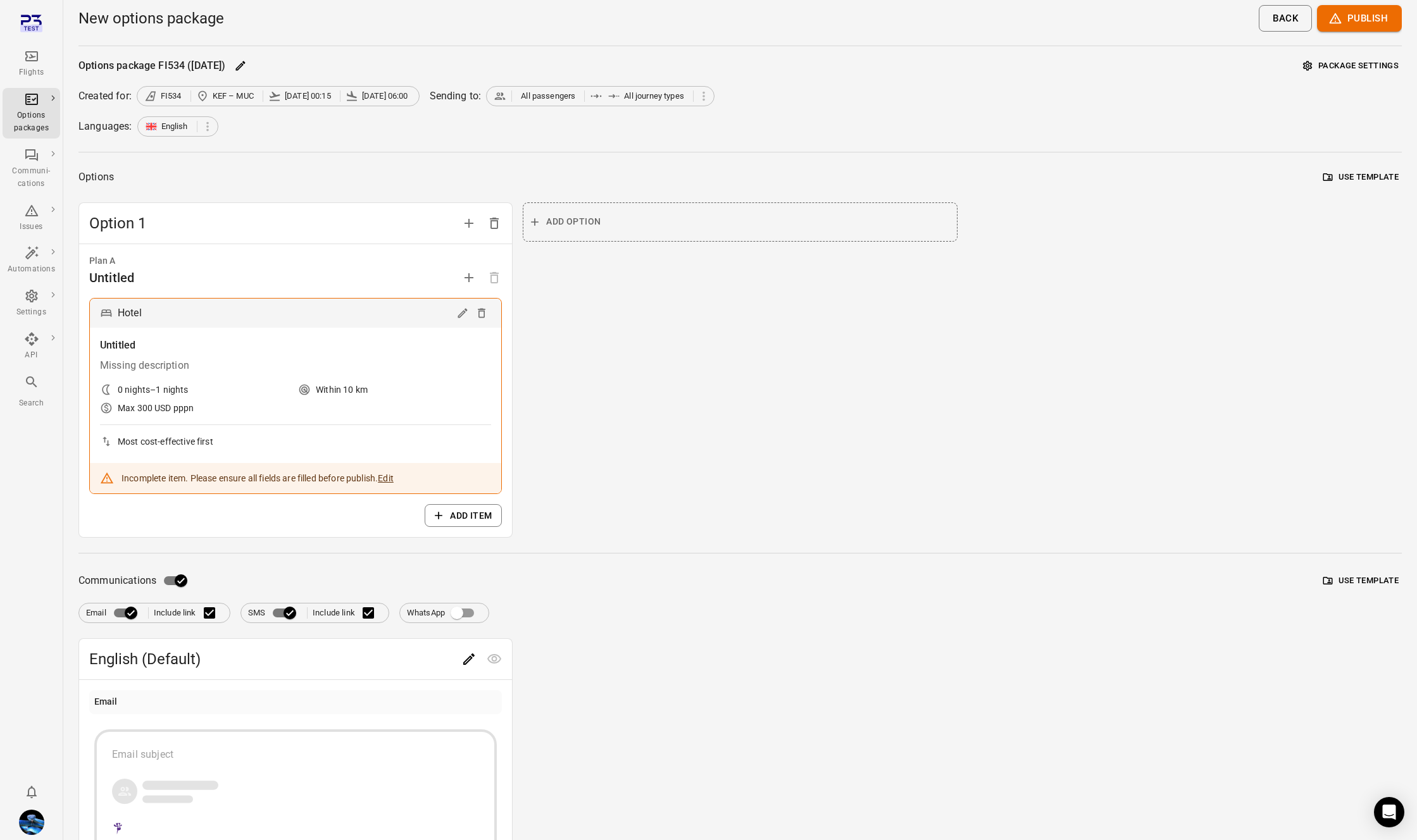
click at [468, 303] on div "Hotel" at bounding box center [295, 314] width 411 height 29
click at [463, 309] on icon "Edit" at bounding box center [463, 314] width 13 height 13
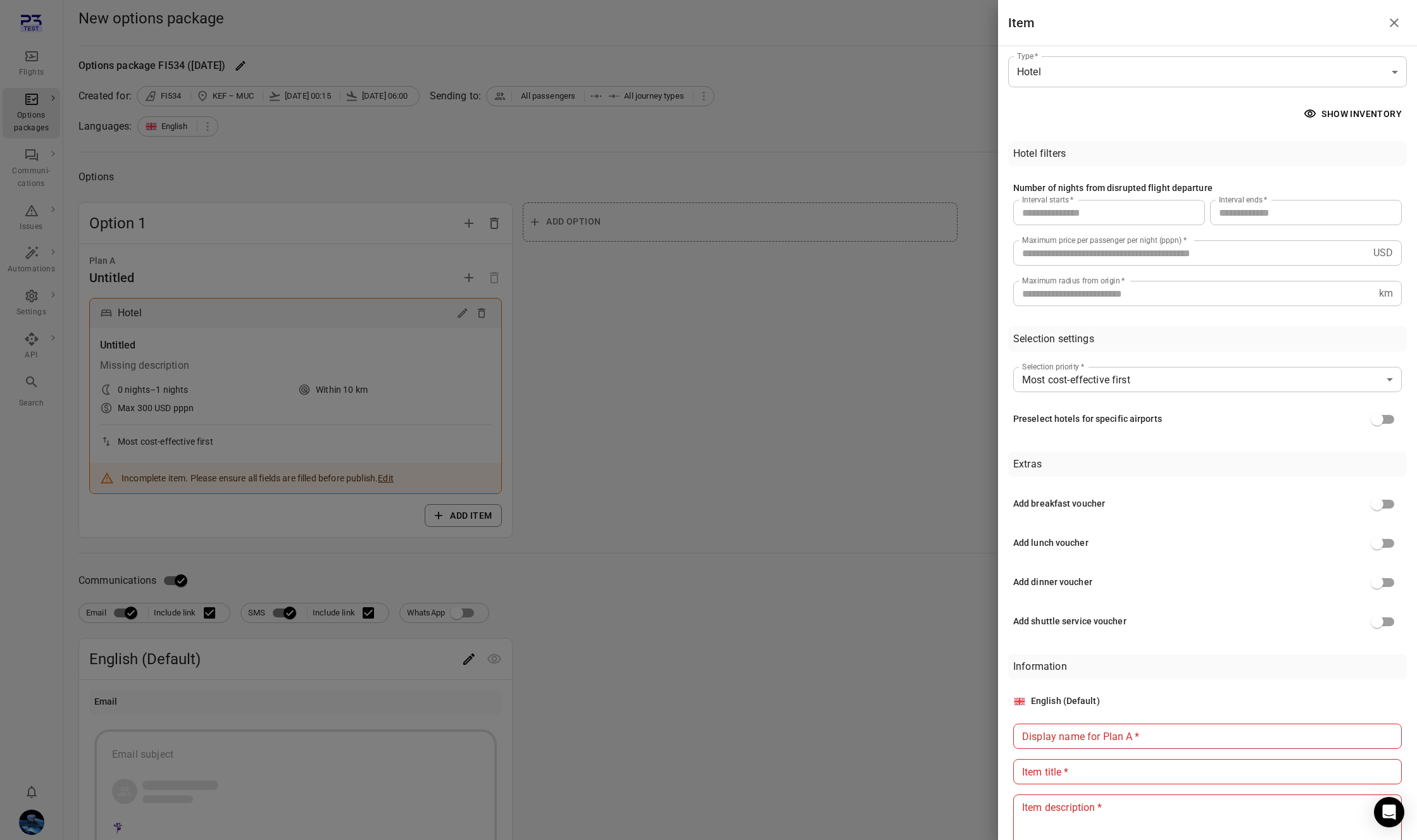
click at [1124, 80] on body "Flights Options packages Communi-cations Issues Automations Settings API Search…" at bounding box center [708, 603] width 1417 height 1207
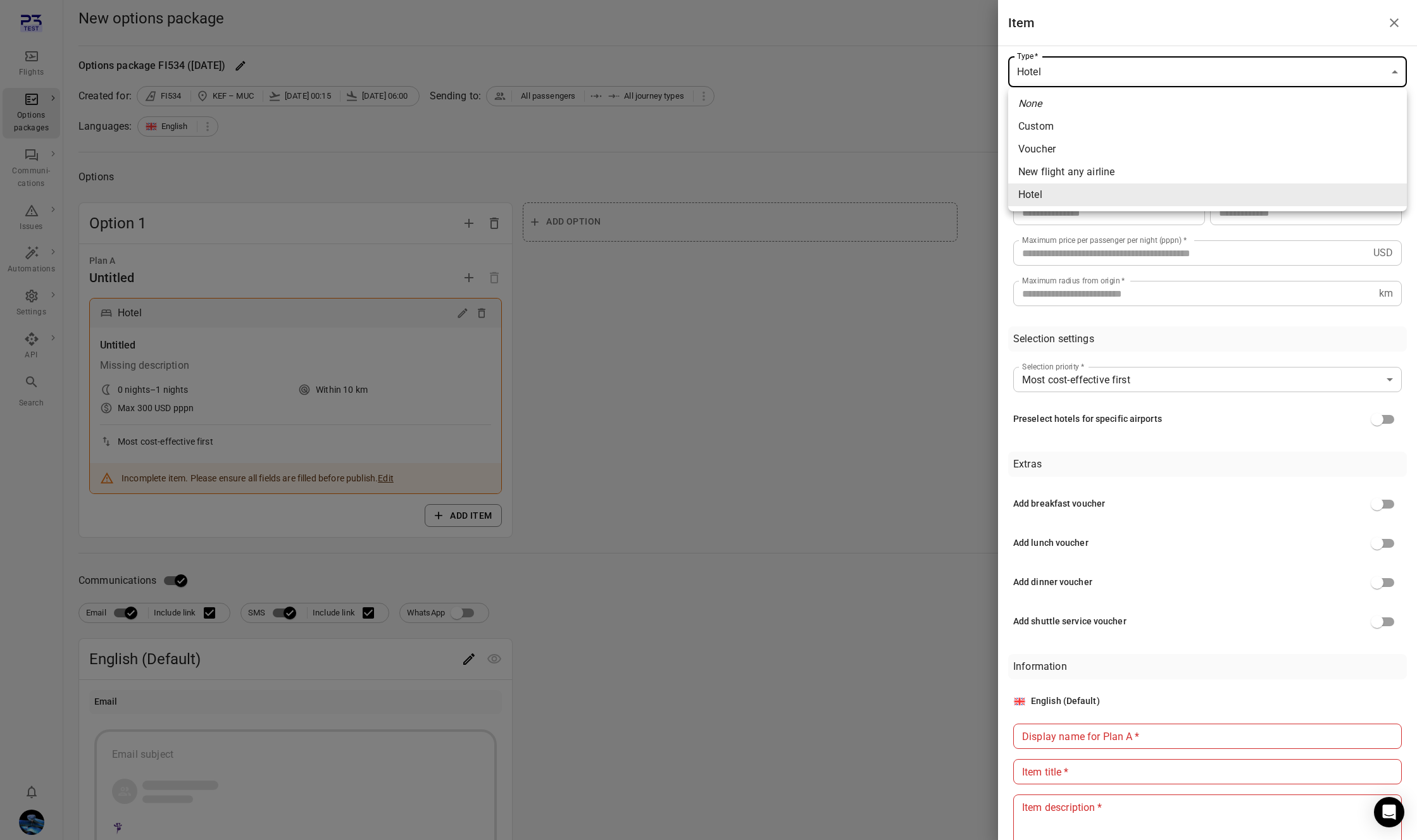
click at [1099, 170] on span "New flight any airline" at bounding box center [1208, 172] width 378 height 16
type input "**********"
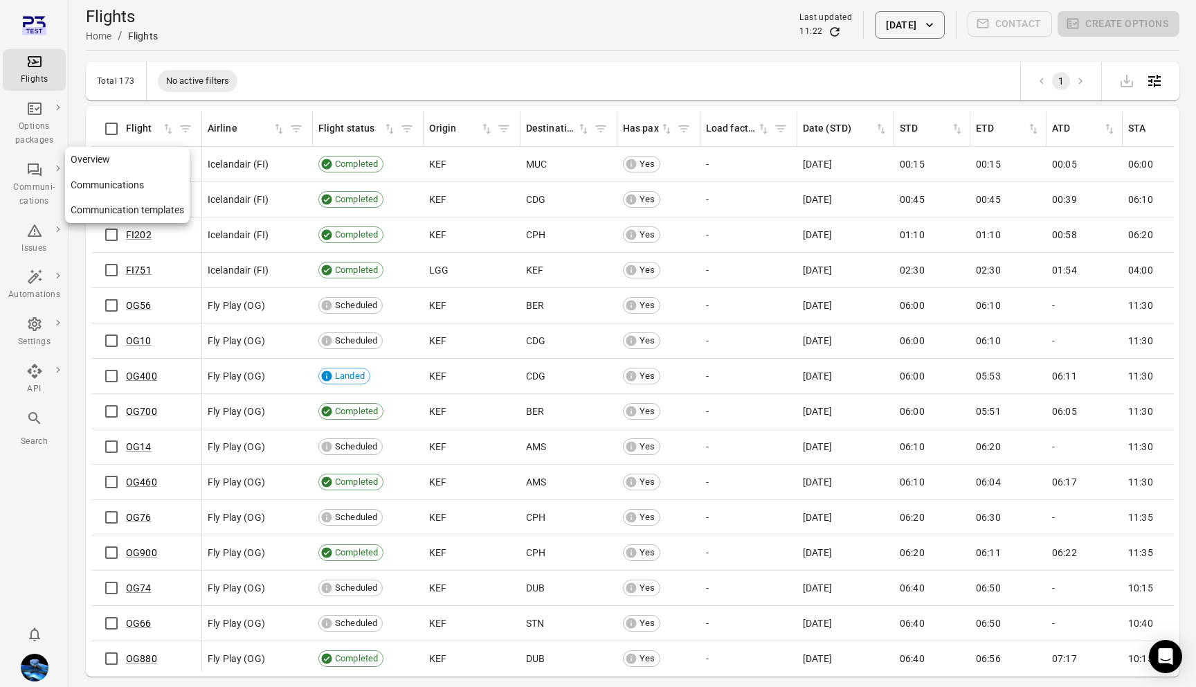
click at [37, 183] on div "Communi-cations" at bounding box center [34, 195] width 52 height 28
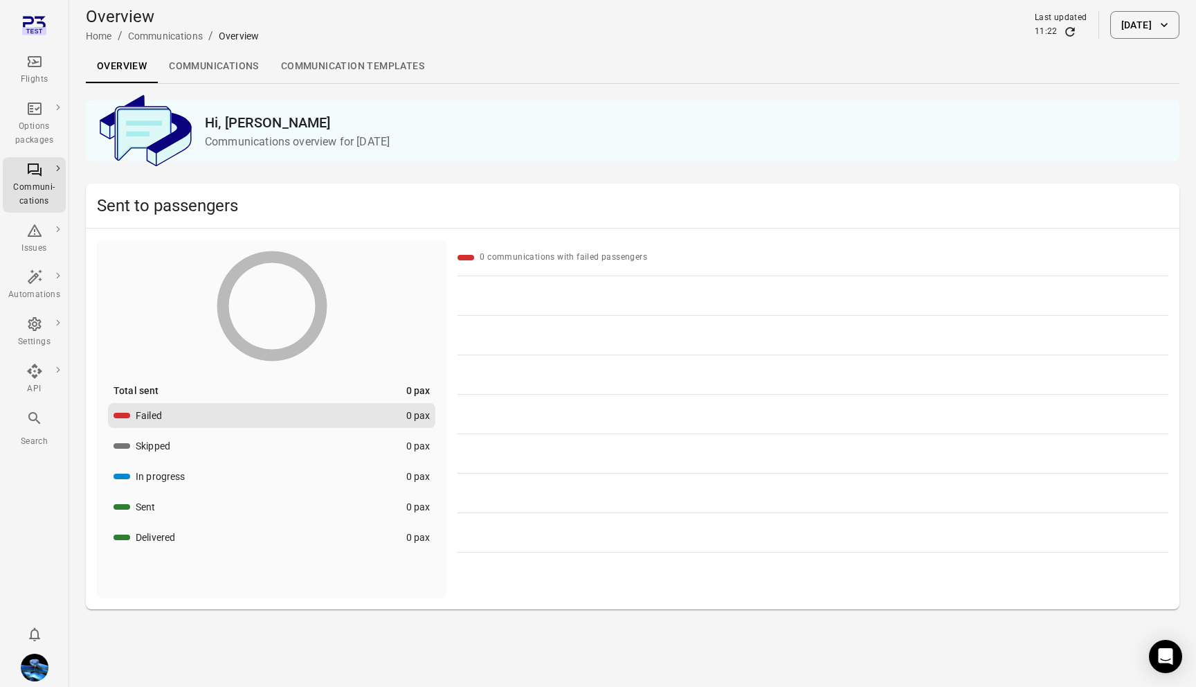
click at [1158, 21] on icon "button" at bounding box center [1164, 25] width 14 height 14
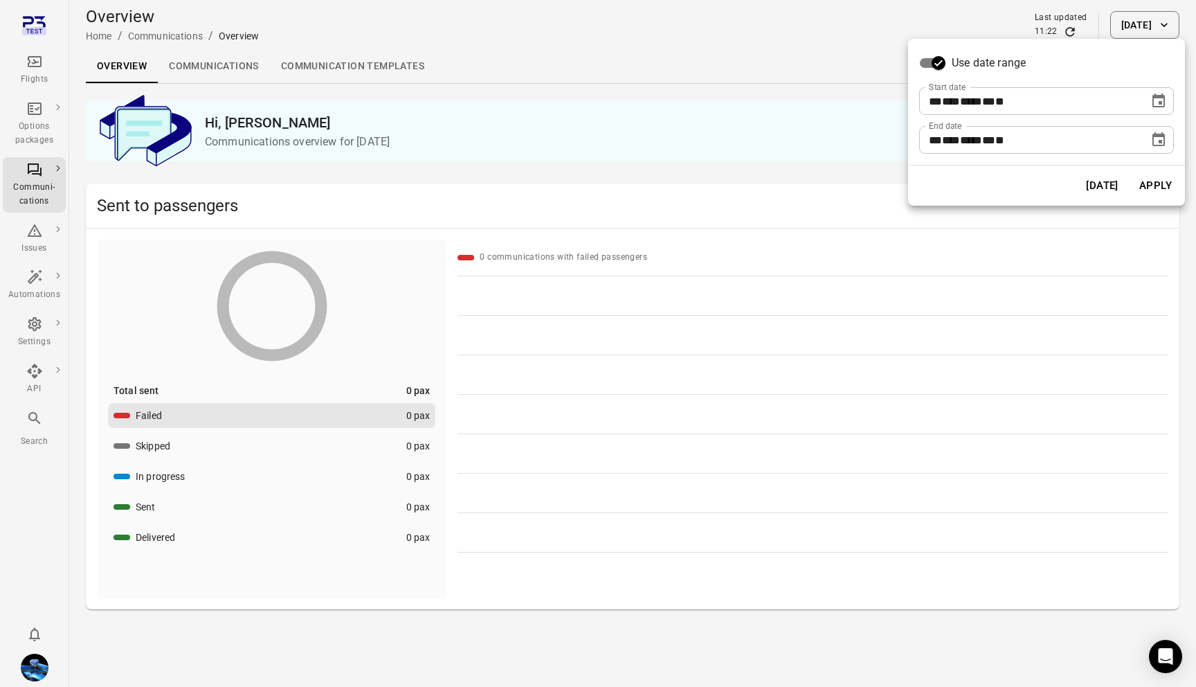
click at [1157, 108] on icon "Choose date, selected date is Aug 13, 2025" at bounding box center [1158, 101] width 17 height 17
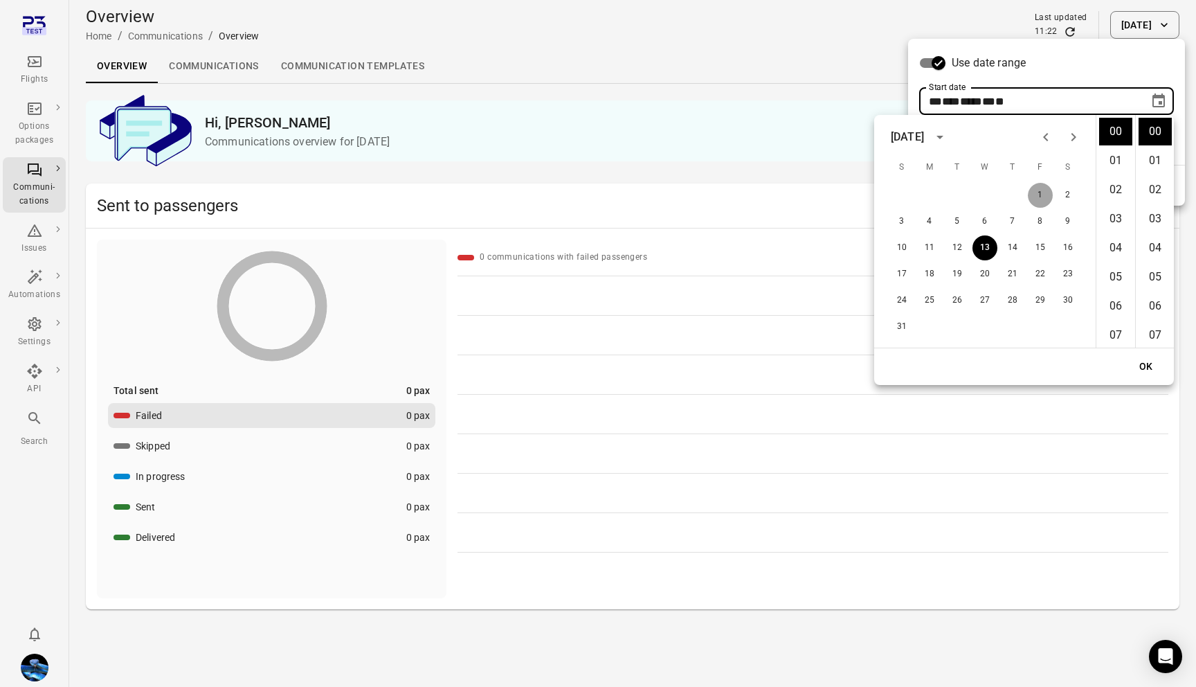
drag, startPoint x: 1042, startPoint y: 192, endPoint x: 1093, endPoint y: 300, distance: 119.5
click at [1083, 290] on div "1 2 3 4 5 6 7 8 9 10 11 12 13 14 15 16 17 18 19 20 21 22 23 24 25 26 27 28 29 3…" at bounding box center [984, 260] width 221 height 159
click at [1147, 363] on button "OK" at bounding box center [1146, 367] width 44 height 26
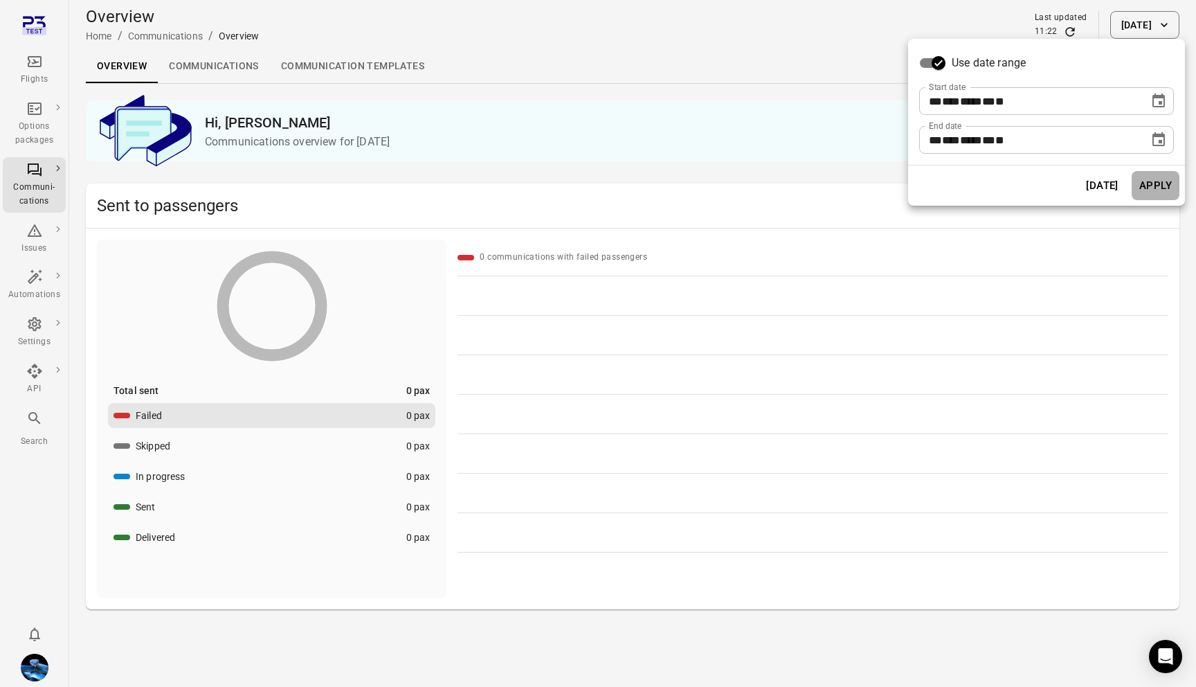
click at [1159, 184] on button "Apply" at bounding box center [1156, 185] width 48 height 29
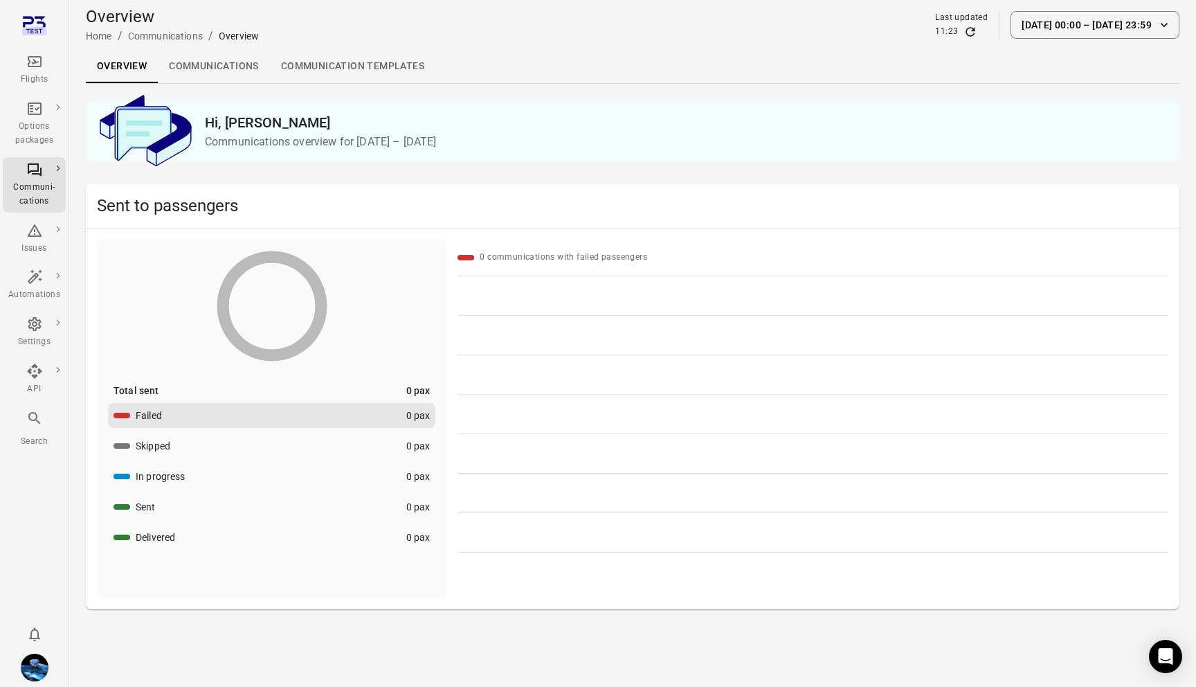
click at [1076, 28] on button "[DATE] 00:00 – [DATE] 23:59" at bounding box center [1095, 25] width 169 height 28
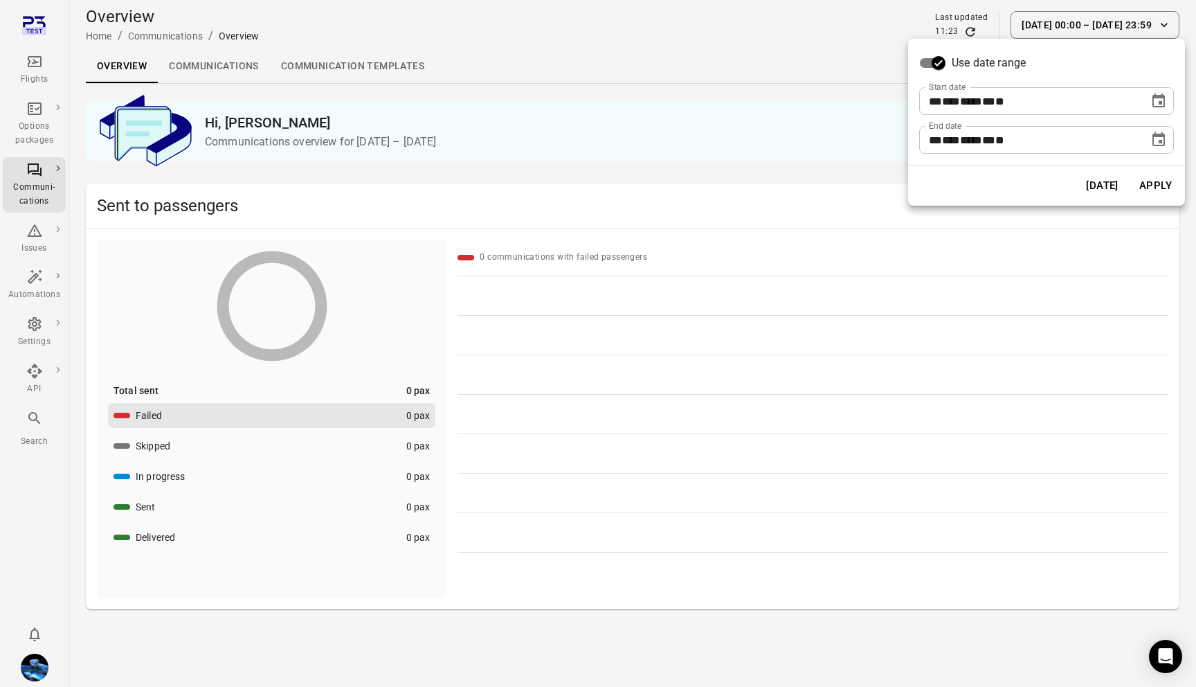
click at [32, 669] on div at bounding box center [598, 343] width 1196 height 687
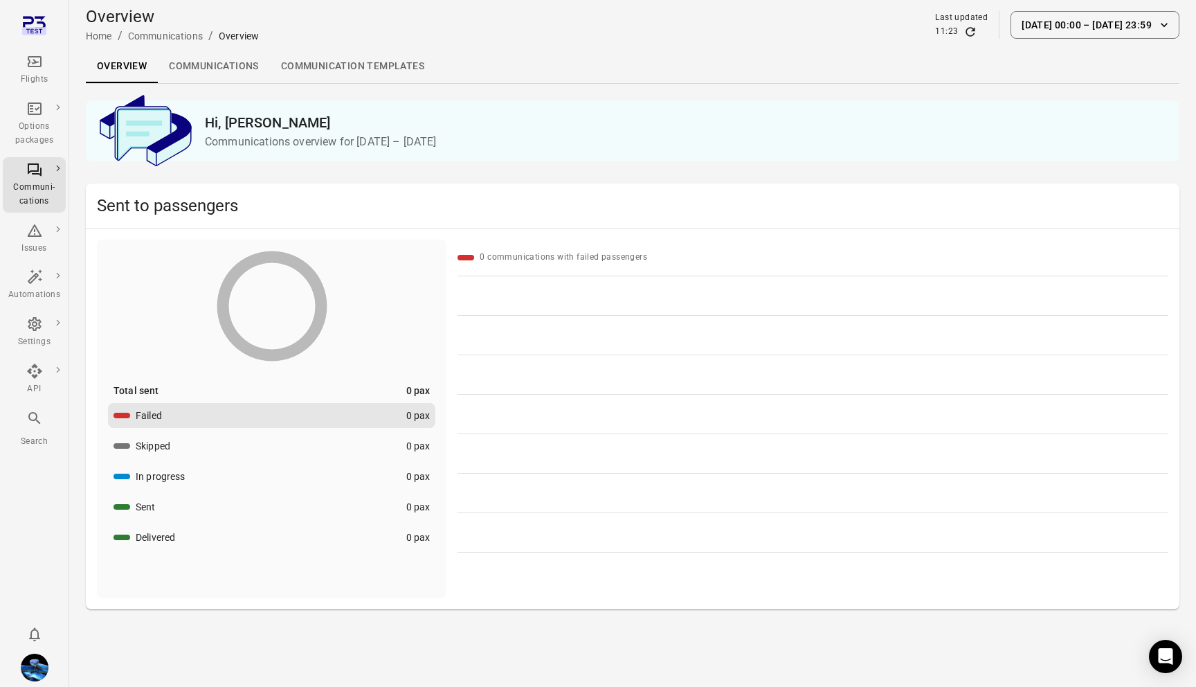
click at [1068, 31] on button "[DATE] 00:00 – [DATE] 23:59" at bounding box center [1095, 25] width 169 height 28
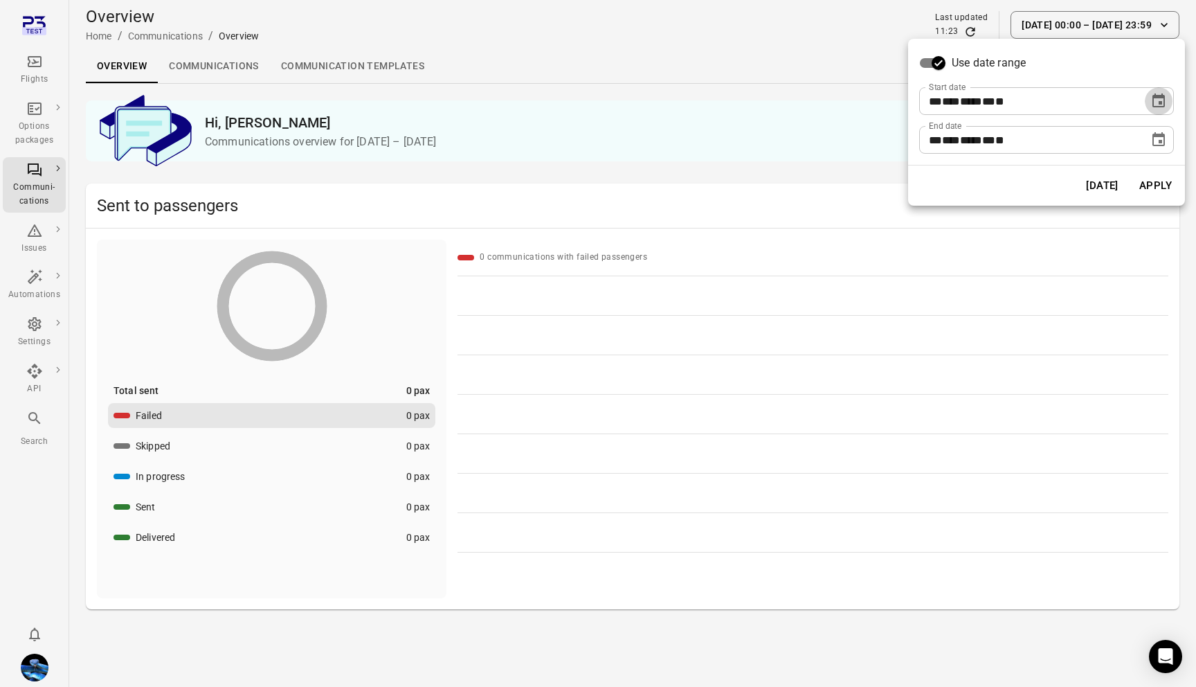
click at [1154, 96] on icon "Choose date, selected date is Aug 13, 2025" at bounding box center [1158, 100] width 12 height 14
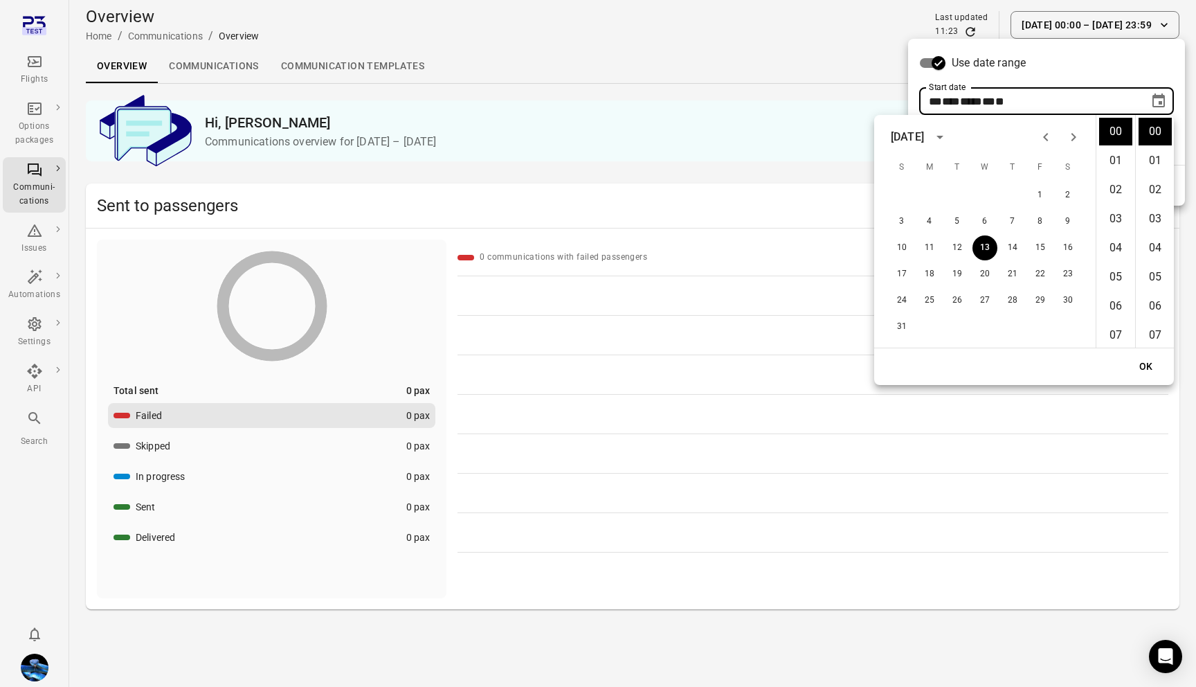
click at [1044, 143] on icon "Previous month" at bounding box center [1046, 137] width 17 height 17
click at [950, 198] on button "1" at bounding box center [957, 195] width 25 height 25
type input "**********"
click at [1152, 364] on button "OK" at bounding box center [1146, 367] width 44 height 26
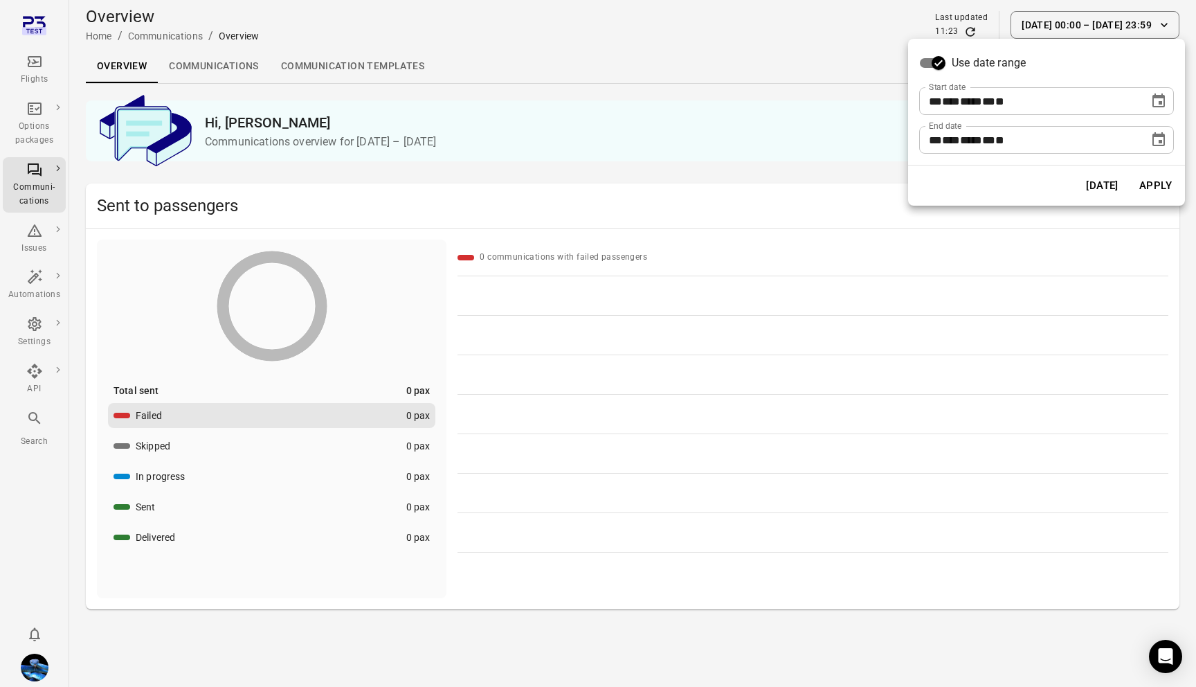
click at [1159, 181] on button "Apply" at bounding box center [1156, 185] width 48 height 29
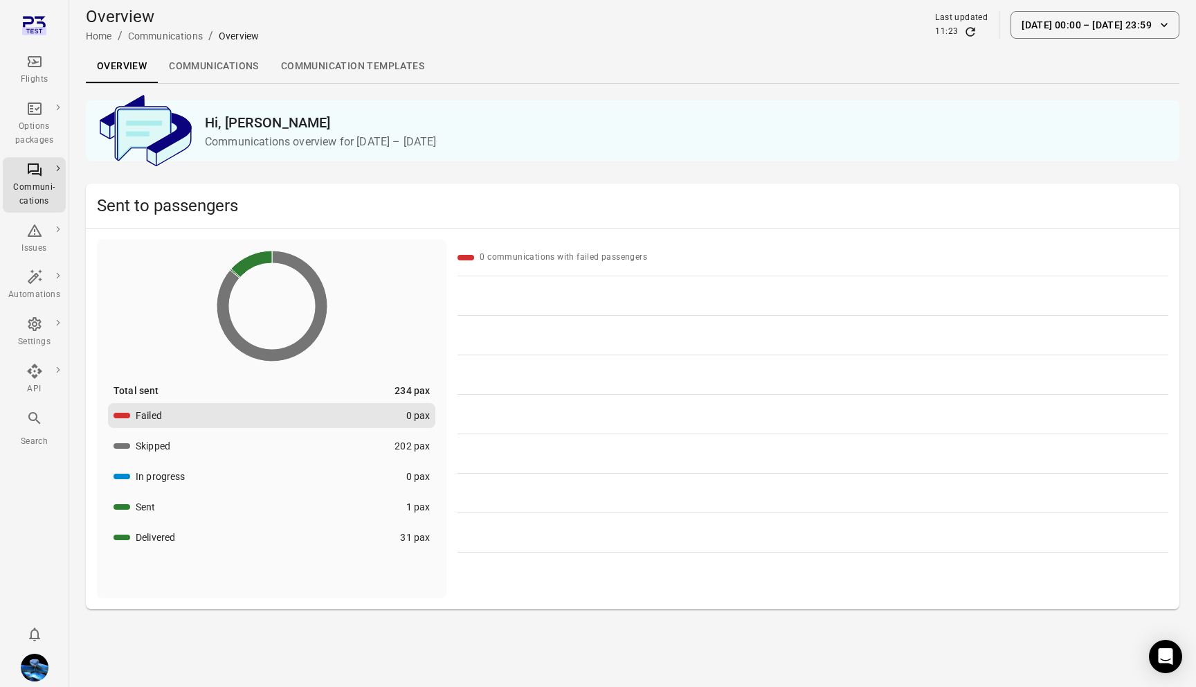
click at [312, 542] on button "Delivered 31 pax" at bounding box center [271, 537] width 327 height 25
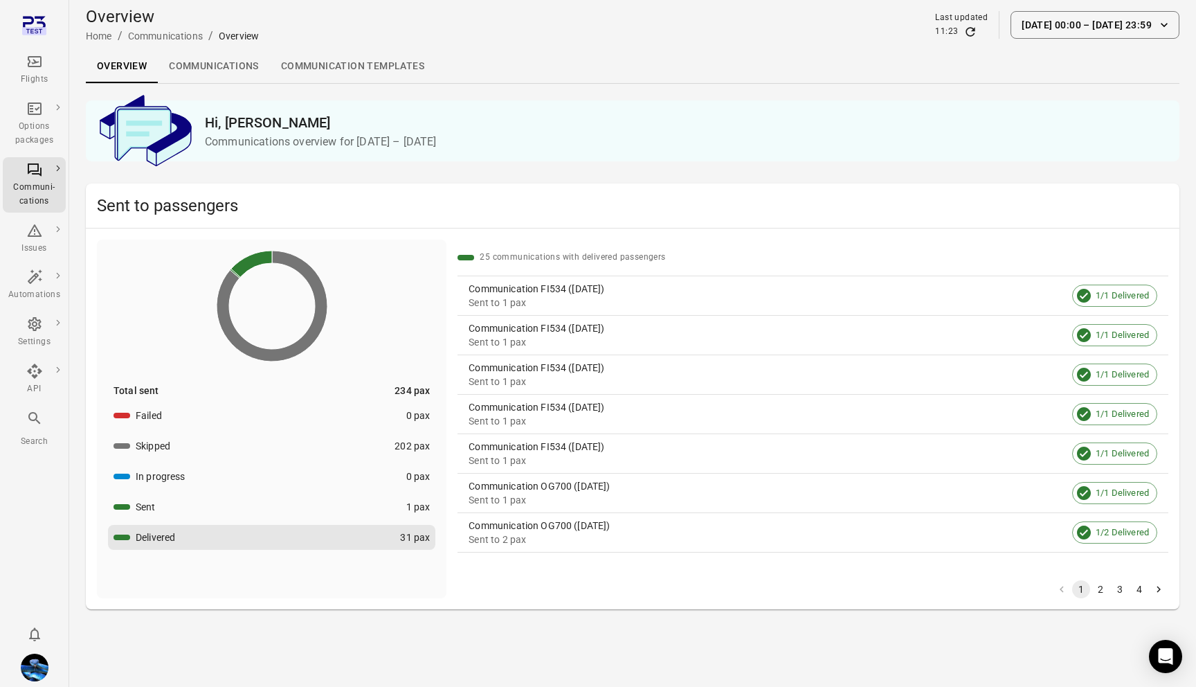
click at [544, 293] on div "Communication FI534 ([DATE])" at bounding box center [768, 289] width 598 height 14
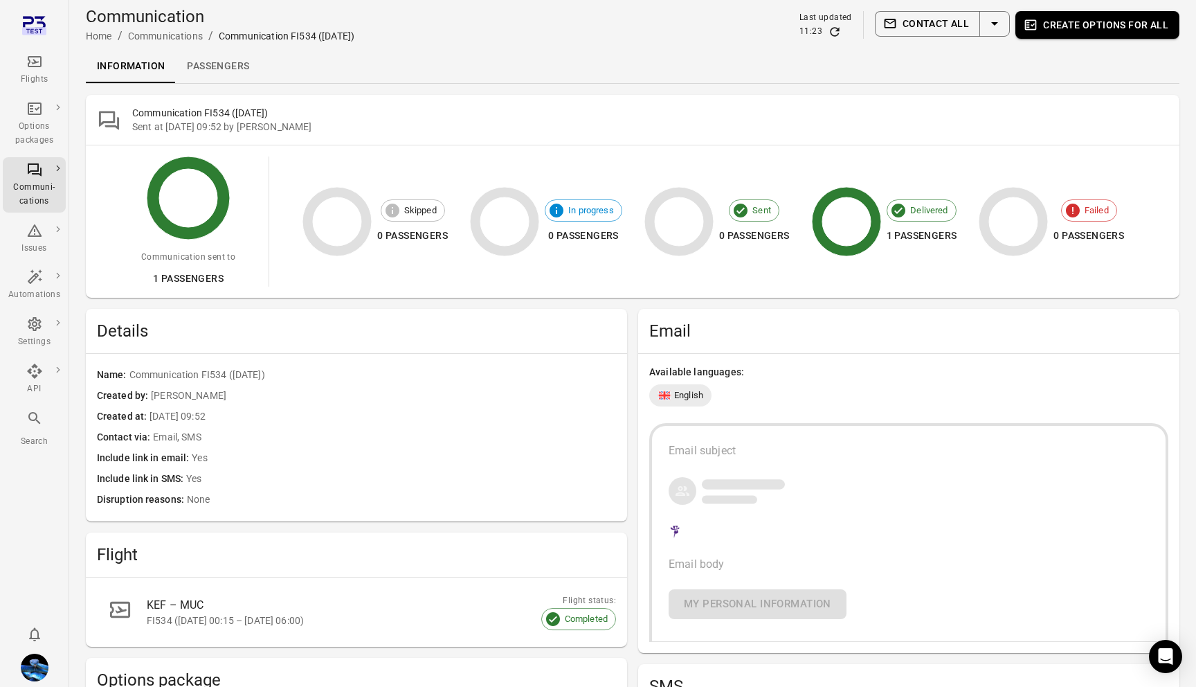
click at [257, 71] on link "Passengers" at bounding box center [218, 66] width 84 height 33
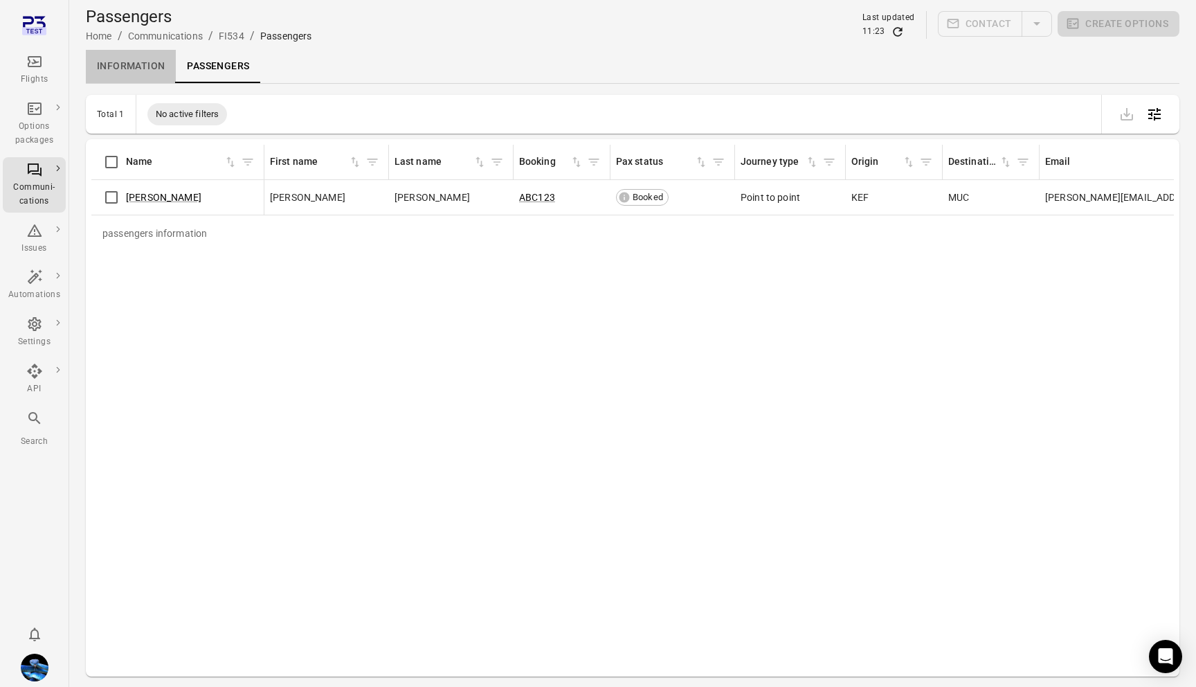
click at [150, 71] on link "Information" at bounding box center [131, 66] width 90 height 33
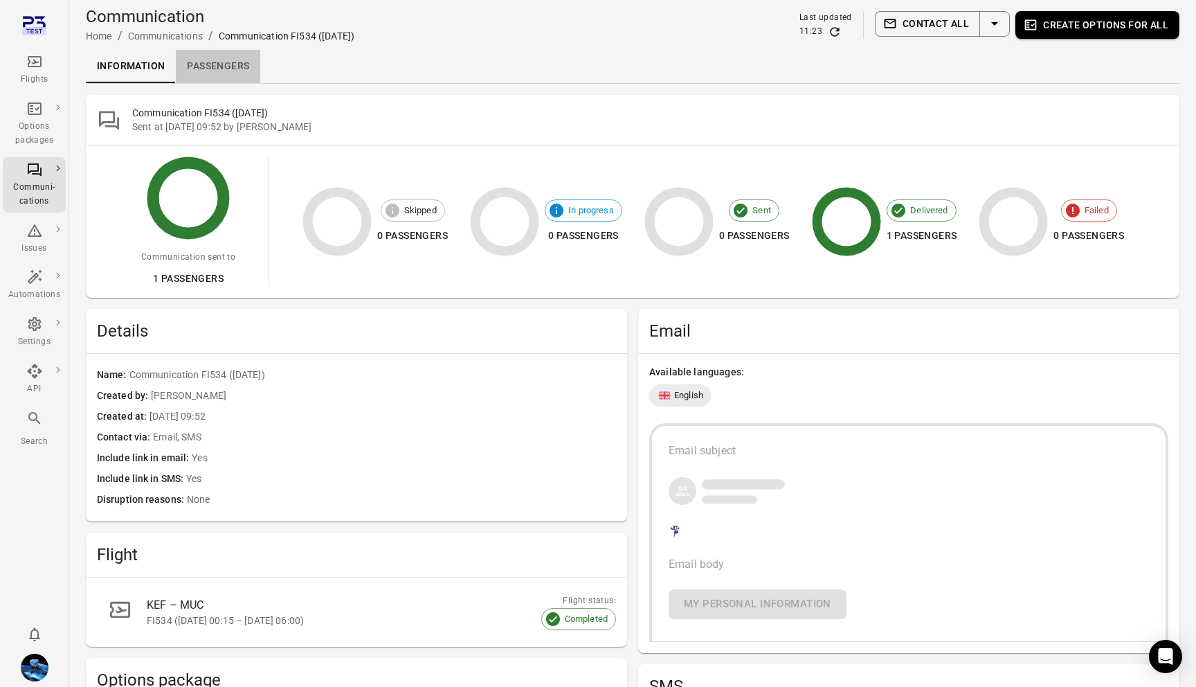
click at [233, 69] on link "Passengers" at bounding box center [218, 66] width 84 height 33
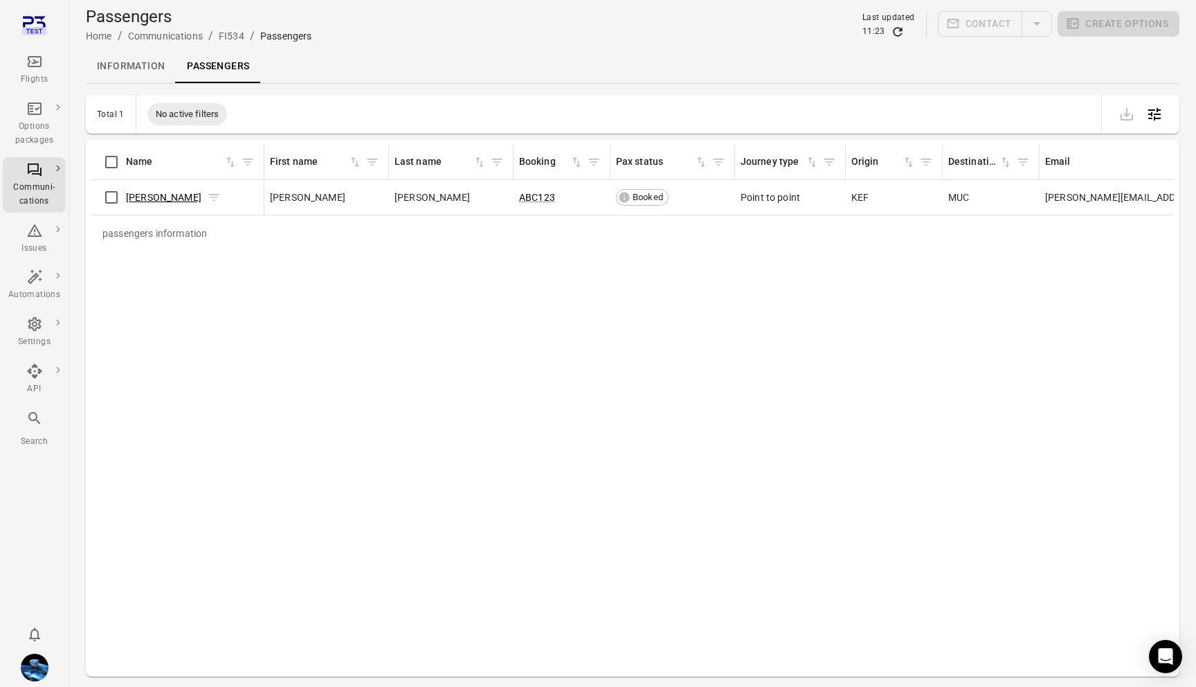
click at [193, 194] on link "[PERSON_NAME]" at bounding box center [163, 197] width 75 height 11
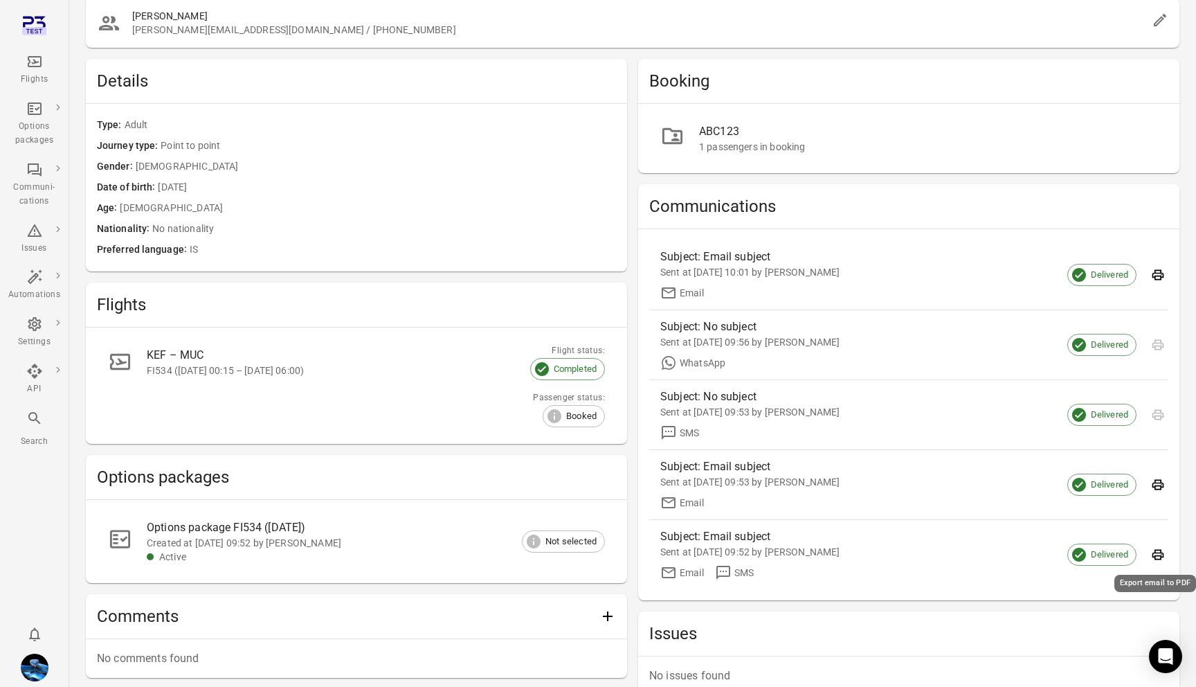
scroll to position [82, 0]
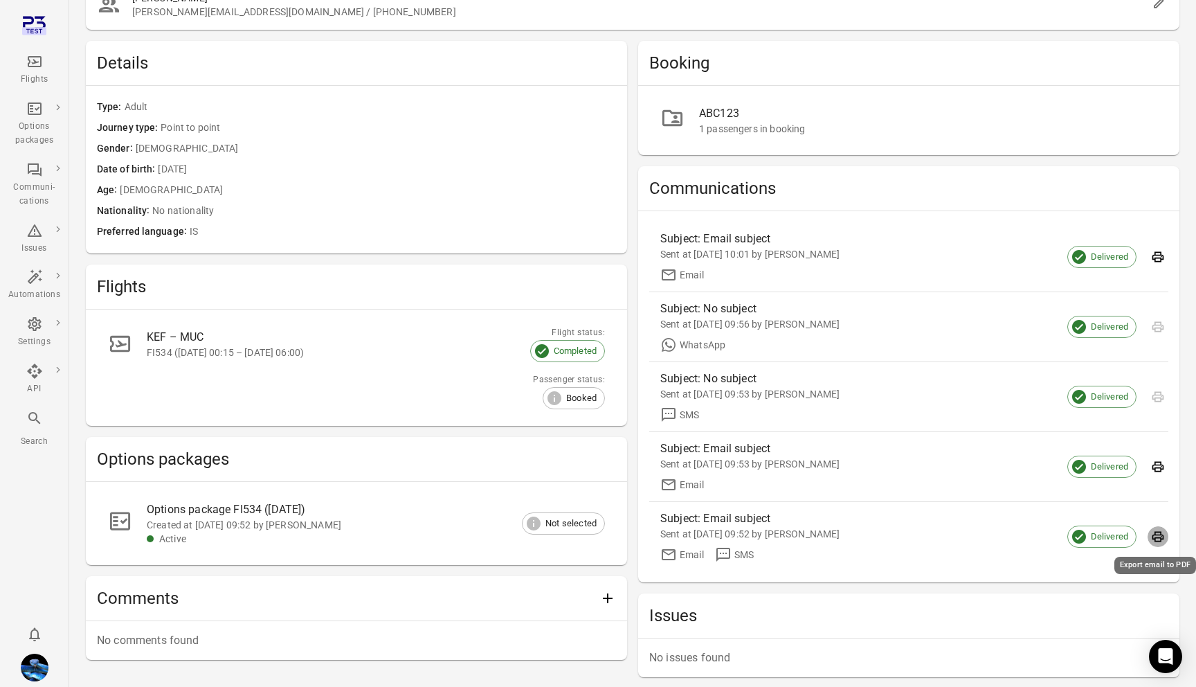
click at [1162, 530] on icon "Export email to PDF" at bounding box center [1158, 536] width 14 height 14
click at [1157, 466] on icon "Export email to PDF" at bounding box center [1158, 467] width 14 height 14
